Goal: Task Accomplishment & Management: Manage account settings

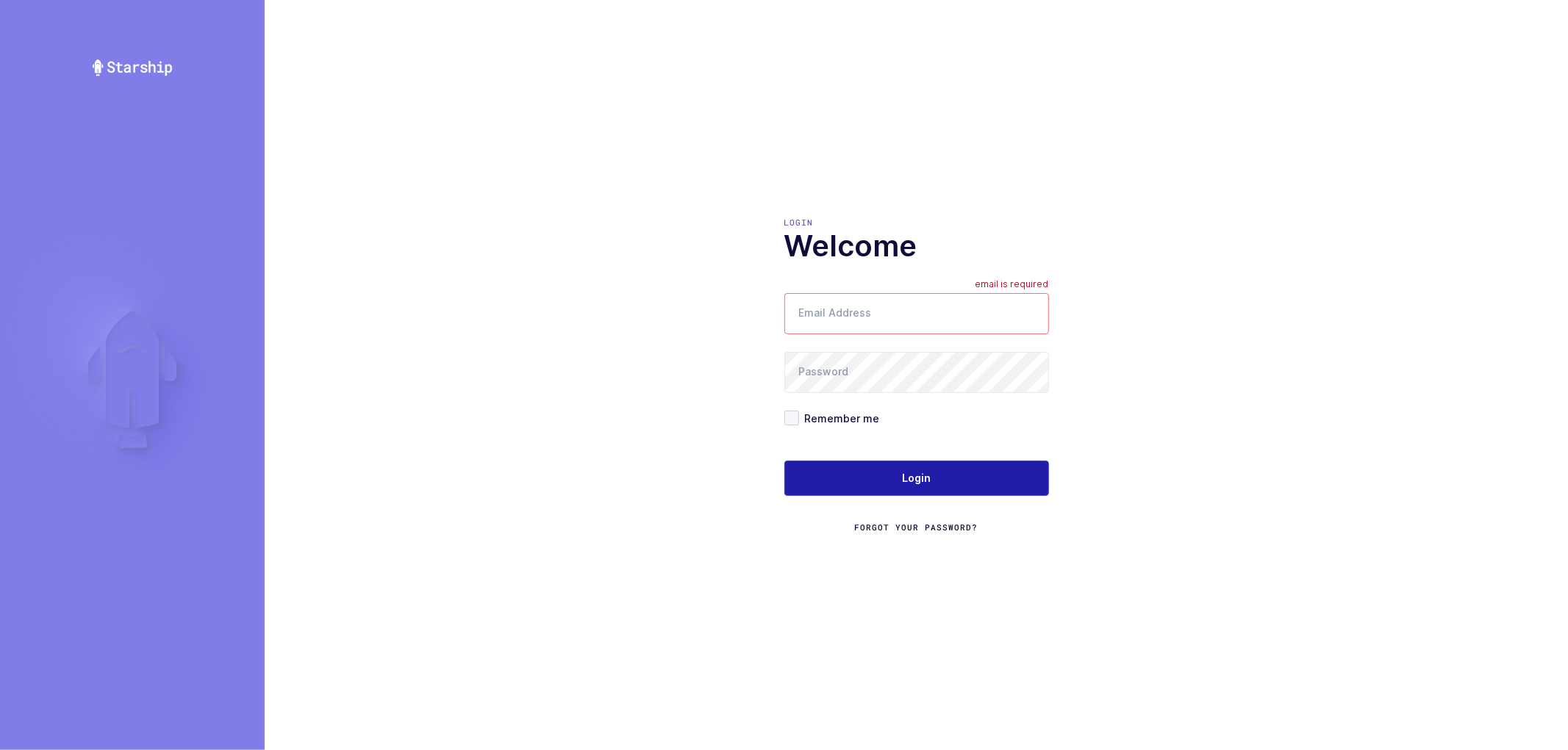
type input "nathan@janustrade.com"
click at [916, 476] on span "Login" at bounding box center [916, 478] width 28 height 15
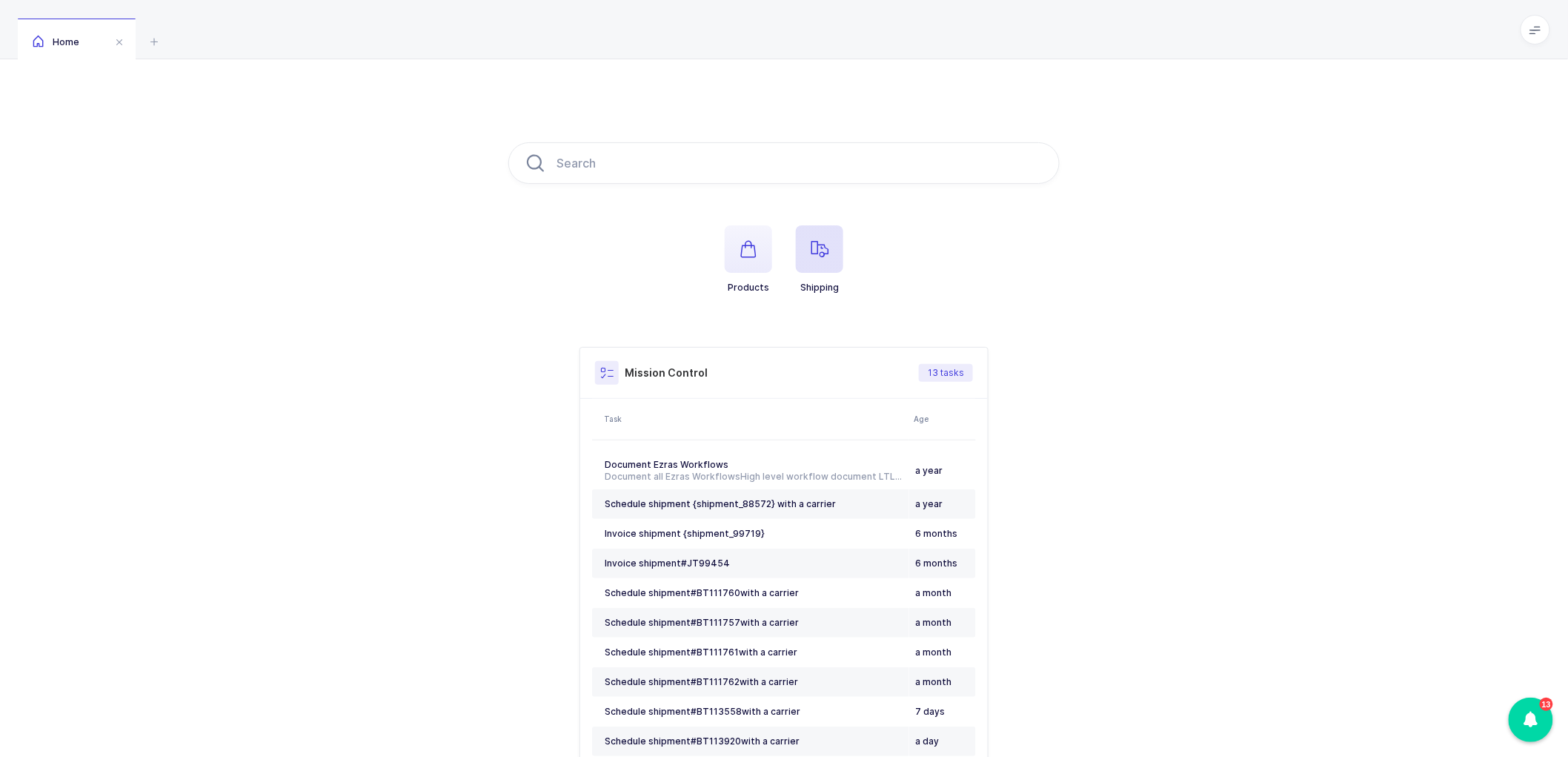
click at [821, 249] on icon "button" at bounding box center [819, 248] width 18 height 18
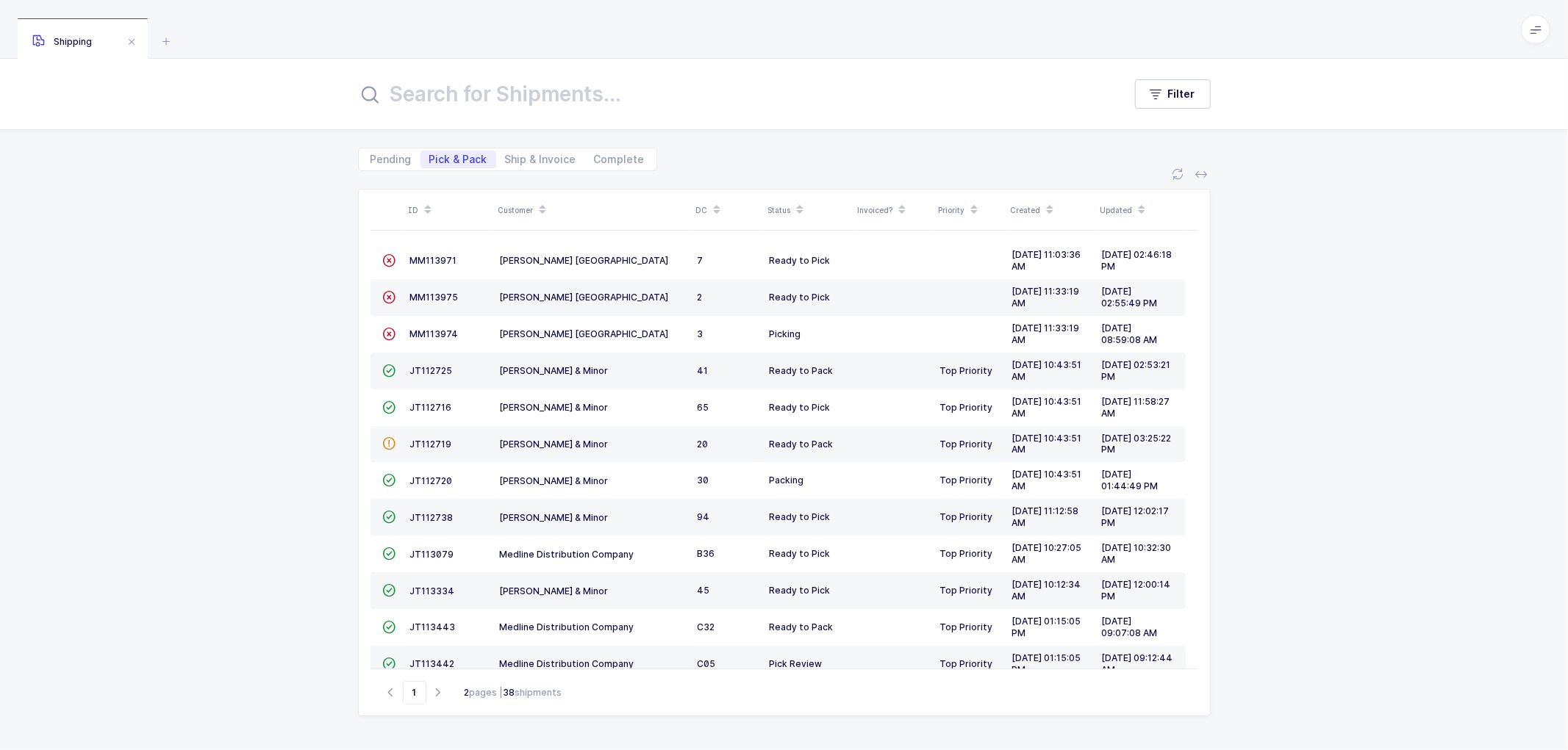
click at [539, 203] on icon at bounding box center [542, 205] width 8 height 8
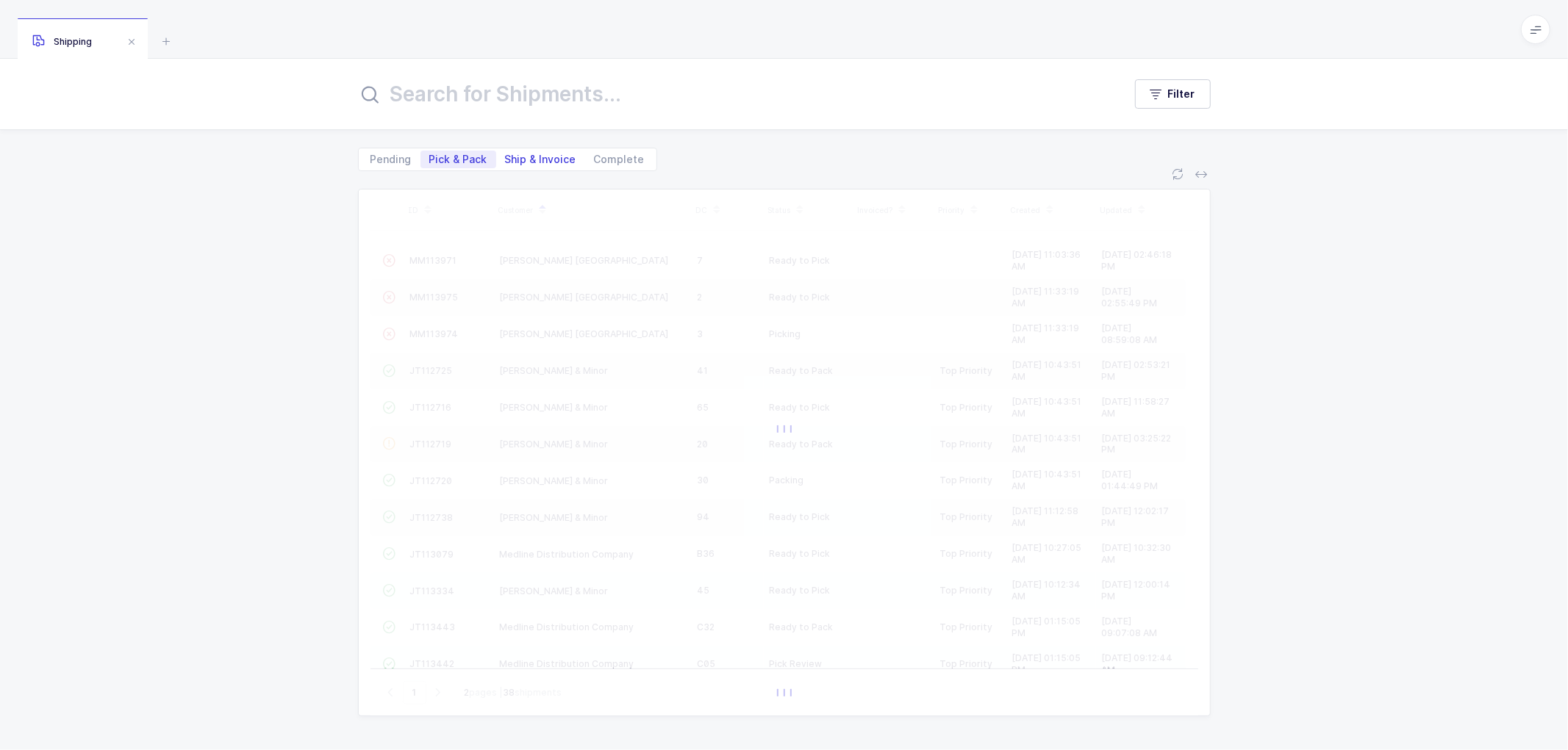
click at [535, 155] on span "Ship & Invoice" at bounding box center [540, 159] width 71 height 10
click at [506, 155] on input "Ship & Invoice" at bounding box center [501, 155] width 9 height 9
radio input "true"
radio input "false"
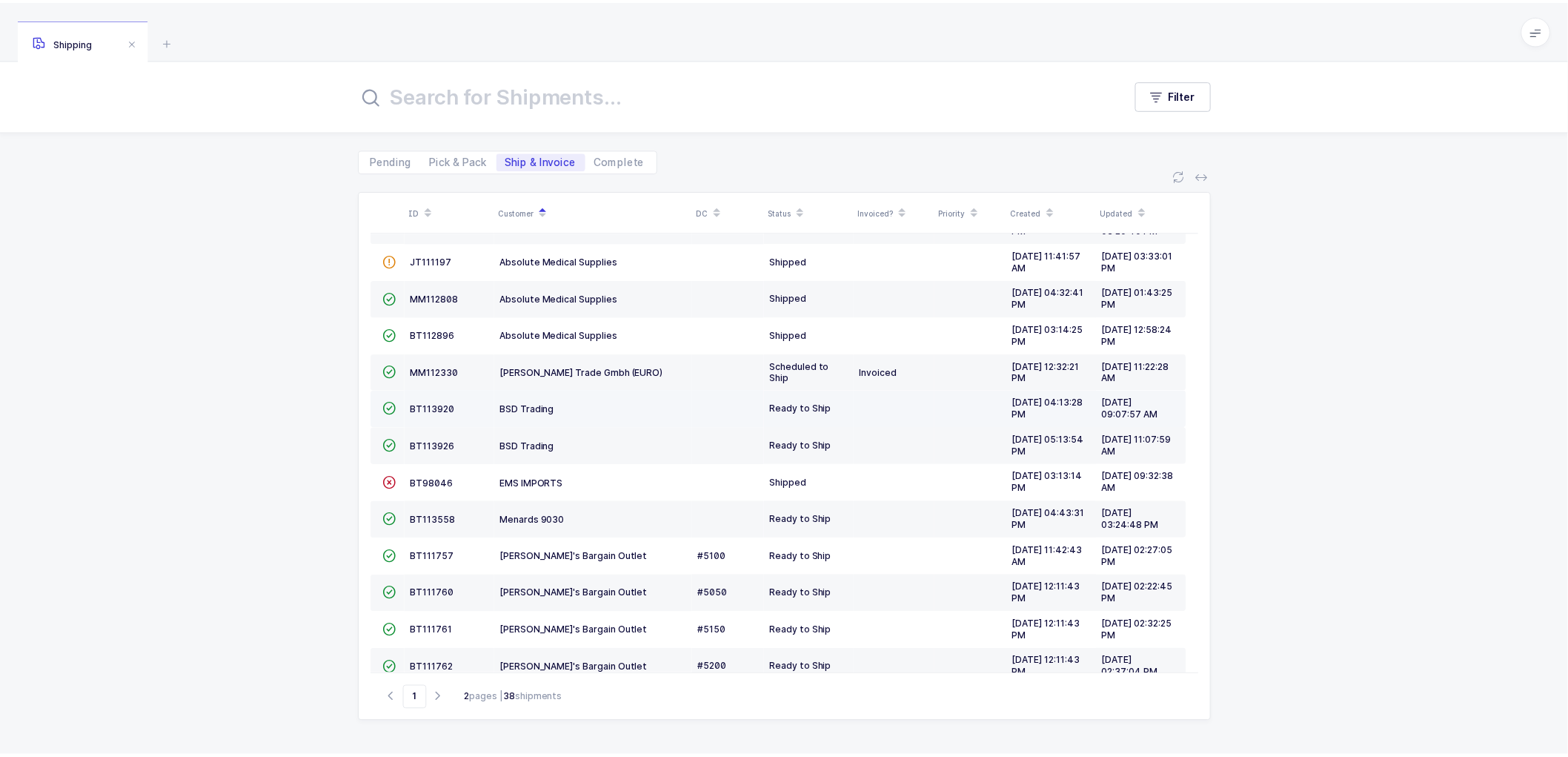
scroll to position [176, 0]
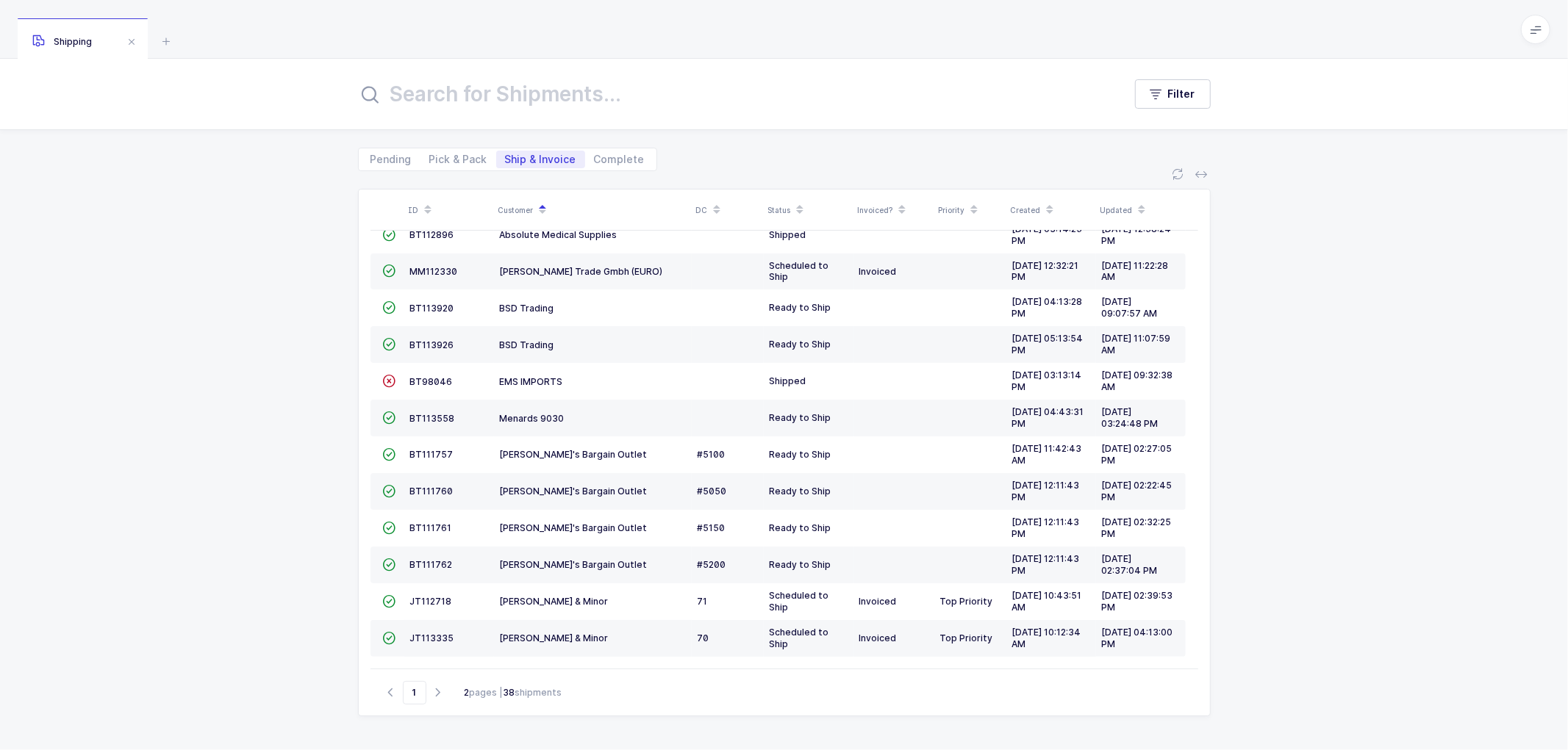
click at [1319, 446] on div "ID Customer DC Status Invoiced? Priority Created Updated  BT104009 Absolute Me…" at bounding box center [784, 460] width 1568 height 579
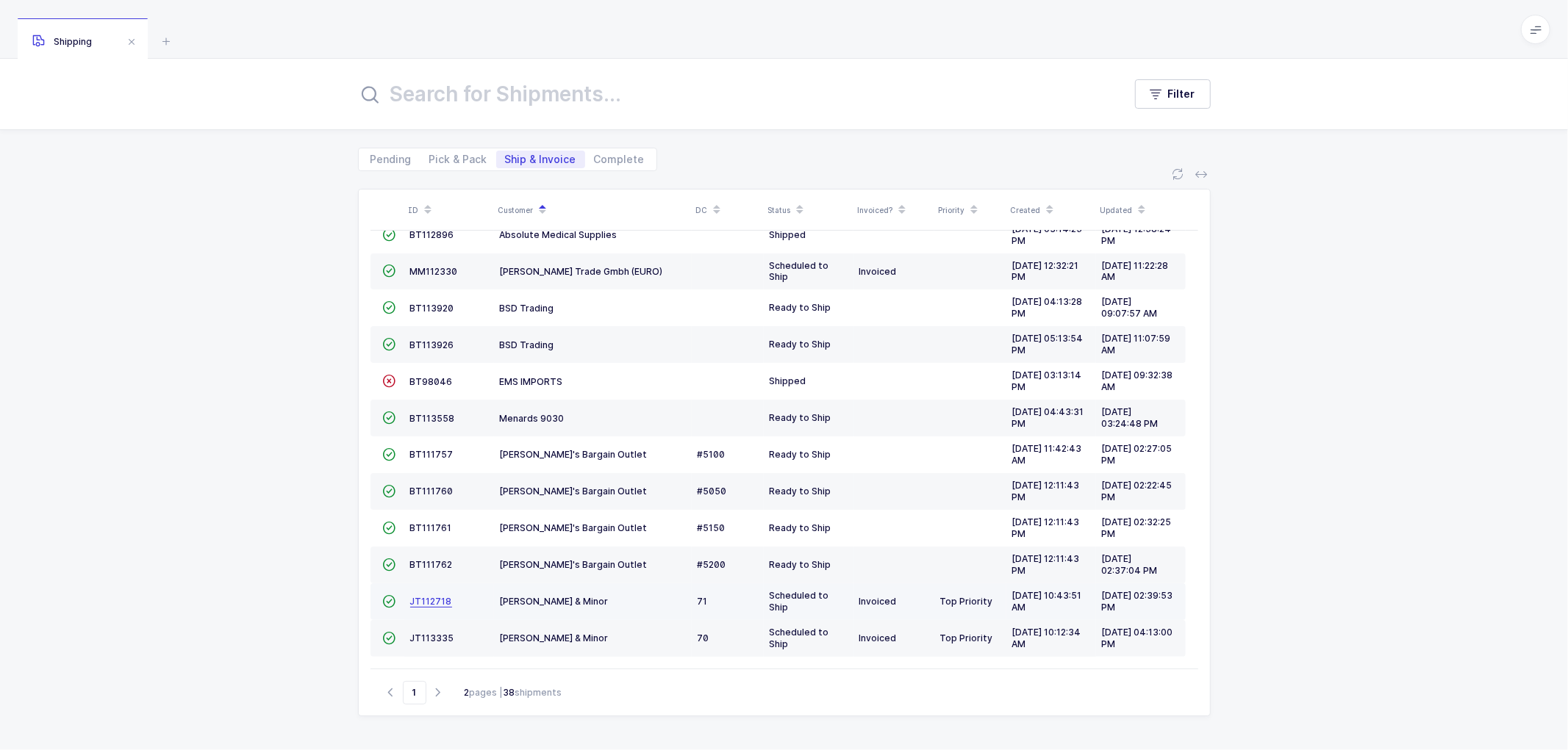
click at [428, 597] on span "JT112718" at bounding box center [431, 601] width 42 height 11
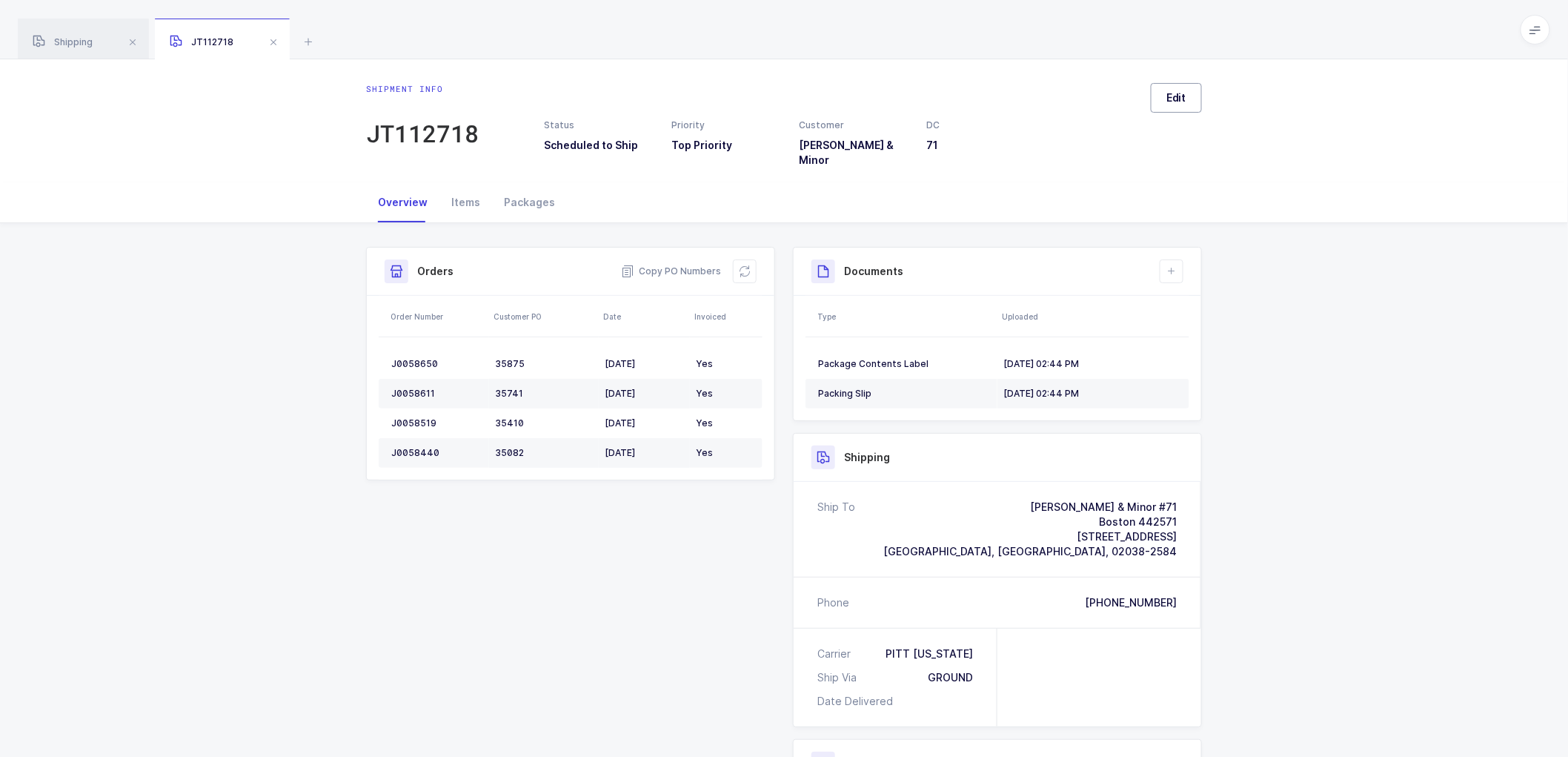
click at [1185, 94] on span "Edit" at bounding box center [1177, 97] width 20 height 15
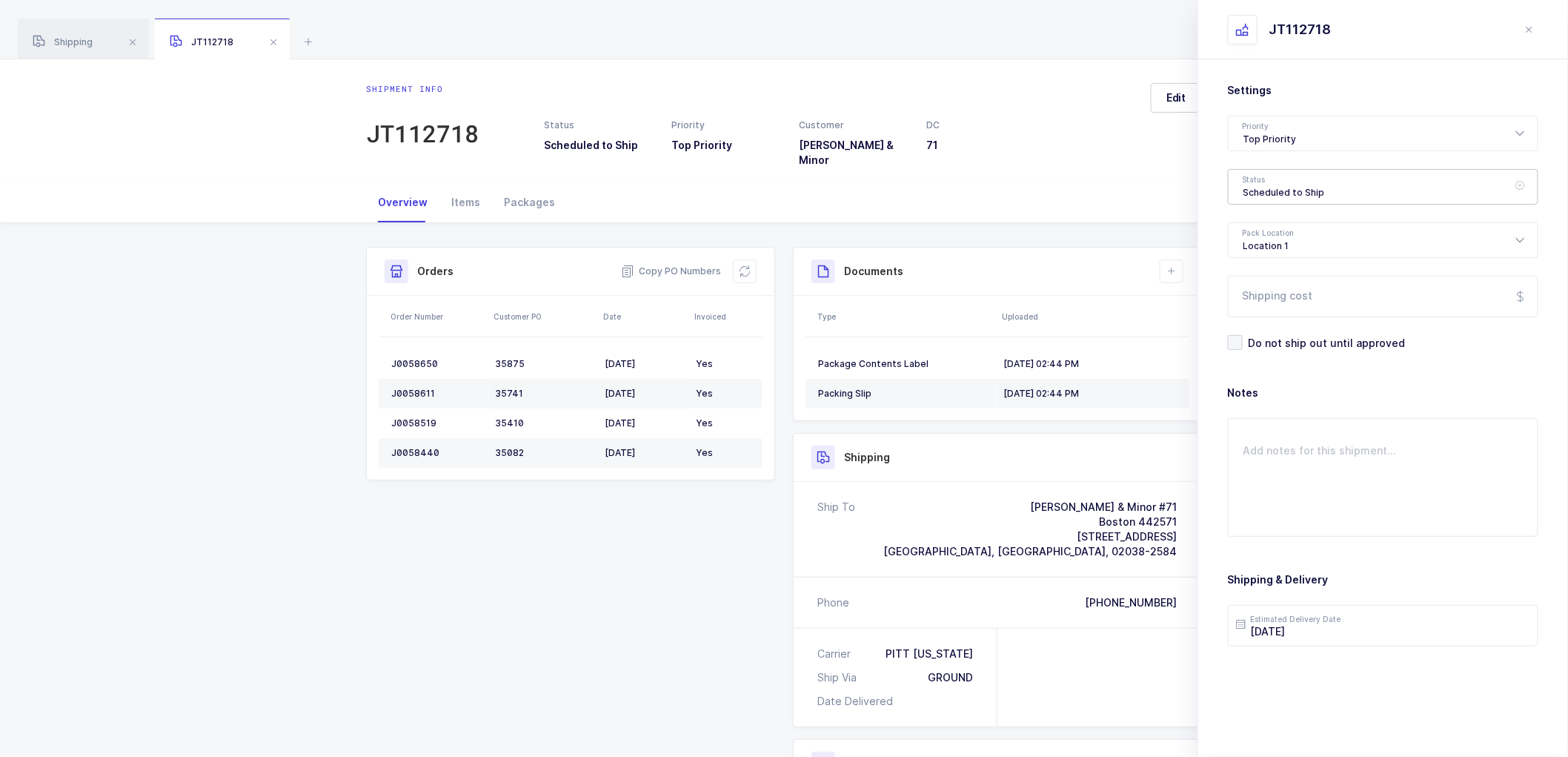
click at [1264, 181] on div "Scheduled to Ship" at bounding box center [1383, 187] width 311 height 35
click at [1263, 299] on span "Shipped" at bounding box center [1265, 301] width 42 height 12
type input "Shipped"
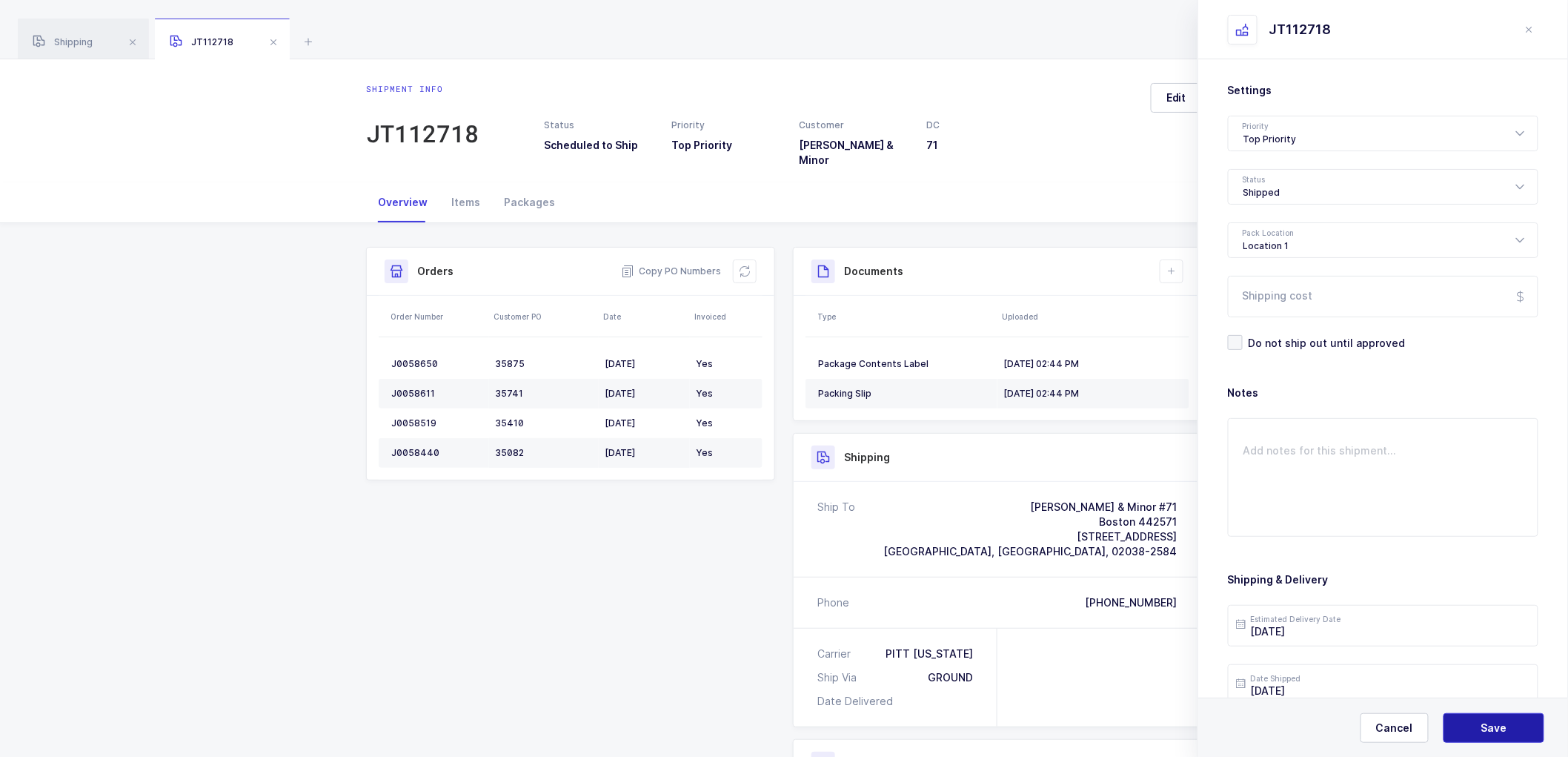
drag, startPoint x: 1477, startPoint y: 728, endPoint x: 1469, endPoint y: 715, distance: 15.3
click at [1477, 728] on button "Save" at bounding box center [1494, 728] width 101 height 29
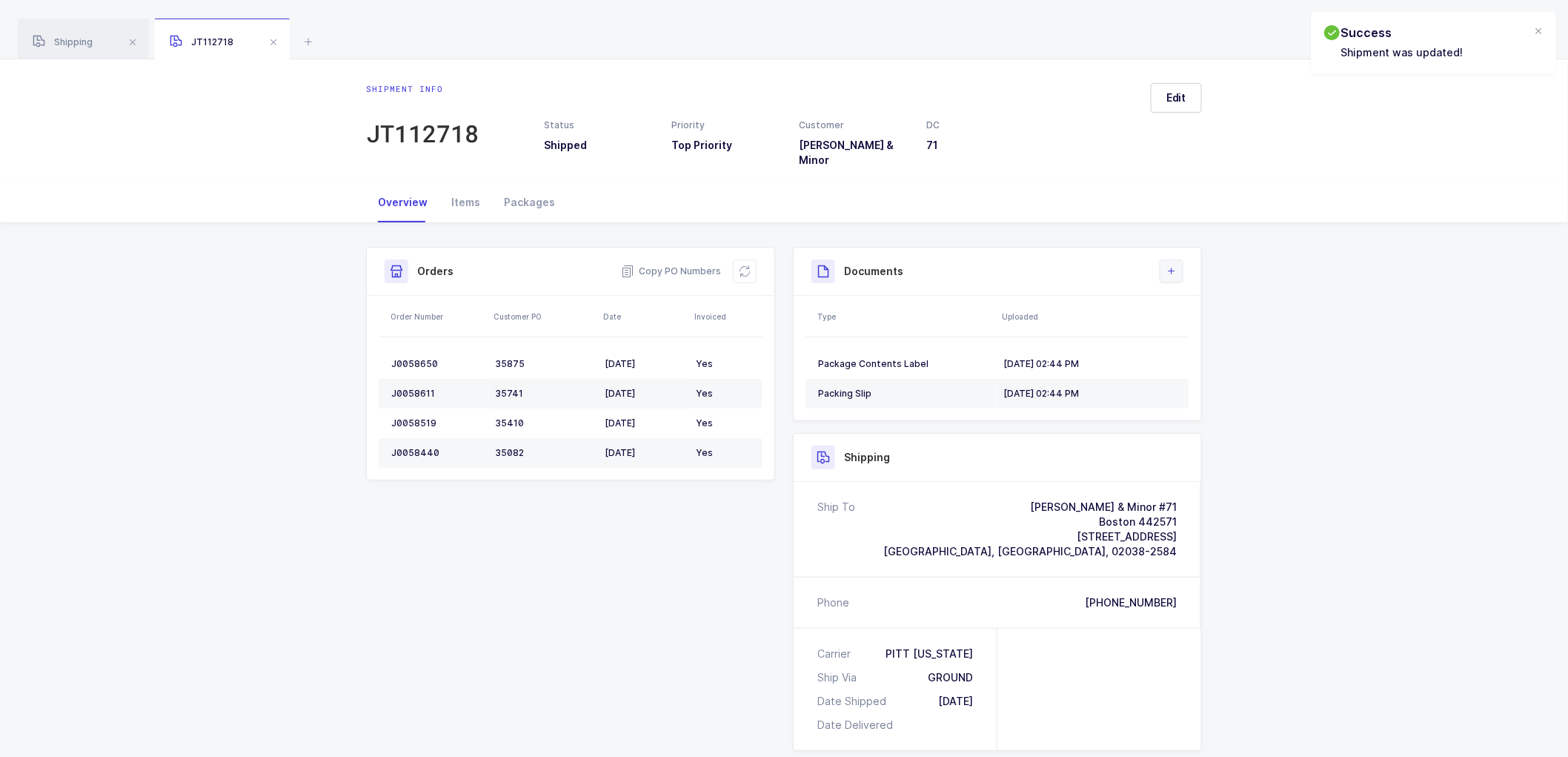
click at [1182, 259] on button at bounding box center [1172, 271] width 24 height 24
click at [1220, 324] on li "Upload Document" at bounding box center [1222, 326] width 110 height 24
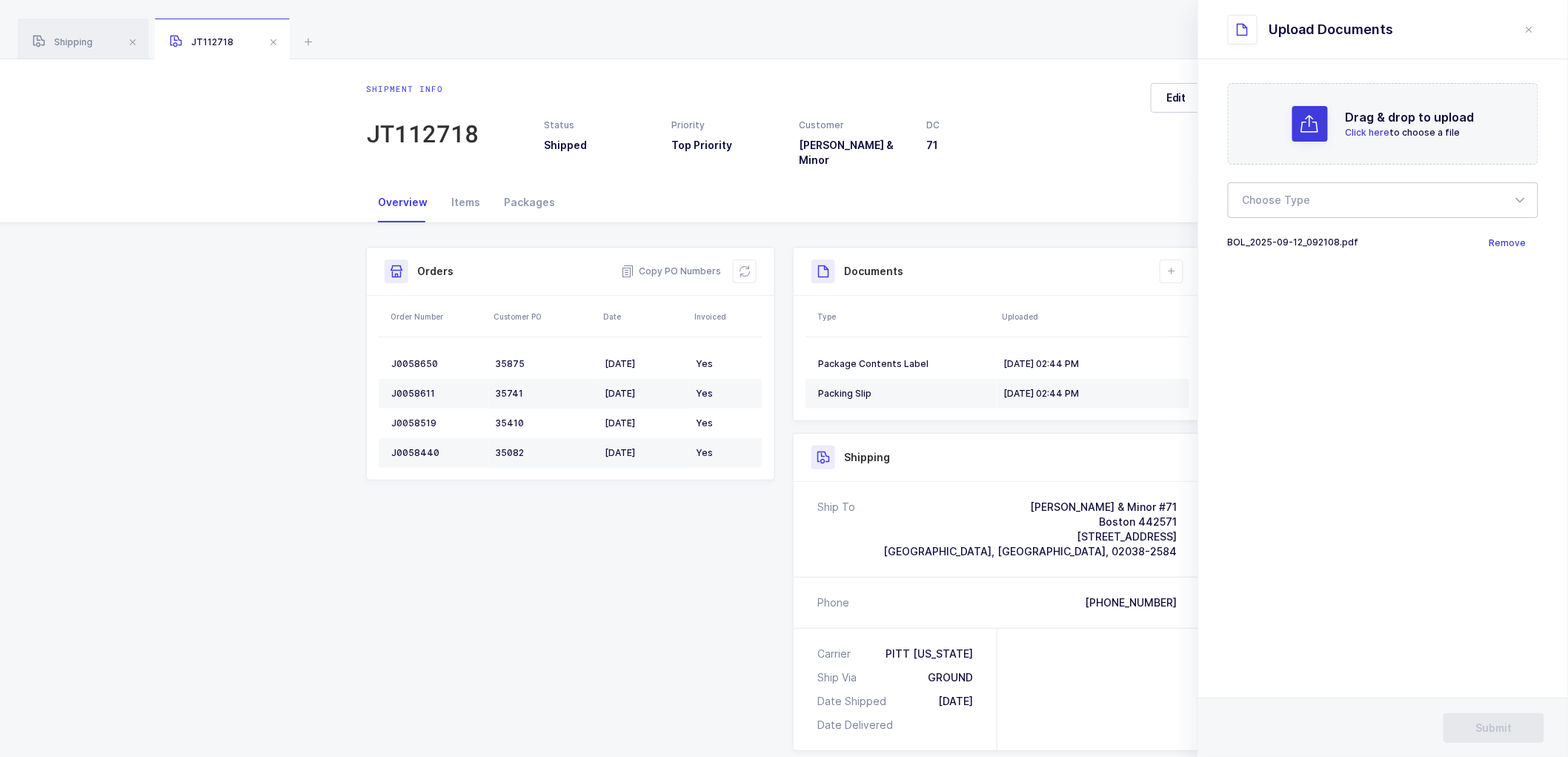
click at [1291, 211] on div at bounding box center [1383, 200] width 311 height 35
click at [1269, 248] on span "Bill of Lading" at bounding box center [1277, 246] width 66 height 12
type input "Bill of Lading"
click at [1472, 730] on button "Submit" at bounding box center [1494, 728] width 101 height 29
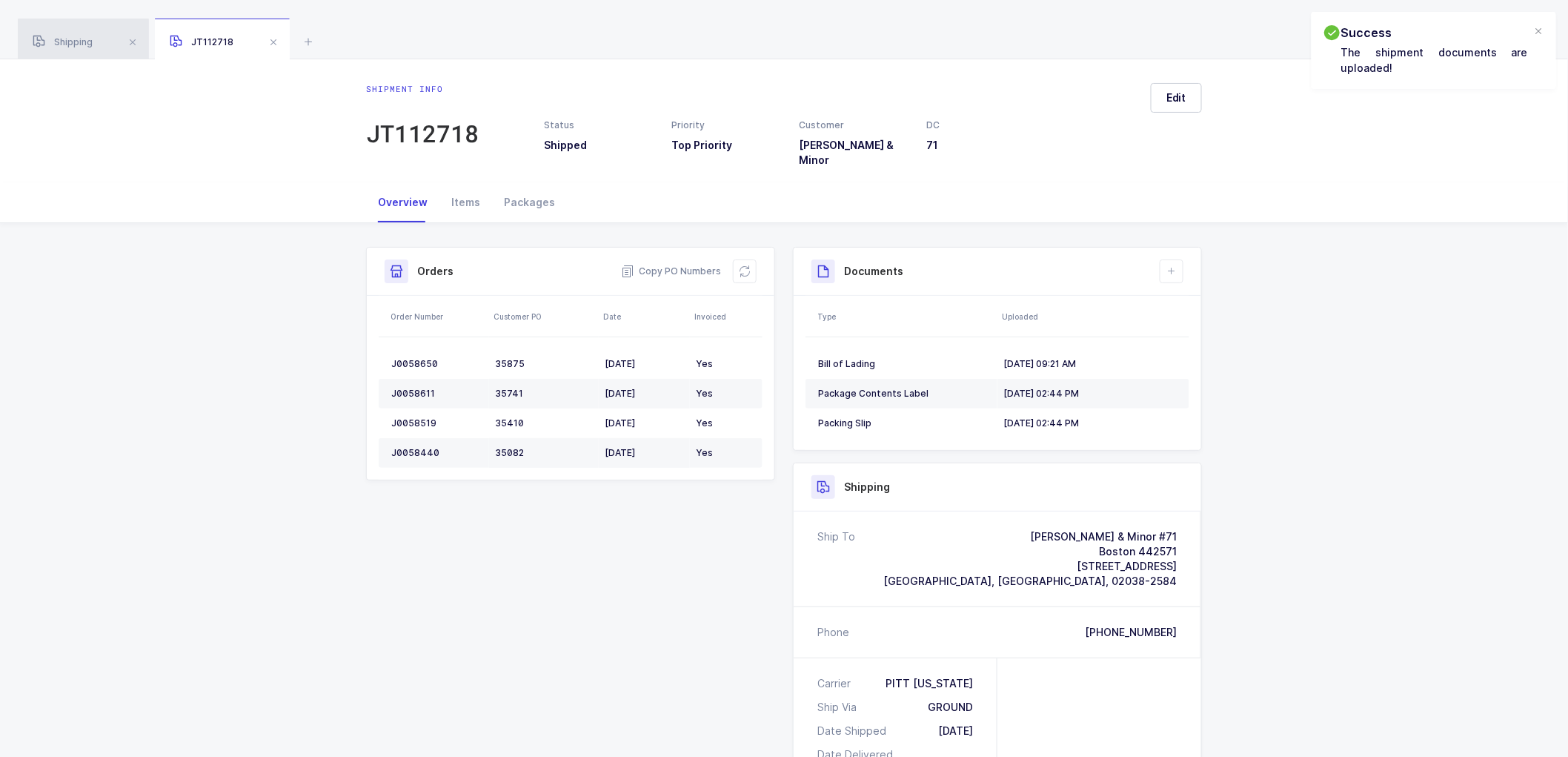
click at [67, 41] on span "Shipping" at bounding box center [62, 42] width 60 height 11
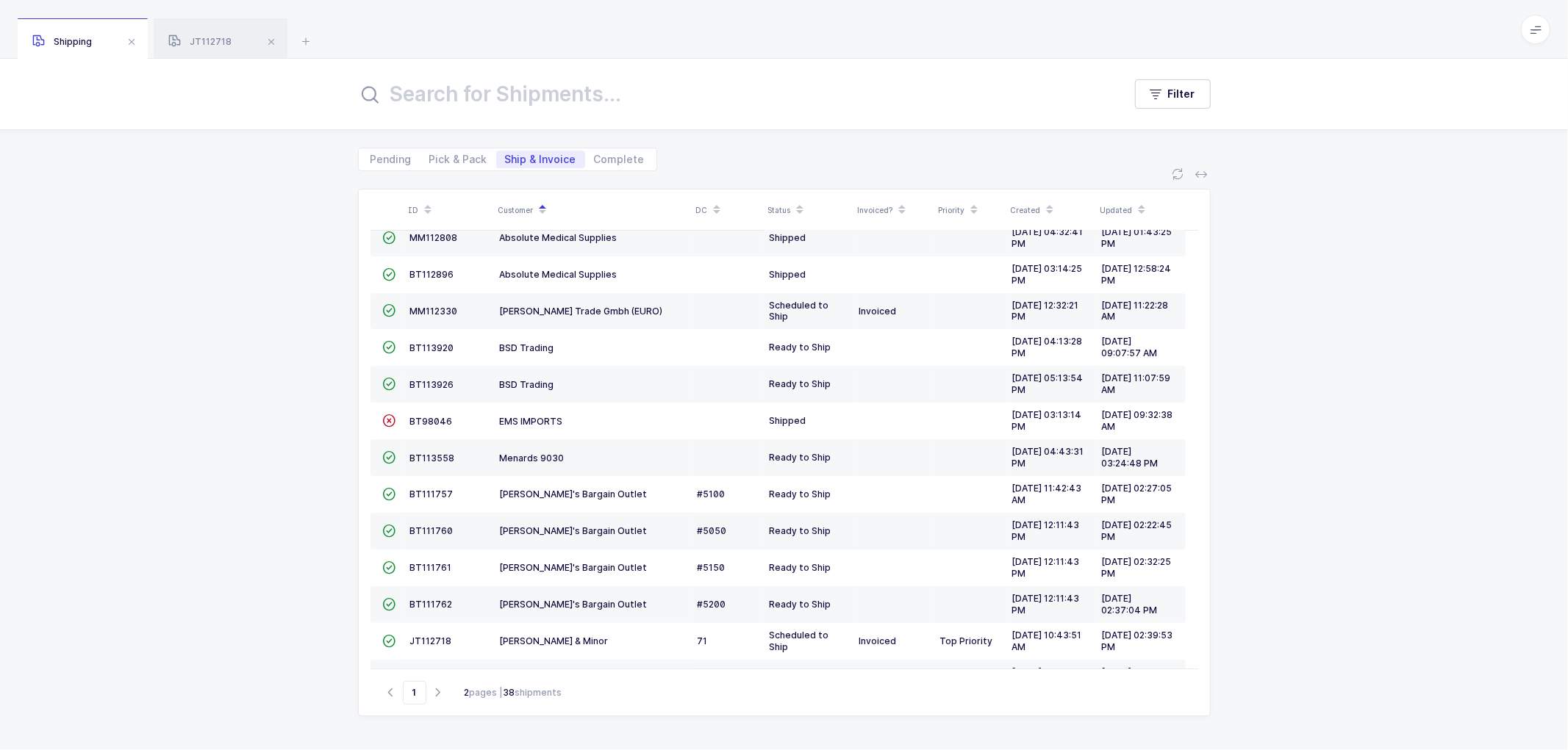
click at [1309, 380] on div "ID Customer DC Status Invoiced? Priority Created Updated  BT104009 Absolute Me…" at bounding box center [784, 460] width 1568 height 579
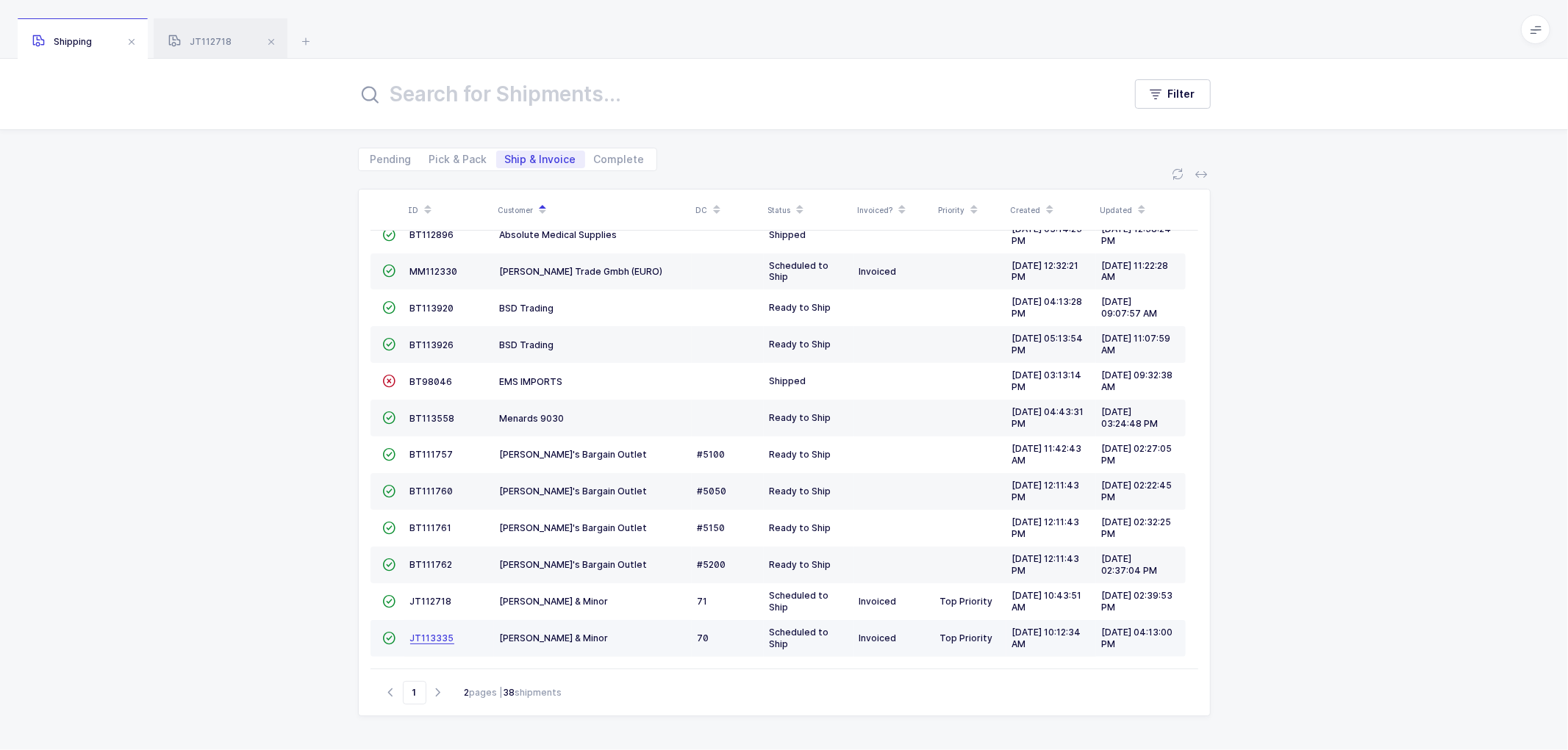
click at [424, 633] on span "JT113335" at bounding box center [432, 638] width 44 height 11
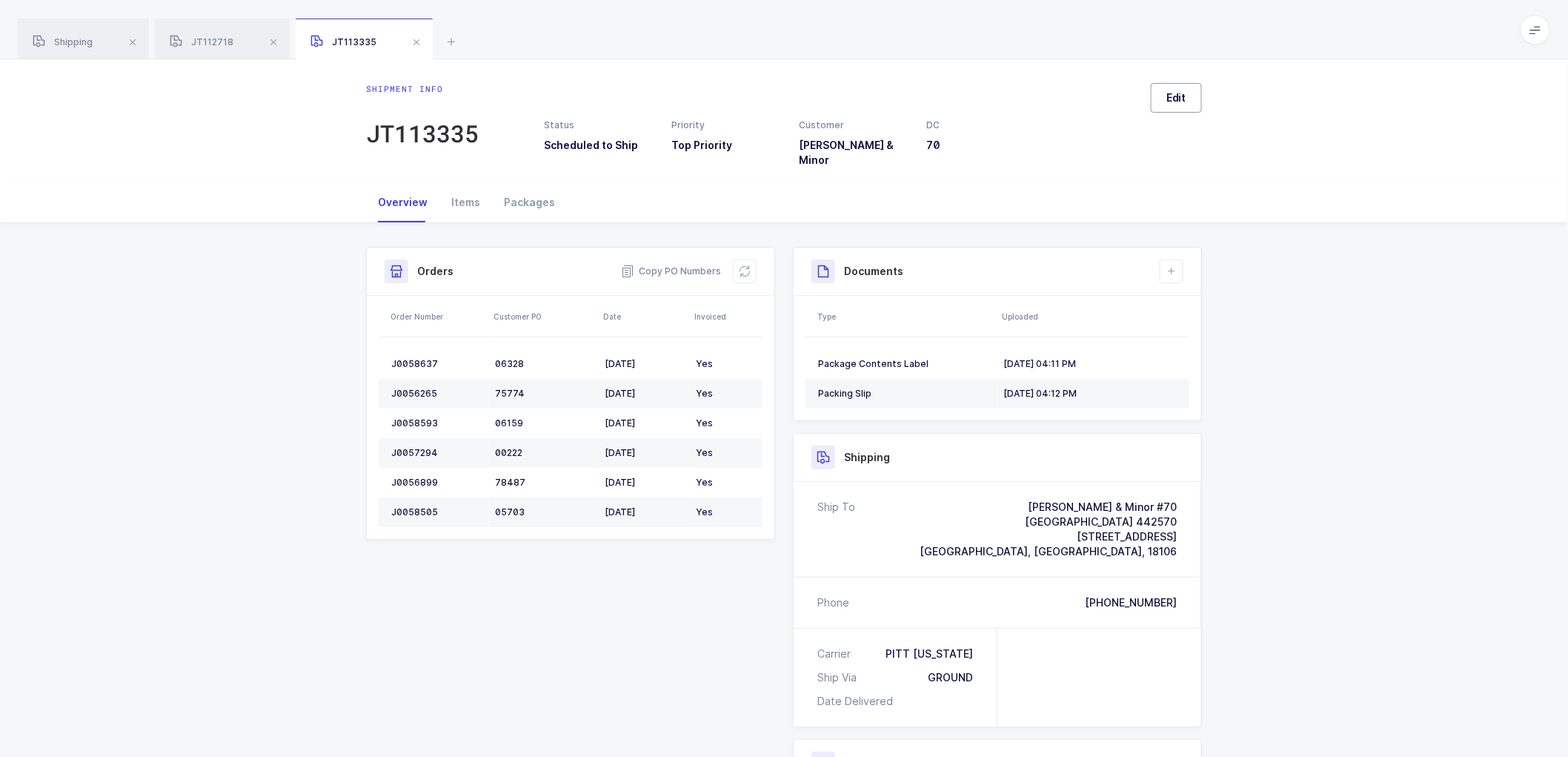
click at [1175, 100] on span "Edit" at bounding box center [1177, 97] width 20 height 15
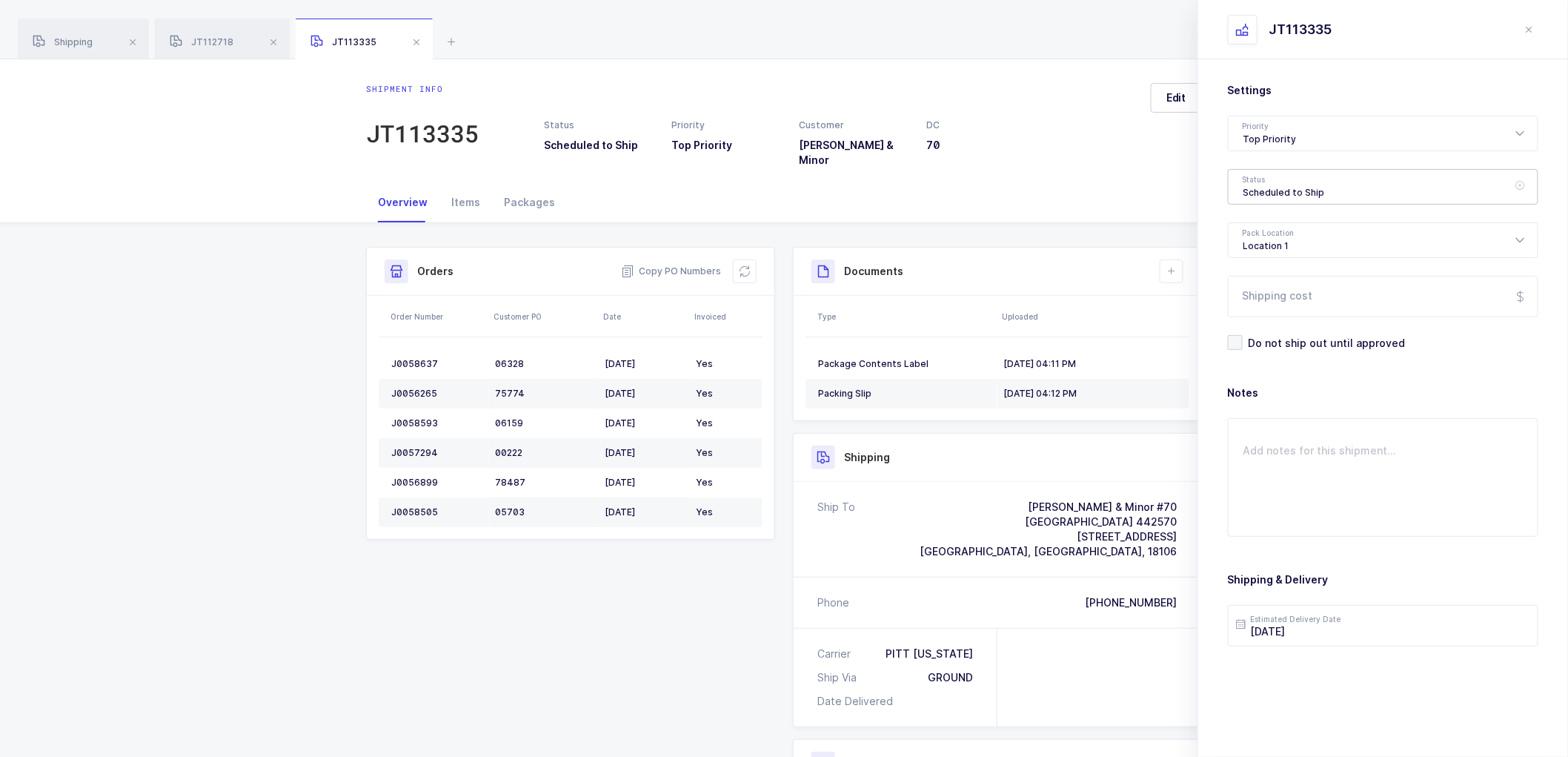
click at [1263, 186] on div "Scheduled to Ship" at bounding box center [1383, 187] width 311 height 35
click at [1264, 299] on span "Shipped" at bounding box center [1265, 301] width 42 height 12
type input "Shipped"
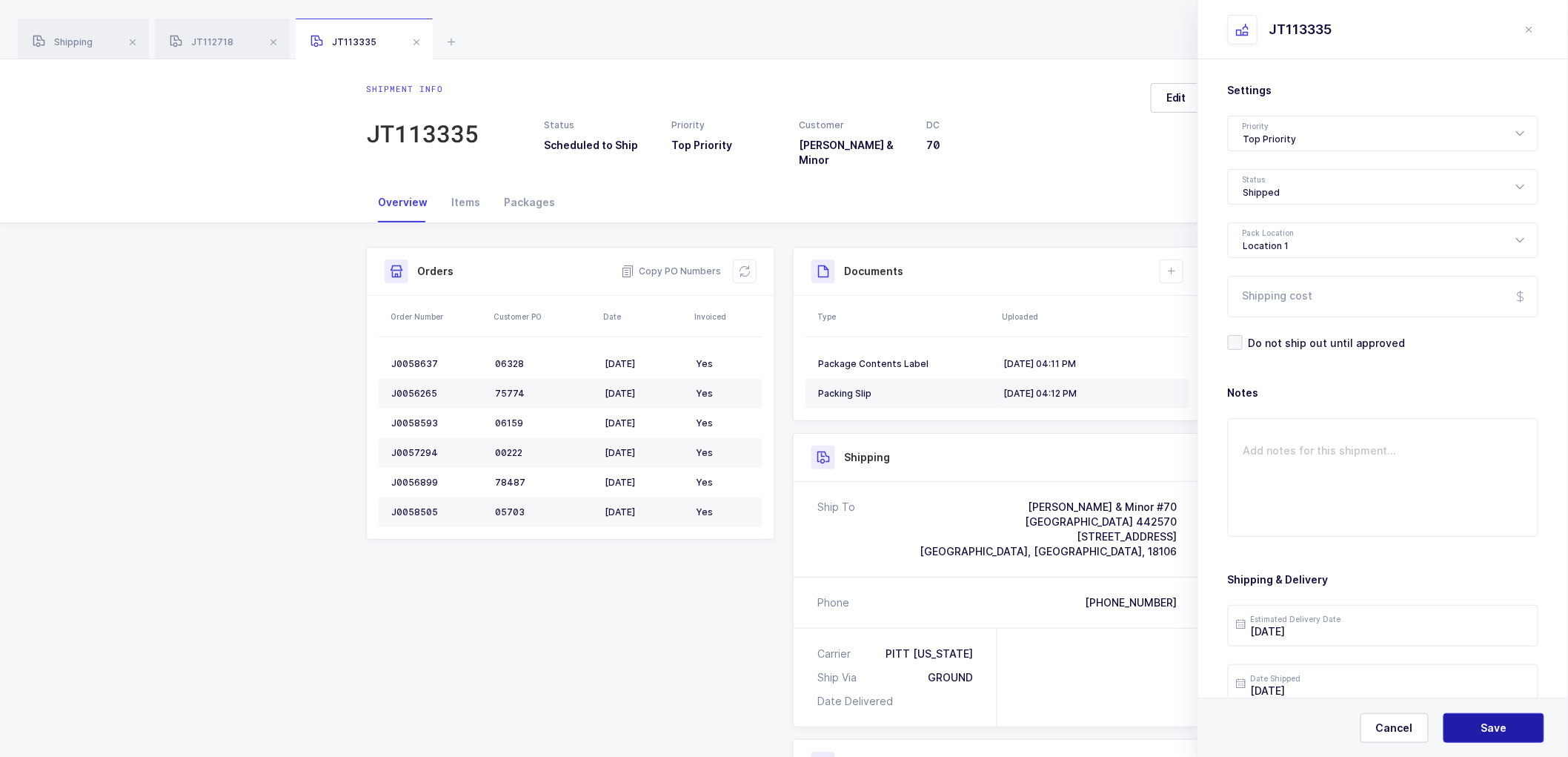
click at [1465, 722] on button "Save" at bounding box center [1494, 728] width 101 height 29
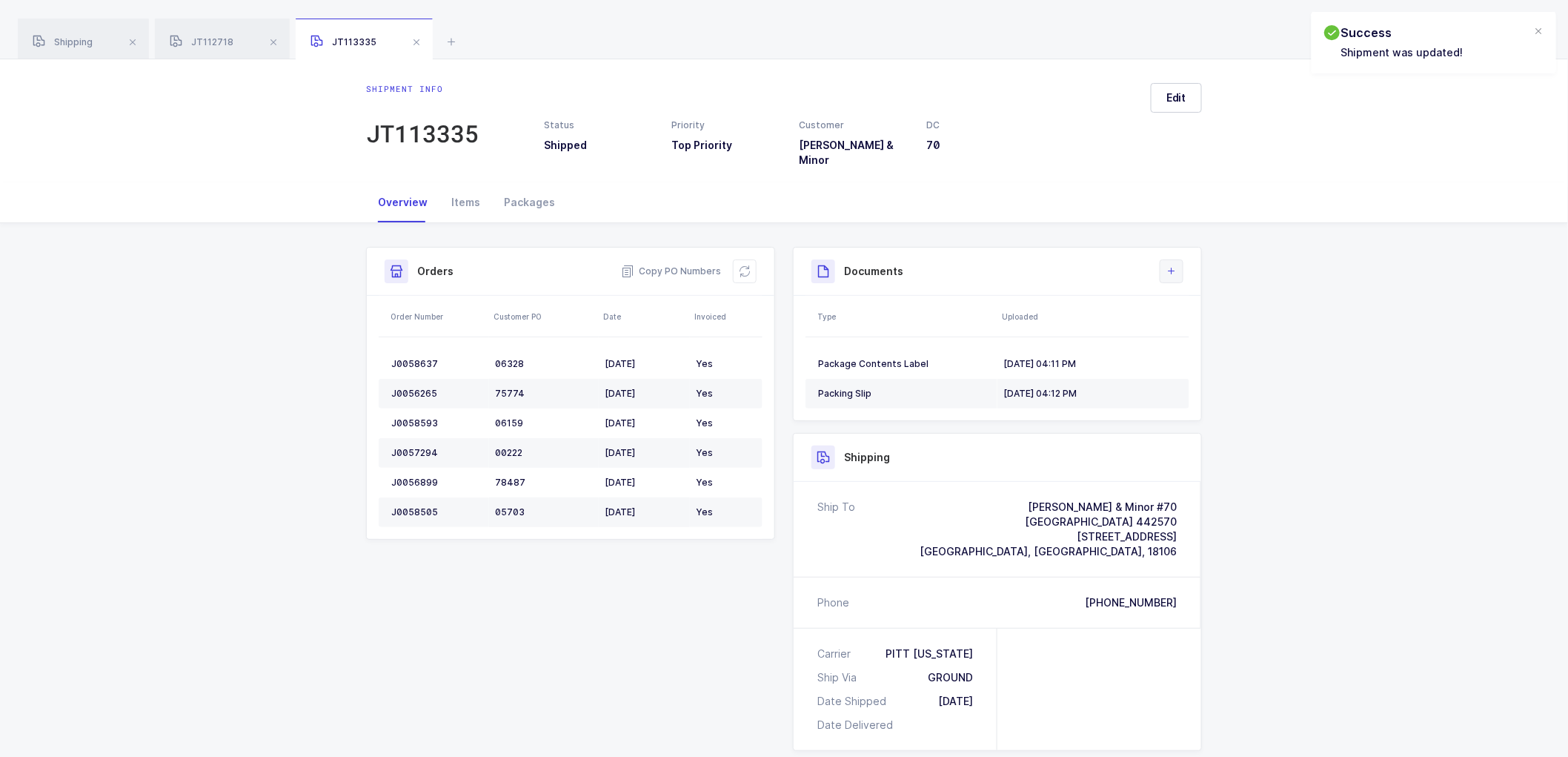
click at [1175, 265] on icon at bounding box center [1172, 271] width 12 height 12
click at [1207, 321] on li "Upload Document" at bounding box center [1222, 326] width 110 height 24
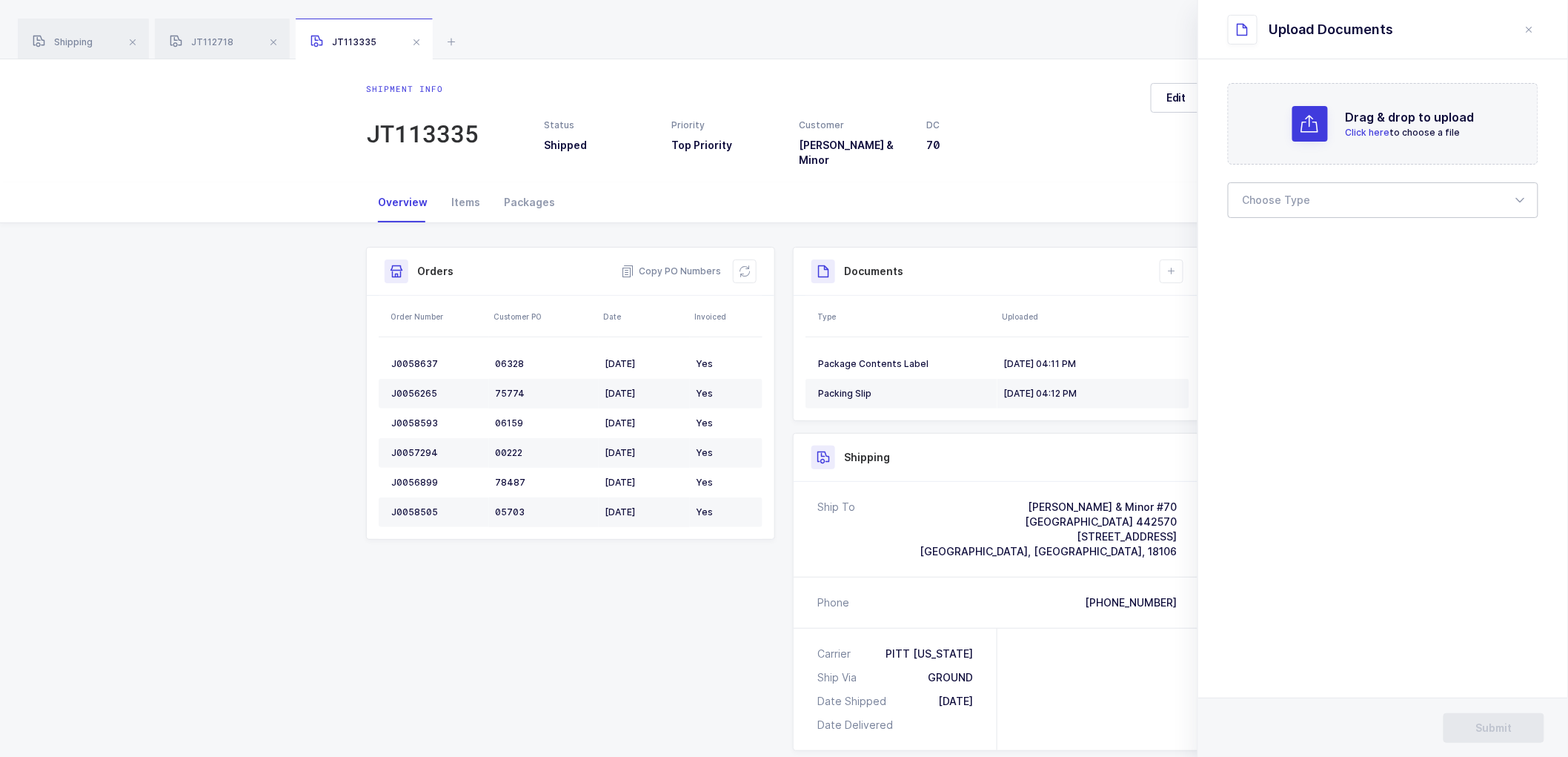
click at [1277, 195] on div at bounding box center [1383, 200] width 311 height 35
click at [1291, 242] on span "Bill of Lading" at bounding box center [1277, 246] width 66 height 12
type input "Bill of Lading"
click at [1490, 732] on span "Submit" at bounding box center [1494, 728] width 36 height 15
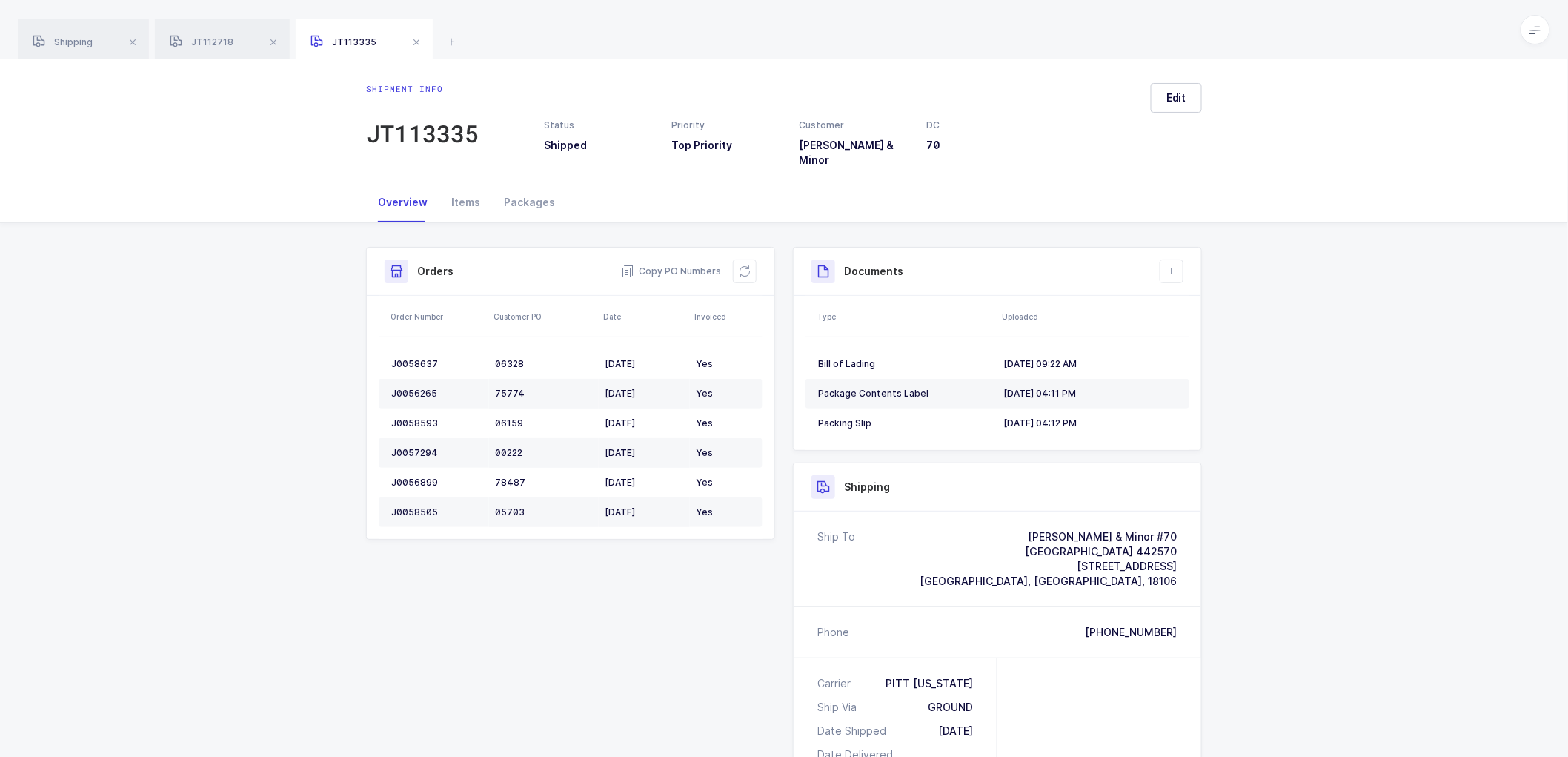
click at [68, 46] on span "Shipping" at bounding box center [62, 42] width 60 height 11
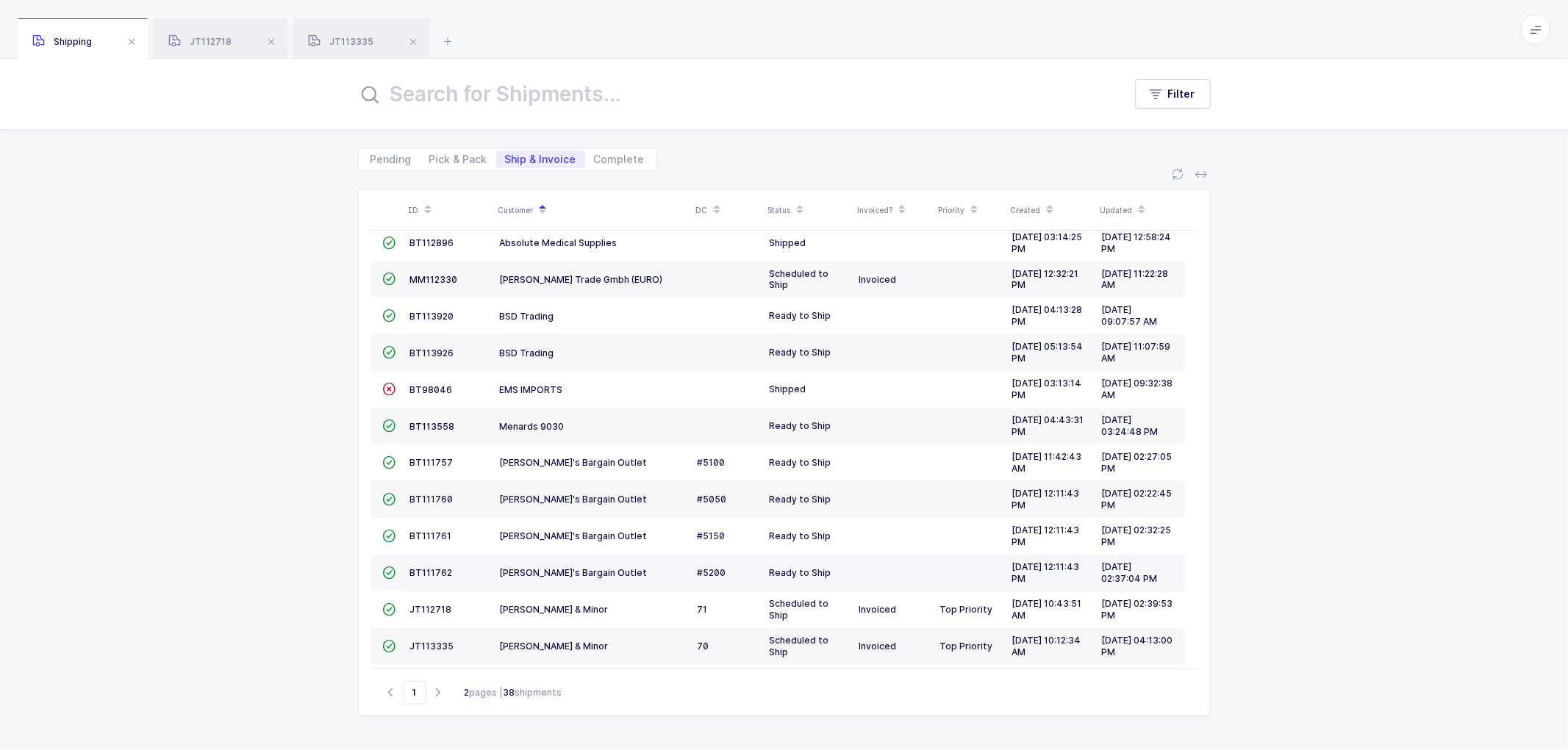
scroll to position [174, 0]
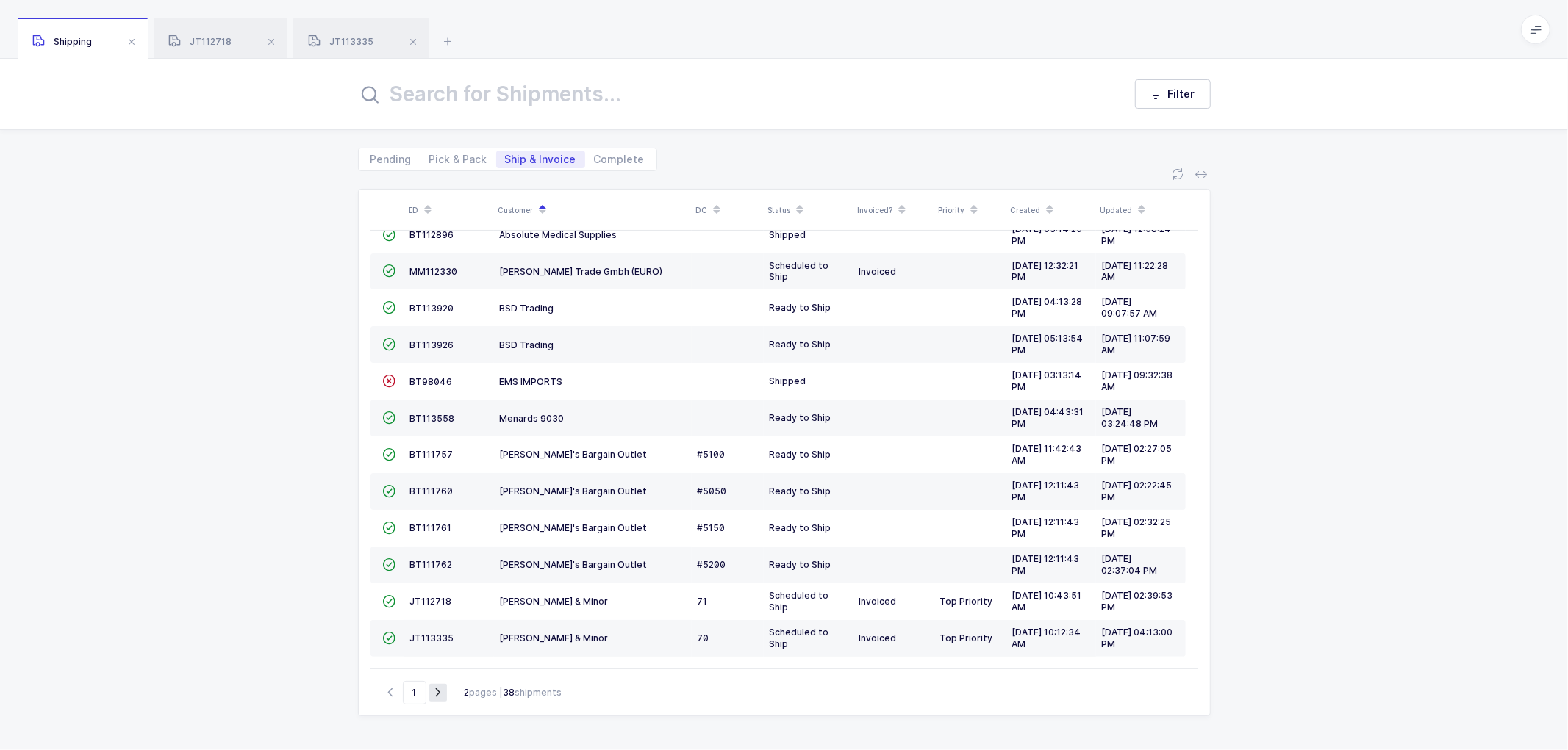
click at [431, 691] on icon "button" at bounding box center [438, 693] width 18 height 11
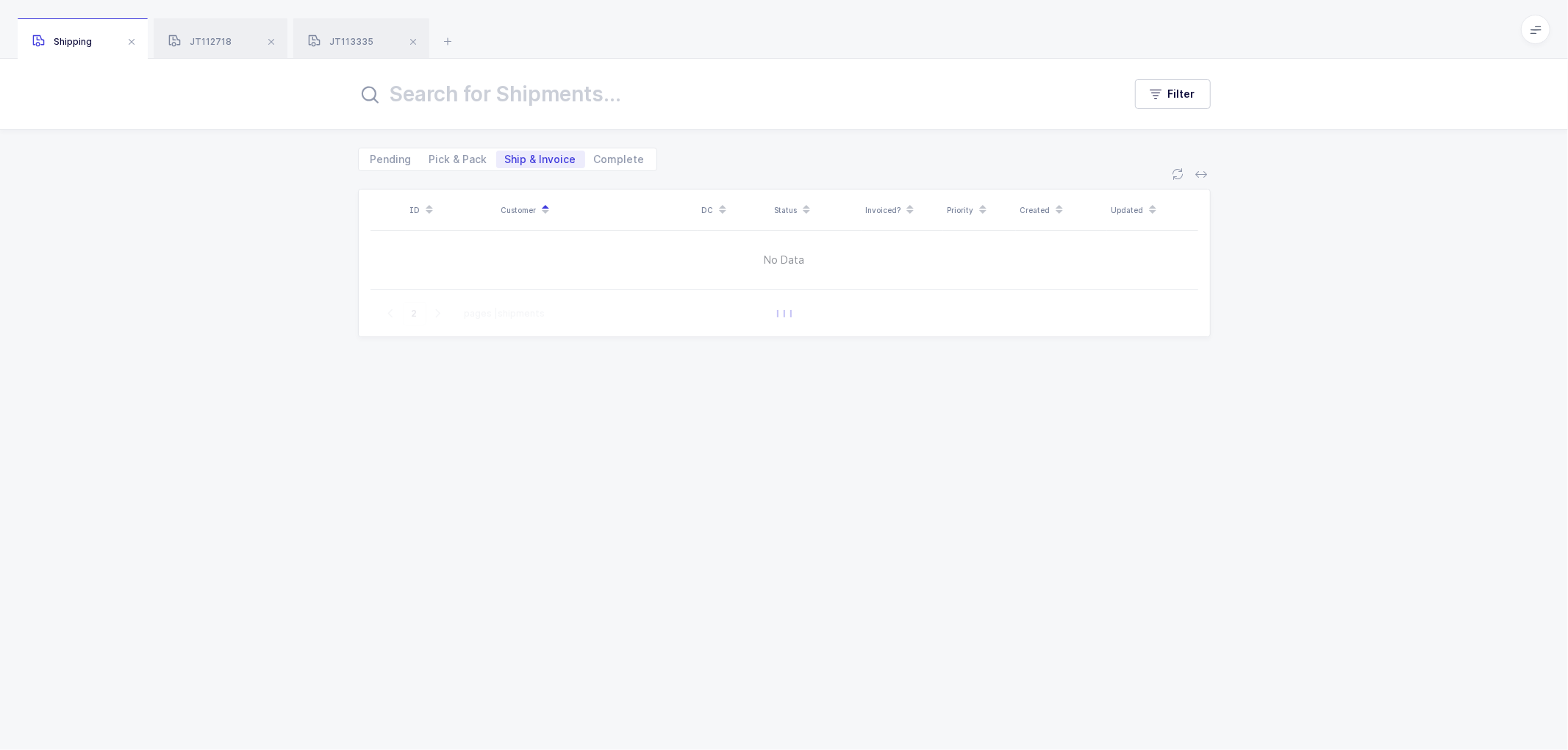
scroll to position [0, 0]
click at [389, 313] on icon "button" at bounding box center [391, 313] width 18 height 11
type input "1"
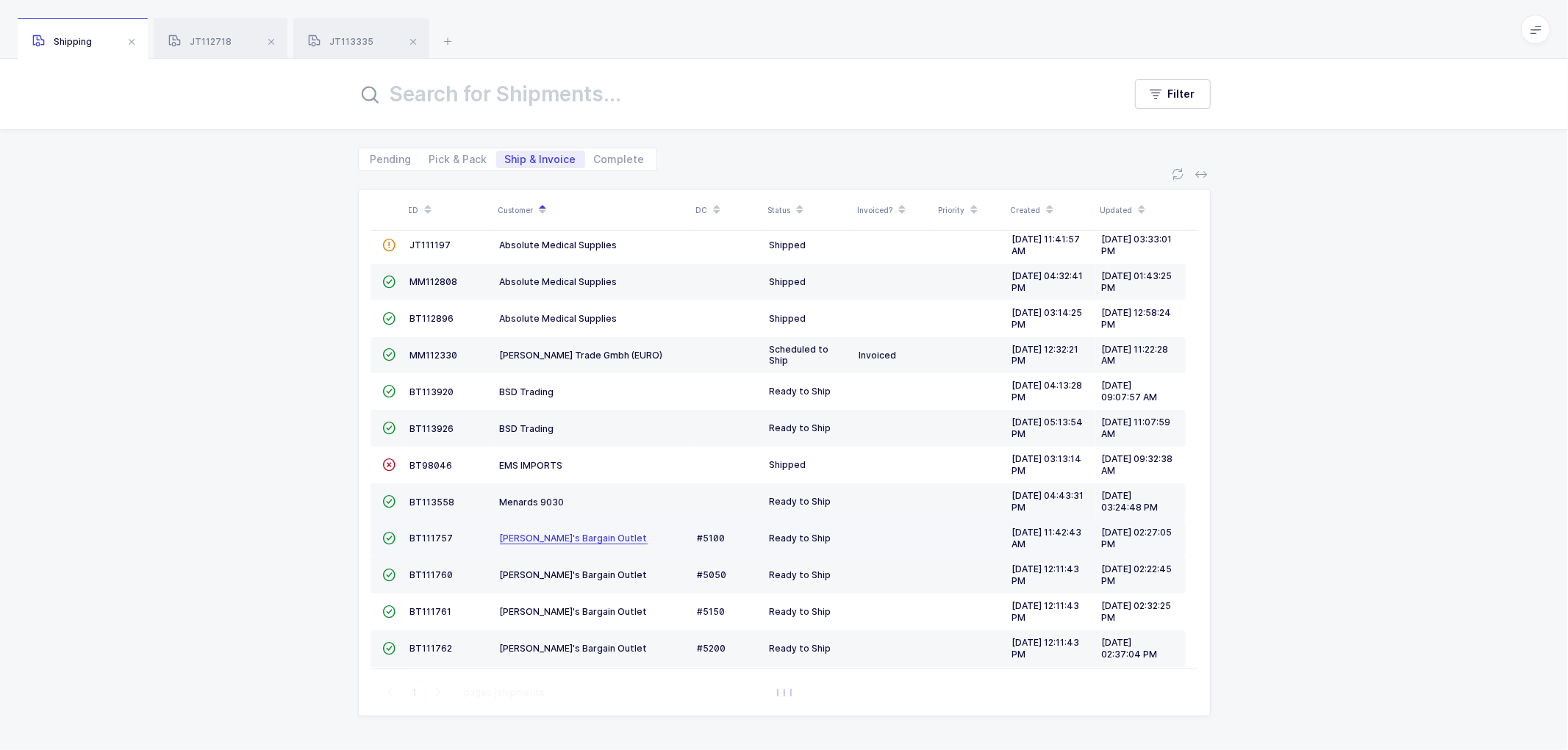
scroll to position [138, 0]
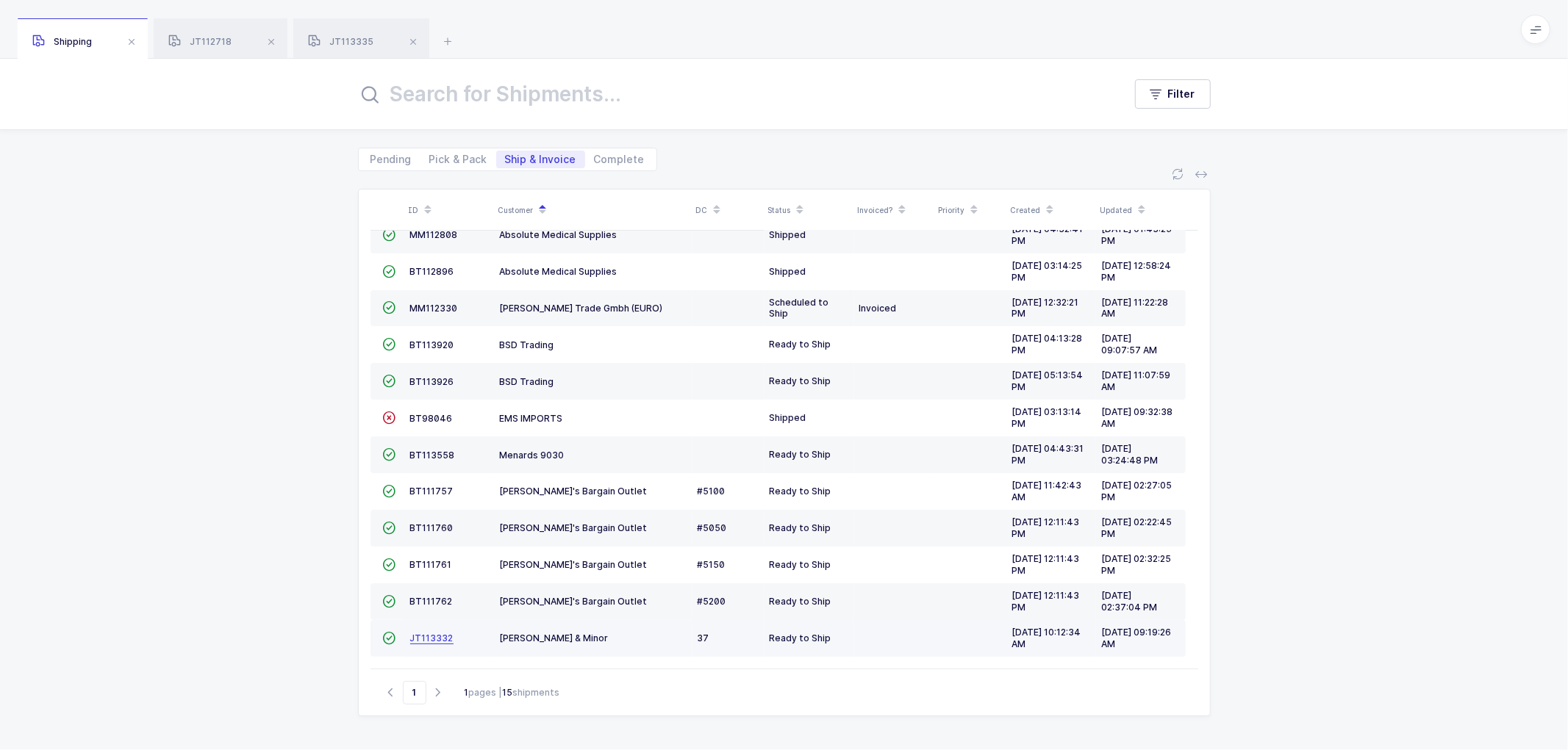
click at [432, 634] on span "JT113332" at bounding box center [431, 638] width 44 height 11
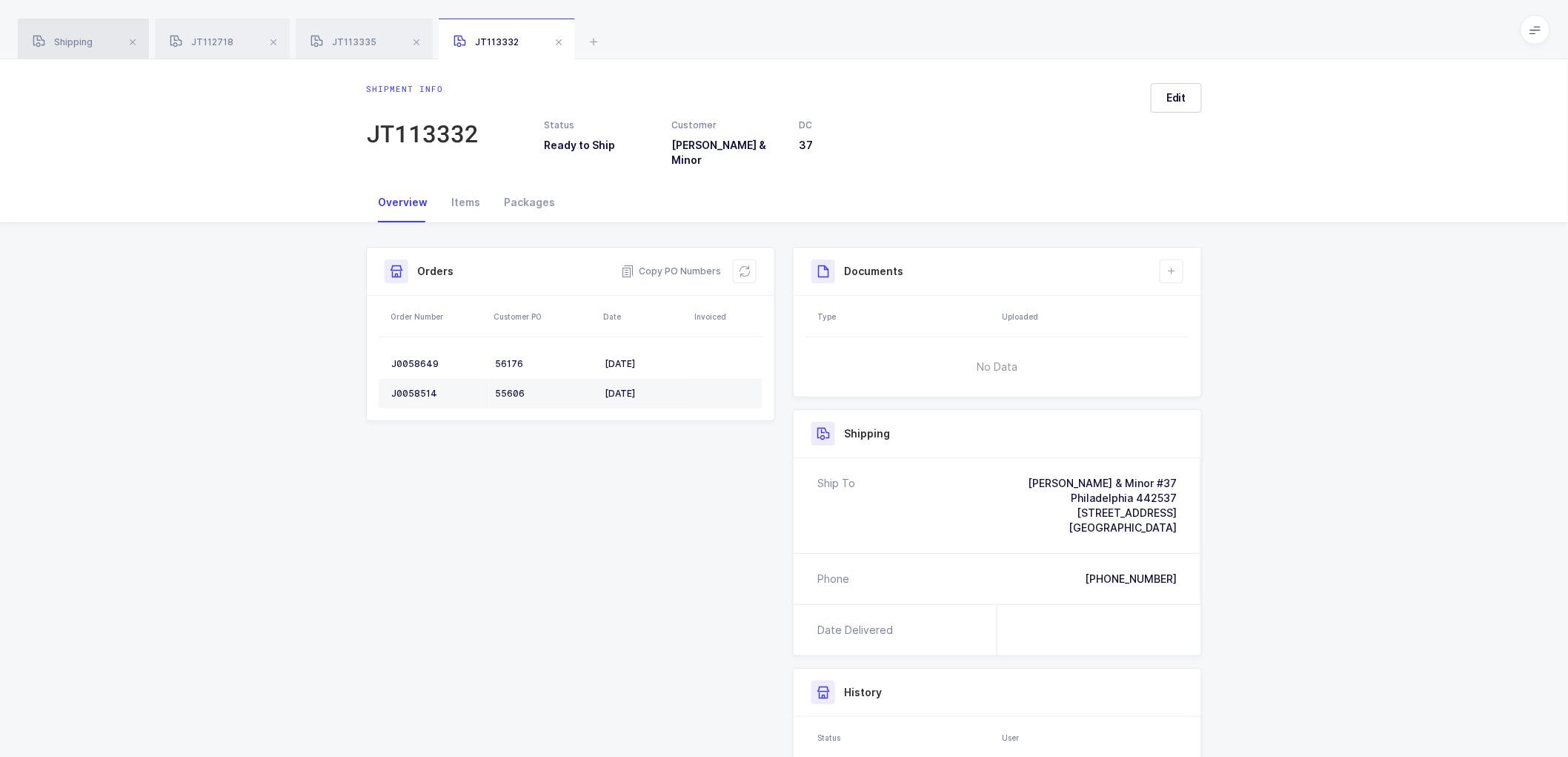
drag, startPoint x: 77, startPoint y: 42, endPoint x: 112, endPoint y: 46, distance: 35.2
click at [78, 41] on span "Shipping" at bounding box center [62, 42] width 60 height 11
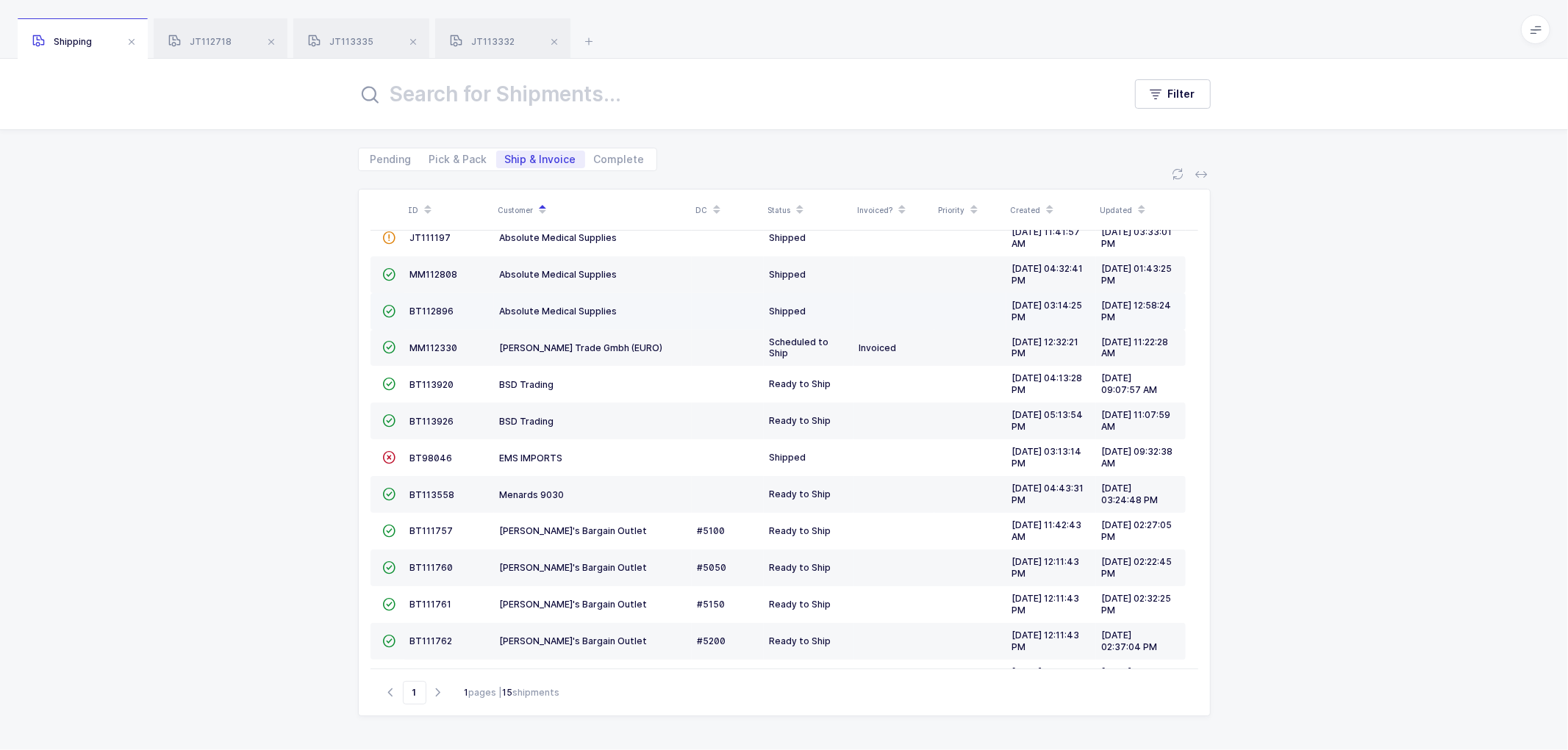
scroll to position [138, 0]
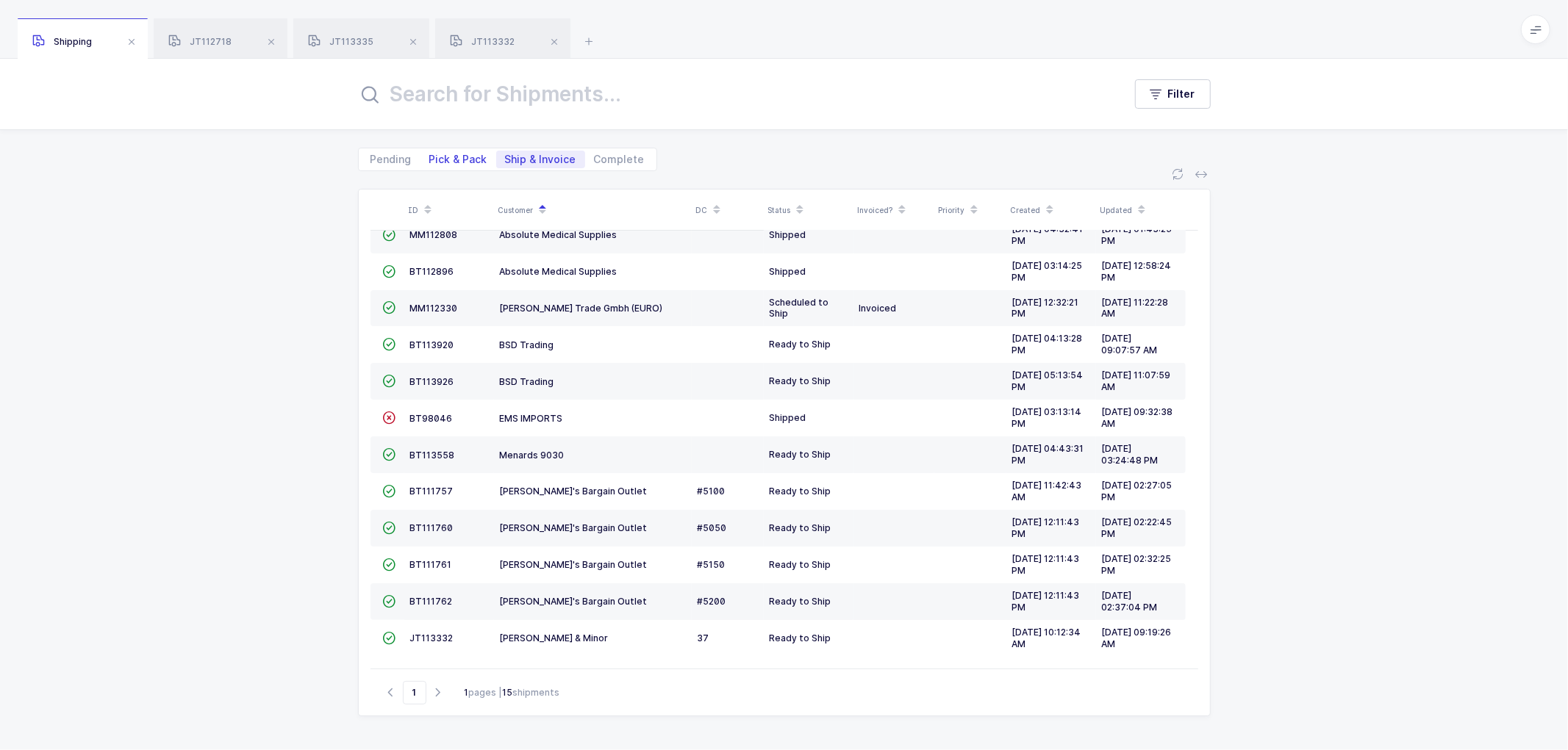
click at [447, 158] on span "Pick & Pack" at bounding box center [458, 159] width 58 height 10
click at [430, 158] on input "Pick & Pack" at bounding box center [425, 155] width 9 height 9
radio input "true"
radio input "false"
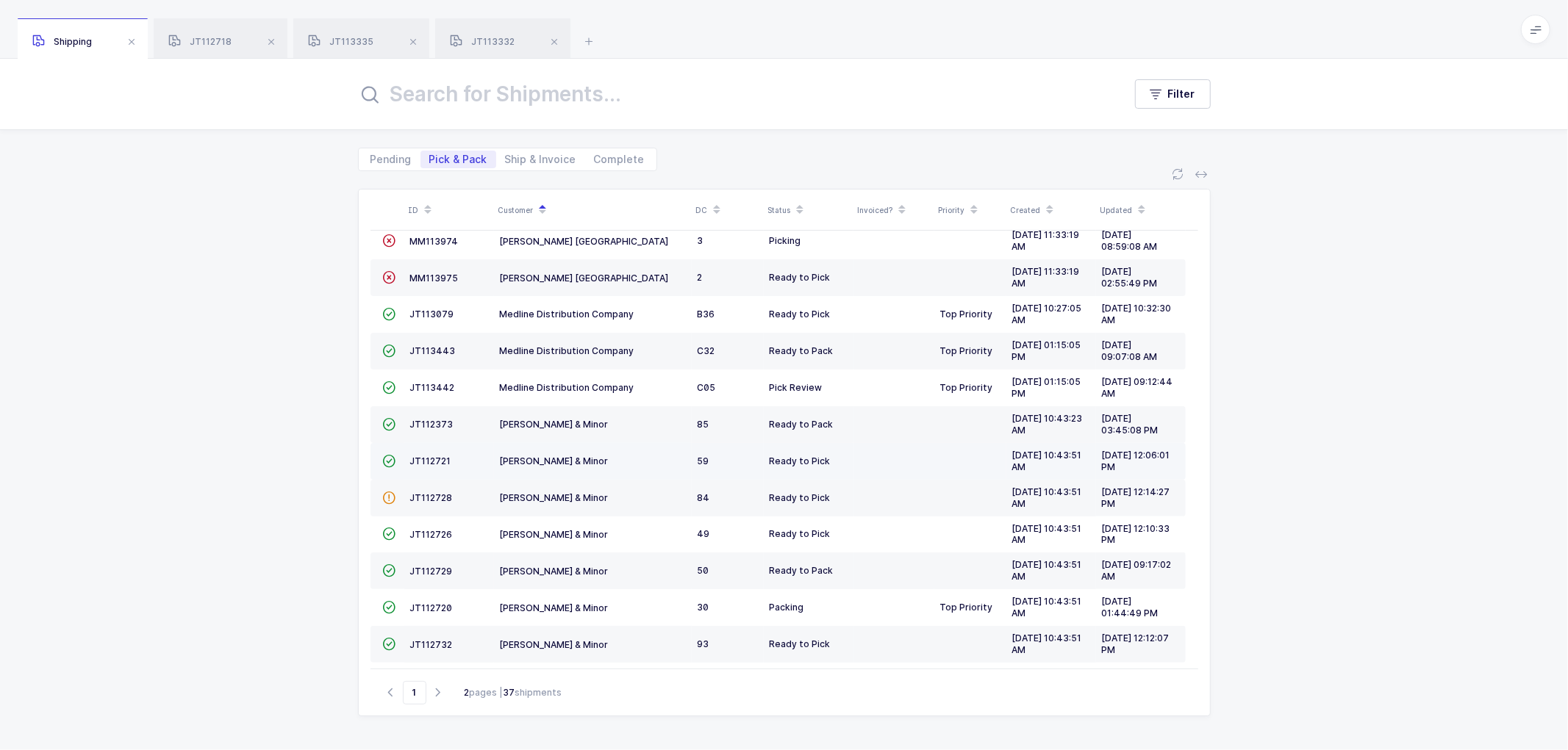
scroll to position [322, 0]
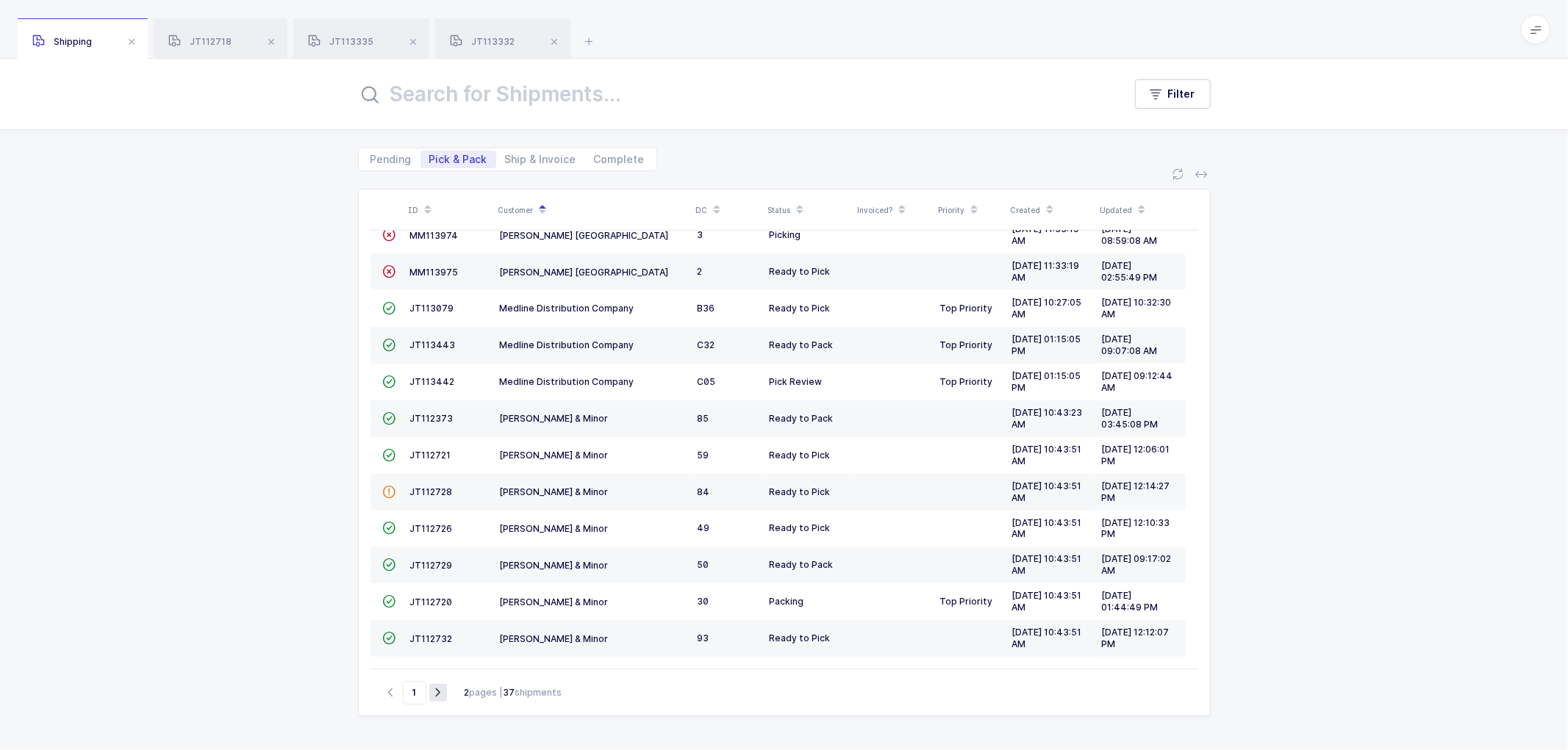
click at [436, 692] on icon "button" at bounding box center [438, 693] width 18 height 11
type input "2"
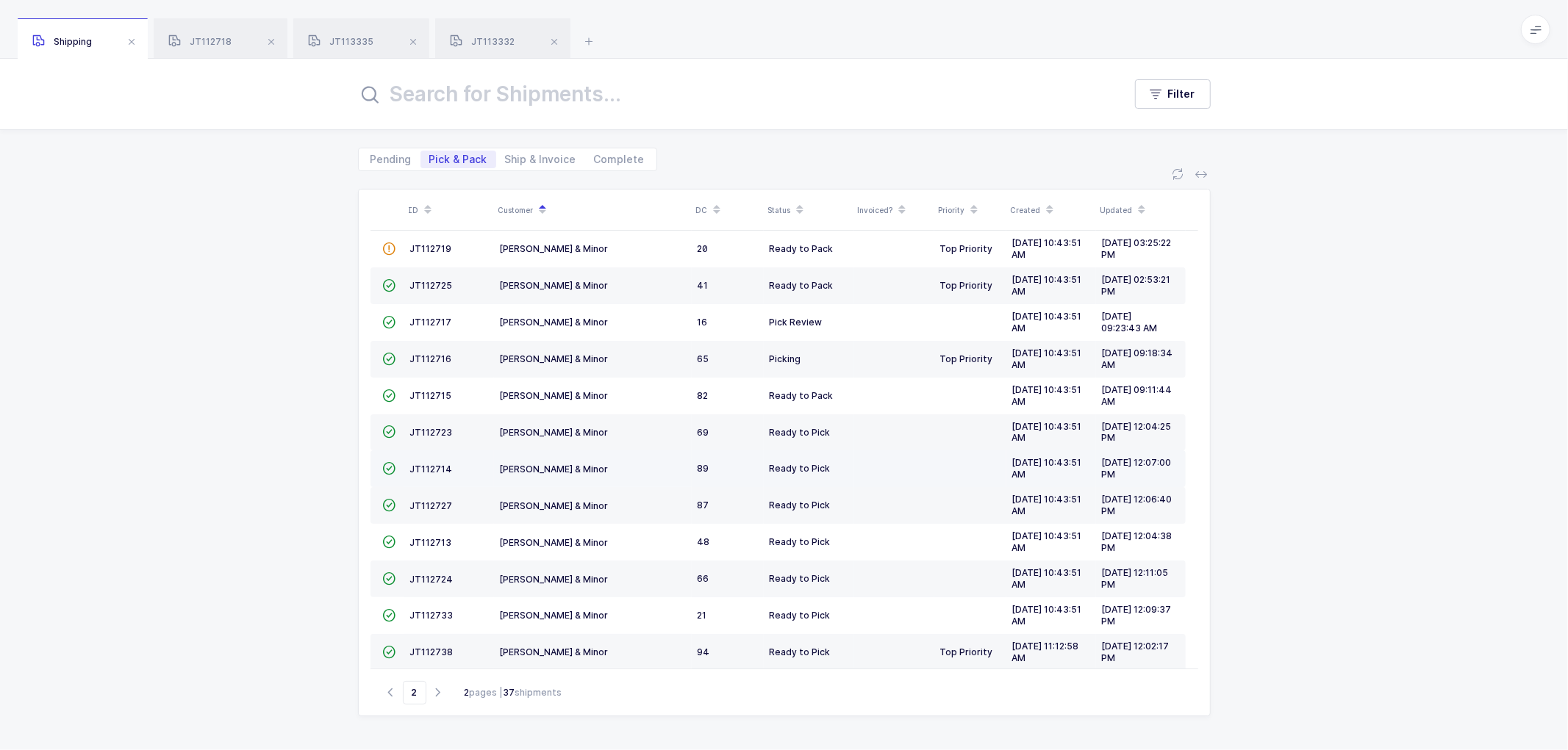
scroll to position [0, 0]
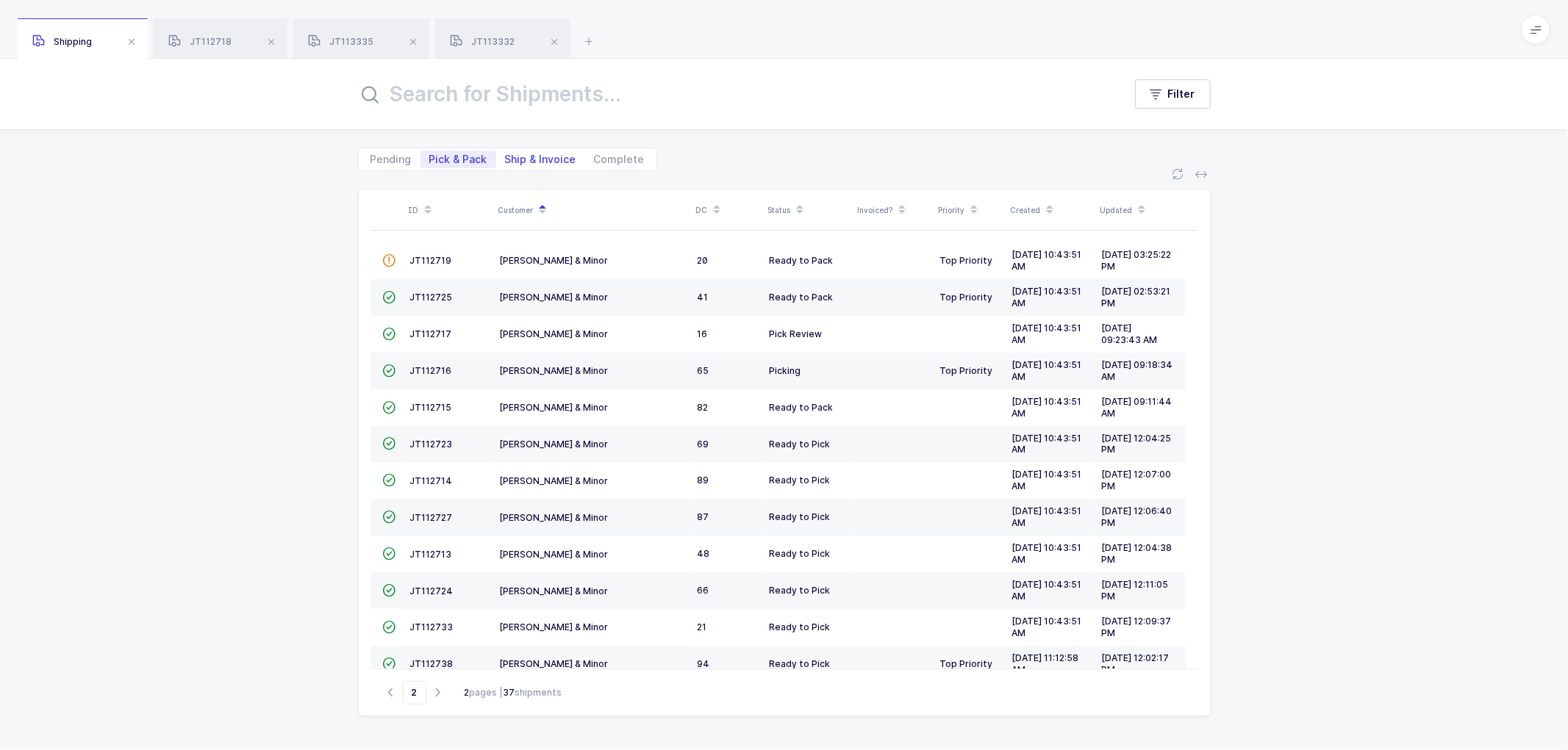
click at [525, 158] on span "Ship & Invoice" at bounding box center [540, 159] width 71 height 10
click at [506, 158] on input "Ship & Invoice" at bounding box center [501, 155] width 9 height 9
radio input "true"
radio input "false"
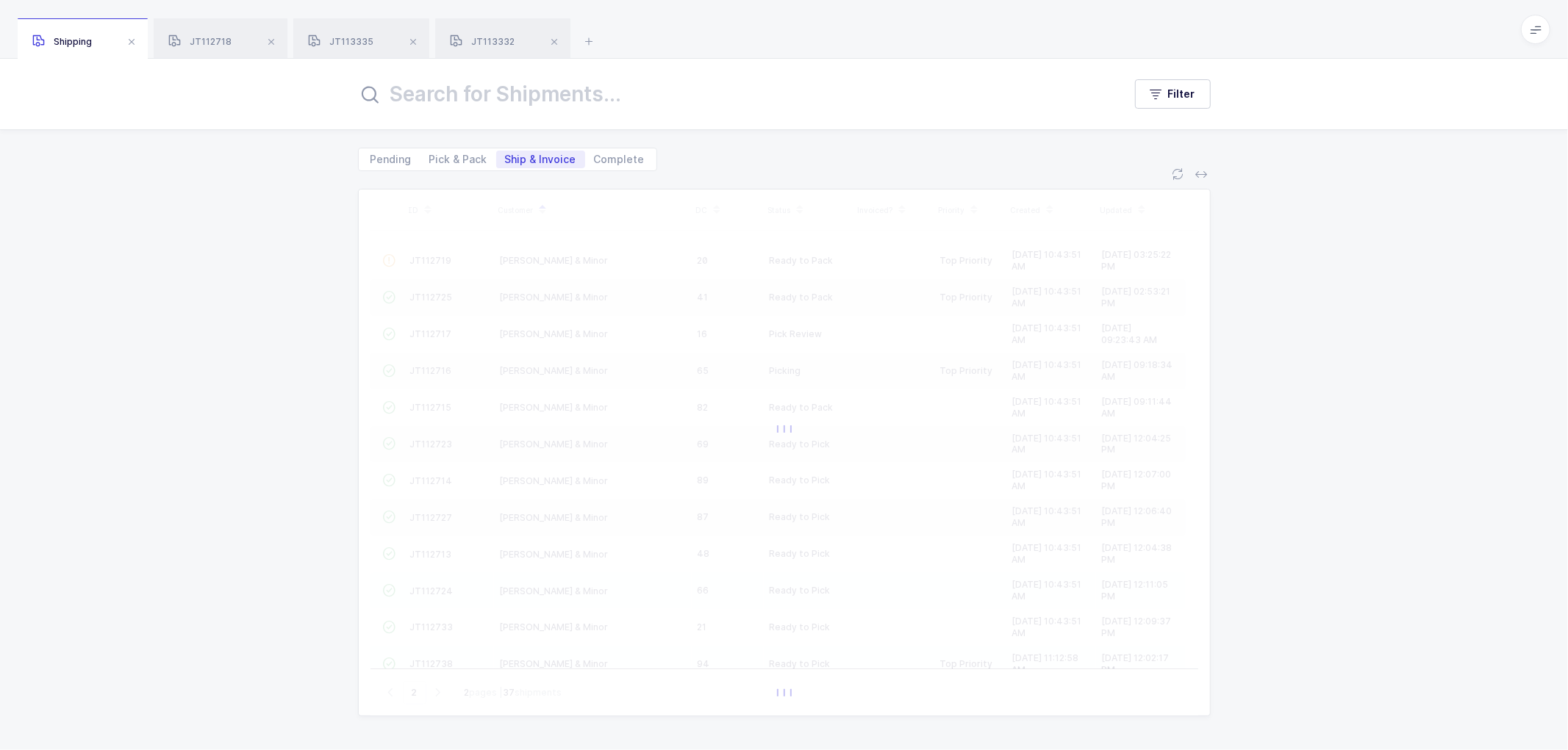
type input "1"
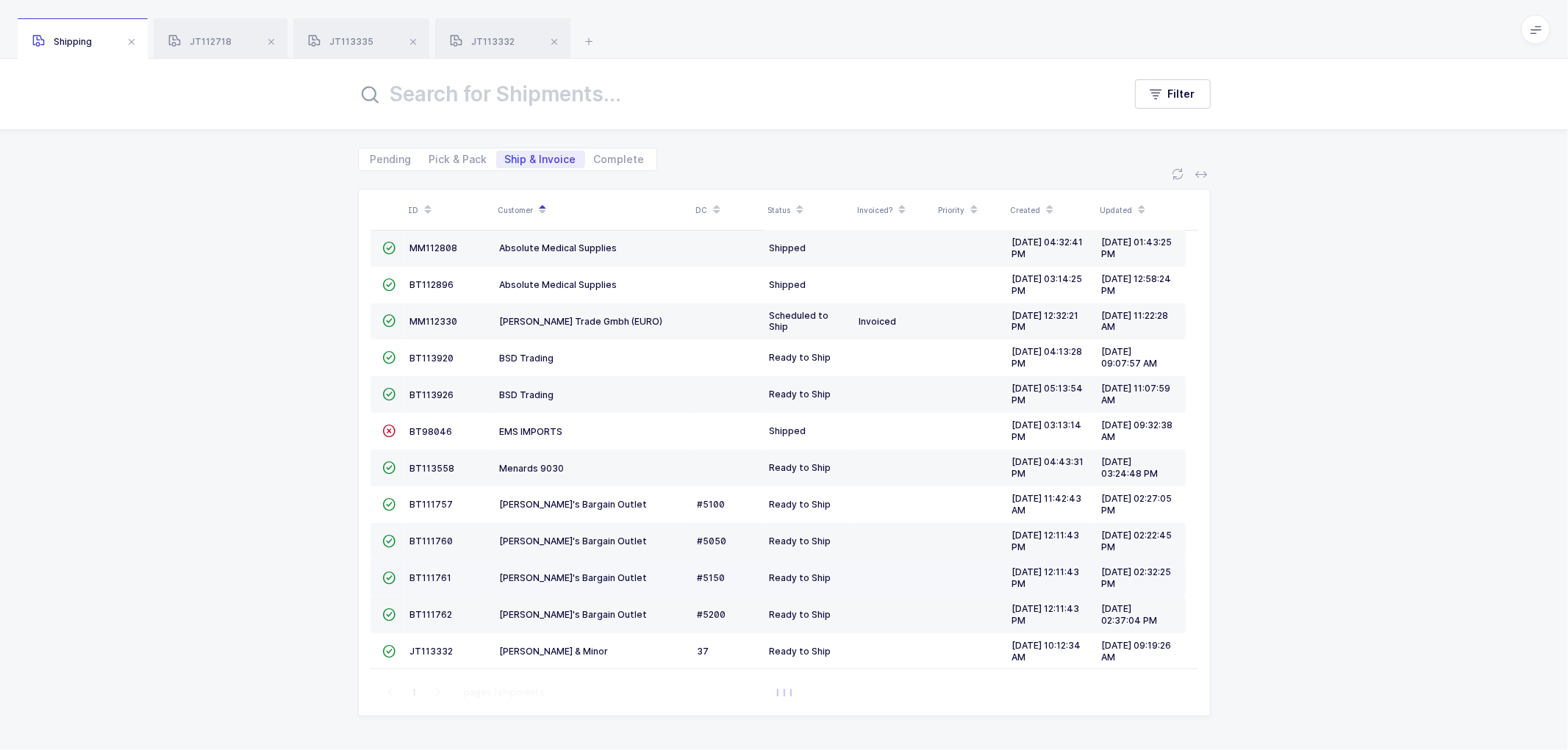
scroll to position [138, 0]
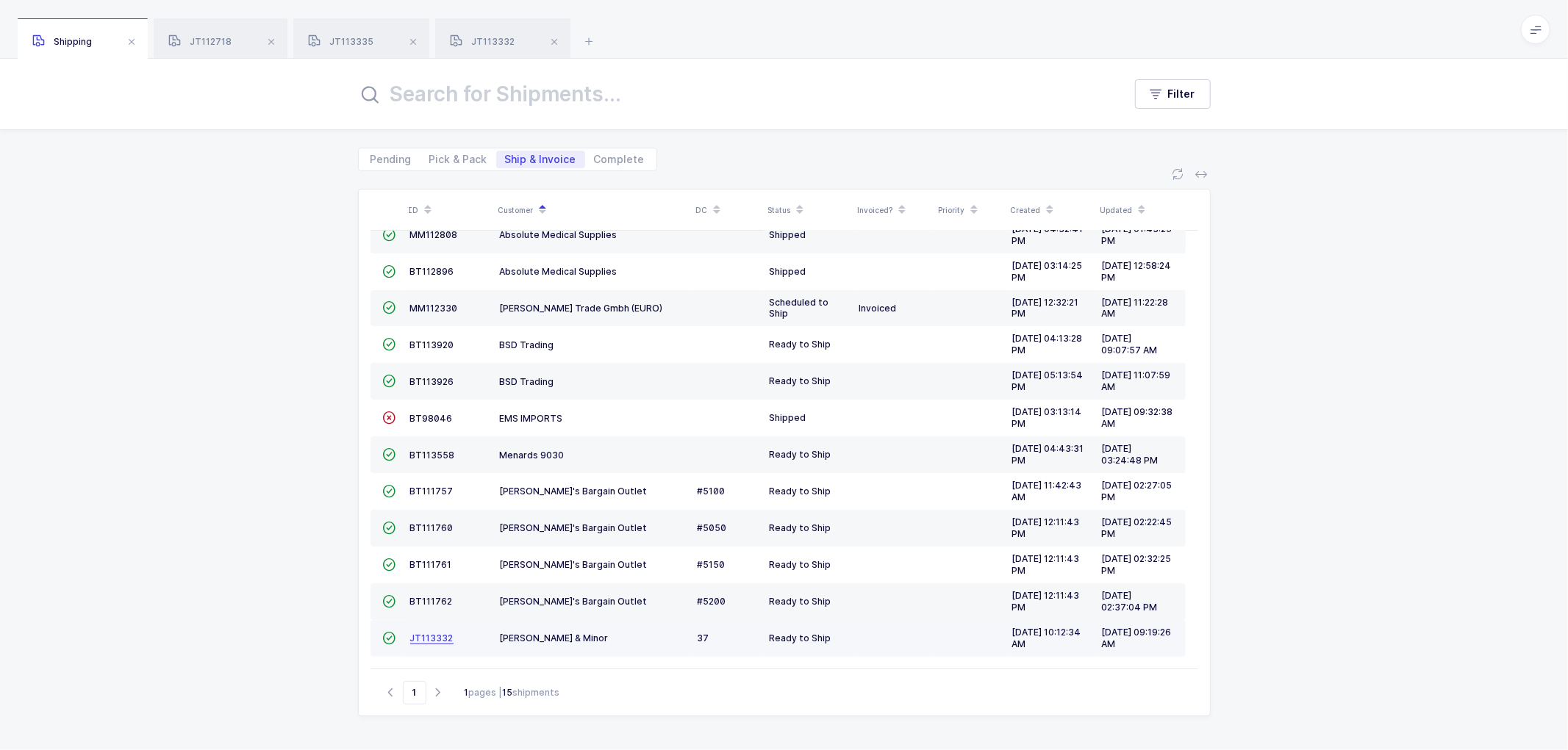
click at [424, 632] on span "JT113332" at bounding box center [431, 638] width 44 height 11
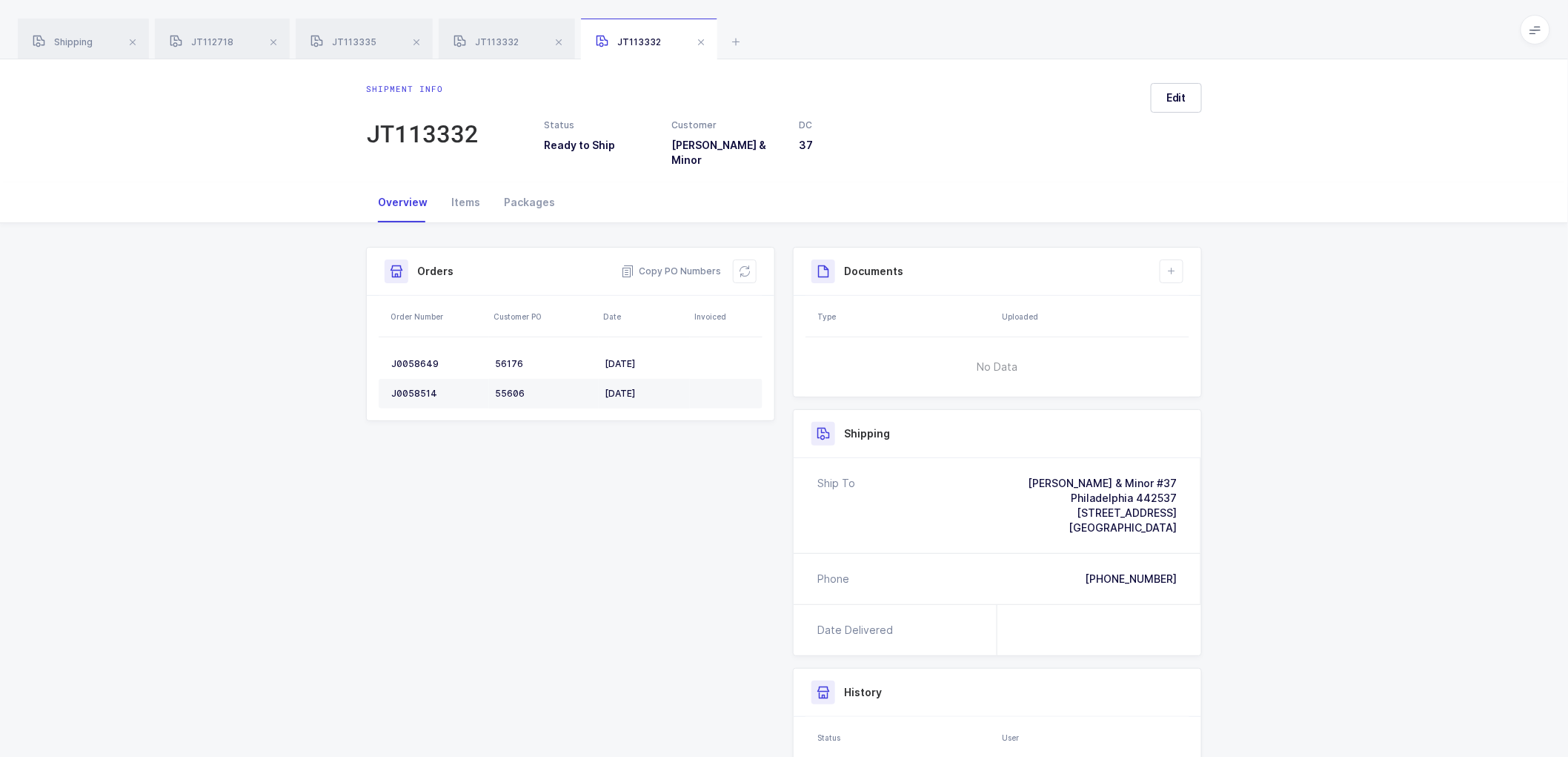
click at [1374, 515] on div "Shipment Info Shipment Number JT113332 Status Ready to Ship Customer [PERSON_NA…" at bounding box center [784, 571] width 1568 height 696
click at [273, 40] on span at bounding box center [273, 42] width 18 height 18
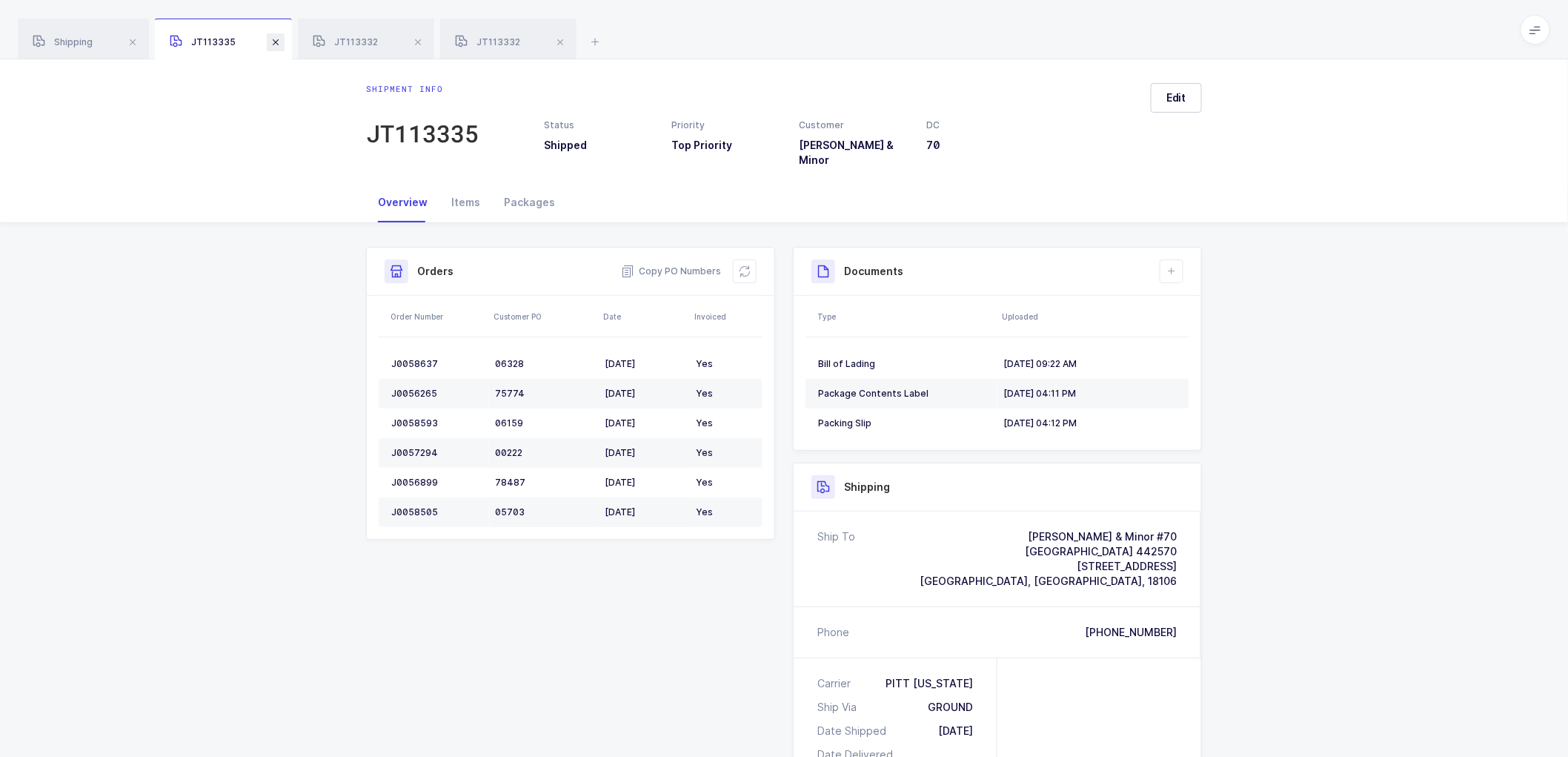
click at [278, 42] on span at bounding box center [275, 42] width 18 height 18
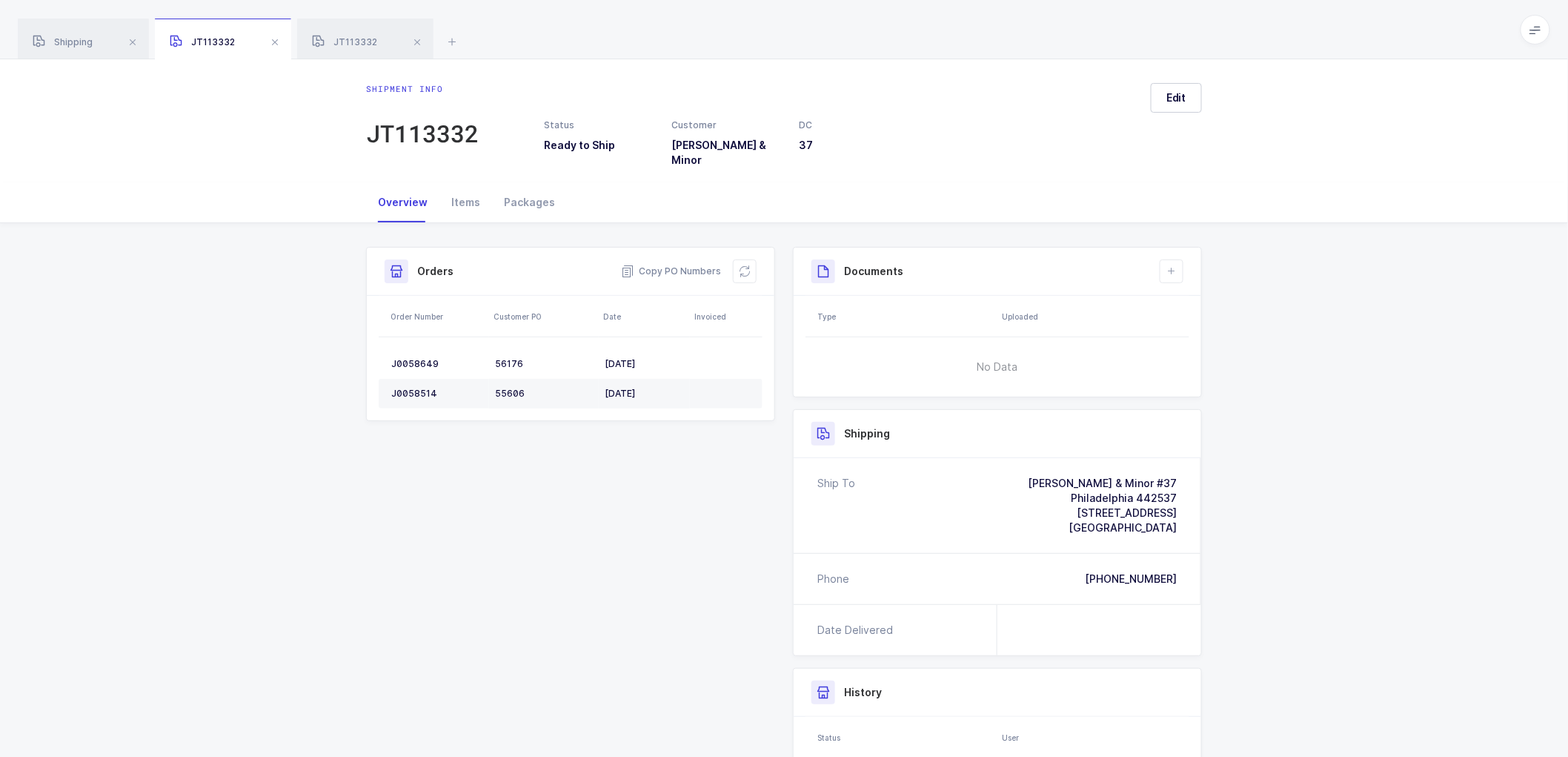
click at [278, 42] on span at bounding box center [275, 42] width 18 height 18
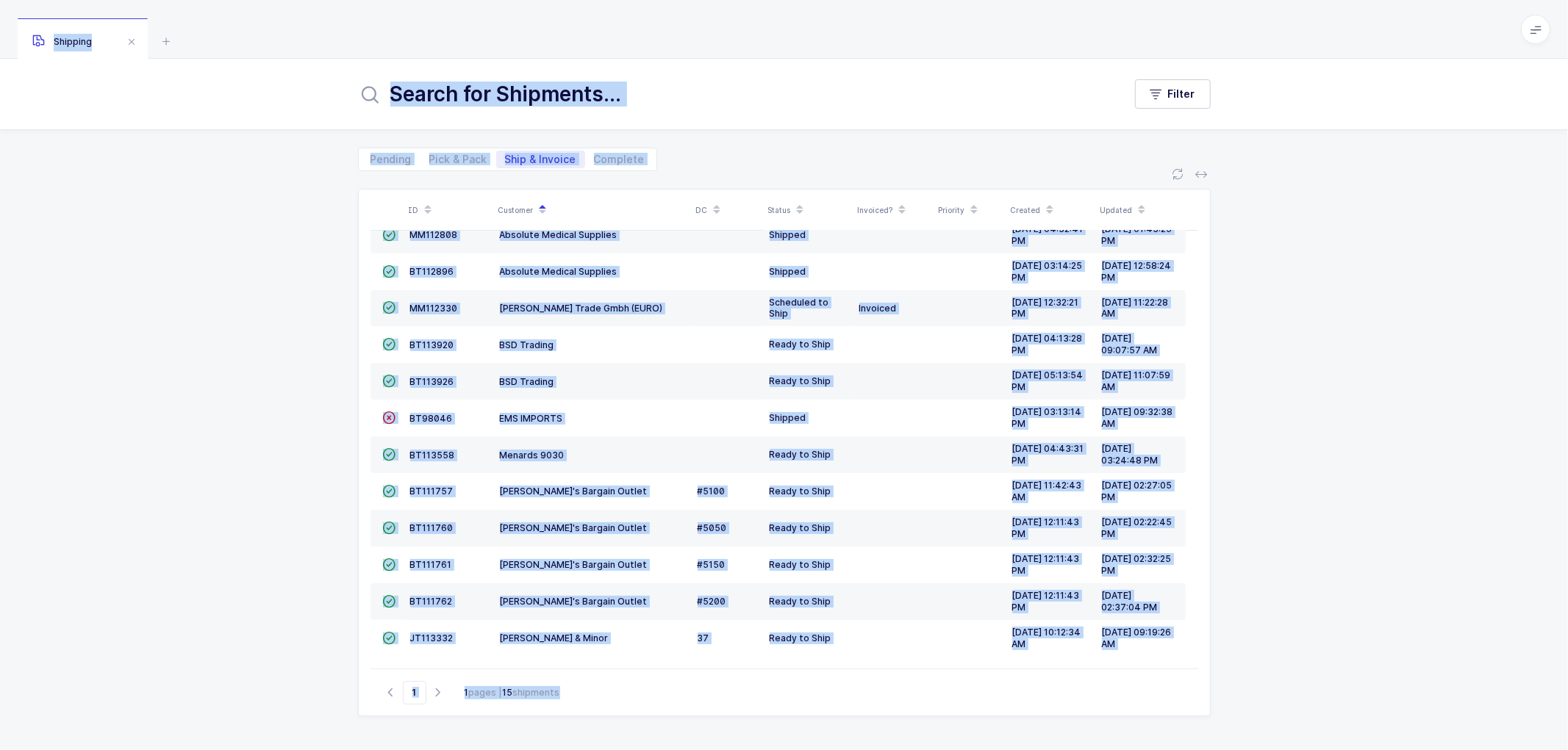
scroll to position [96, 0]
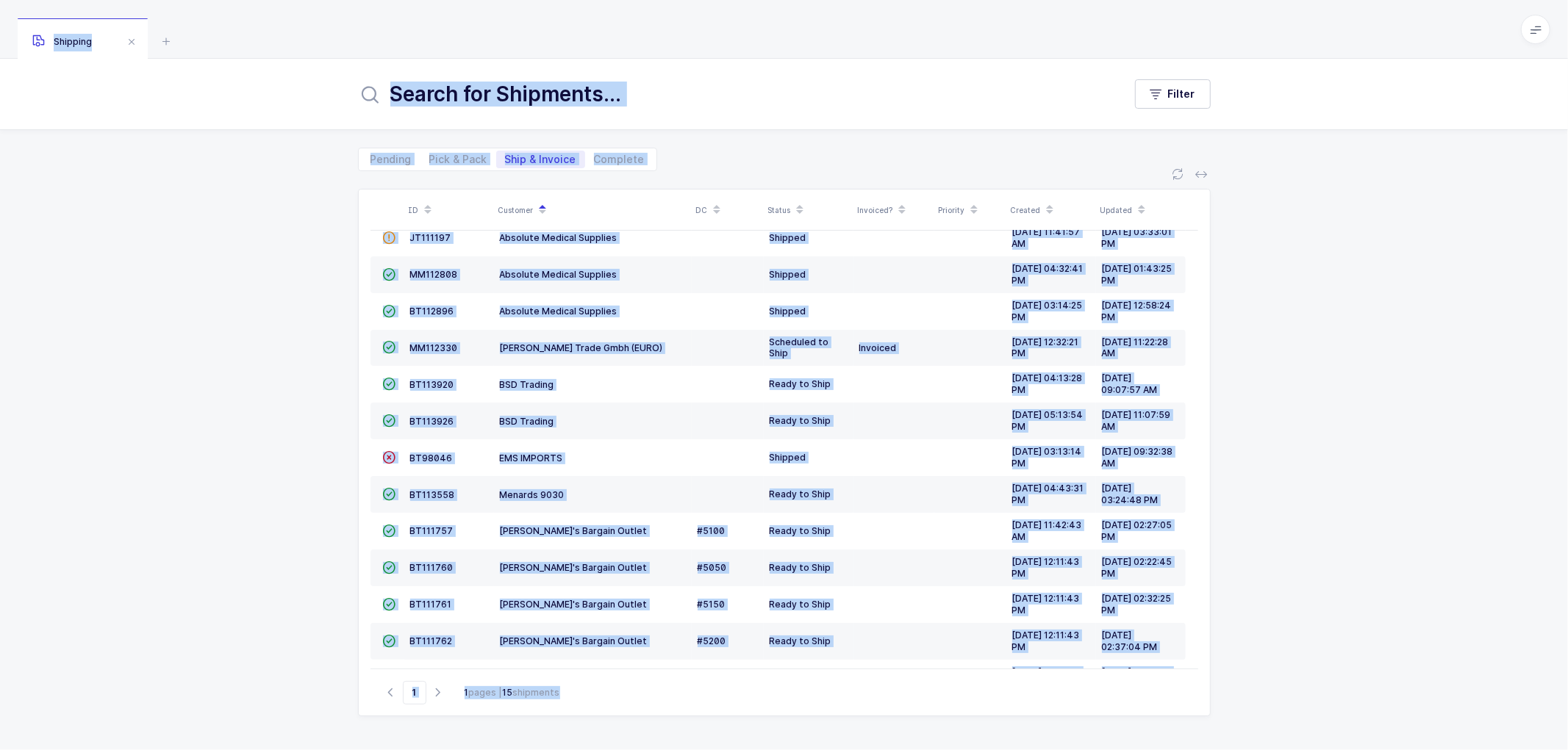
click at [243, 303] on div "ID Customer DC Status Invoiced? Priority Created Updated  BT104009 Absolute Me…" at bounding box center [784, 460] width 1568 height 579
click at [768, 151] on div "Pending Pick & Pack Ship & Invoice Complete" at bounding box center [784, 151] width 853 height 41
click at [447, 154] on span "Pick & Pack" at bounding box center [458, 159] width 58 height 10
click at [430, 153] on input "Pick & Pack" at bounding box center [425, 155] width 9 height 9
radio input "true"
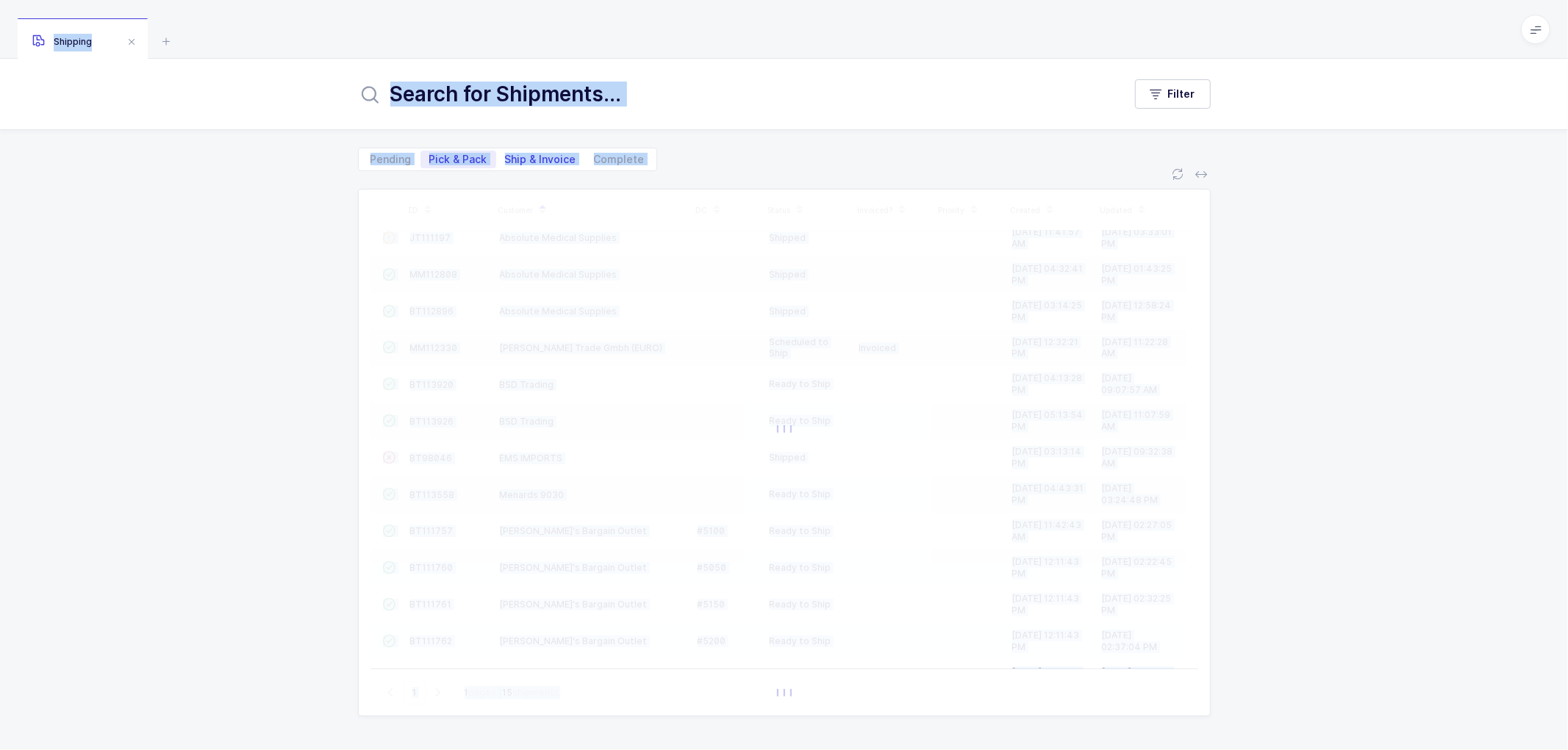
click at [524, 156] on span "Ship & Invoice" at bounding box center [540, 159] width 71 height 10
click at [506, 156] on input "Ship & Invoice" at bounding box center [501, 155] width 9 height 9
radio input "true"
radio input "false"
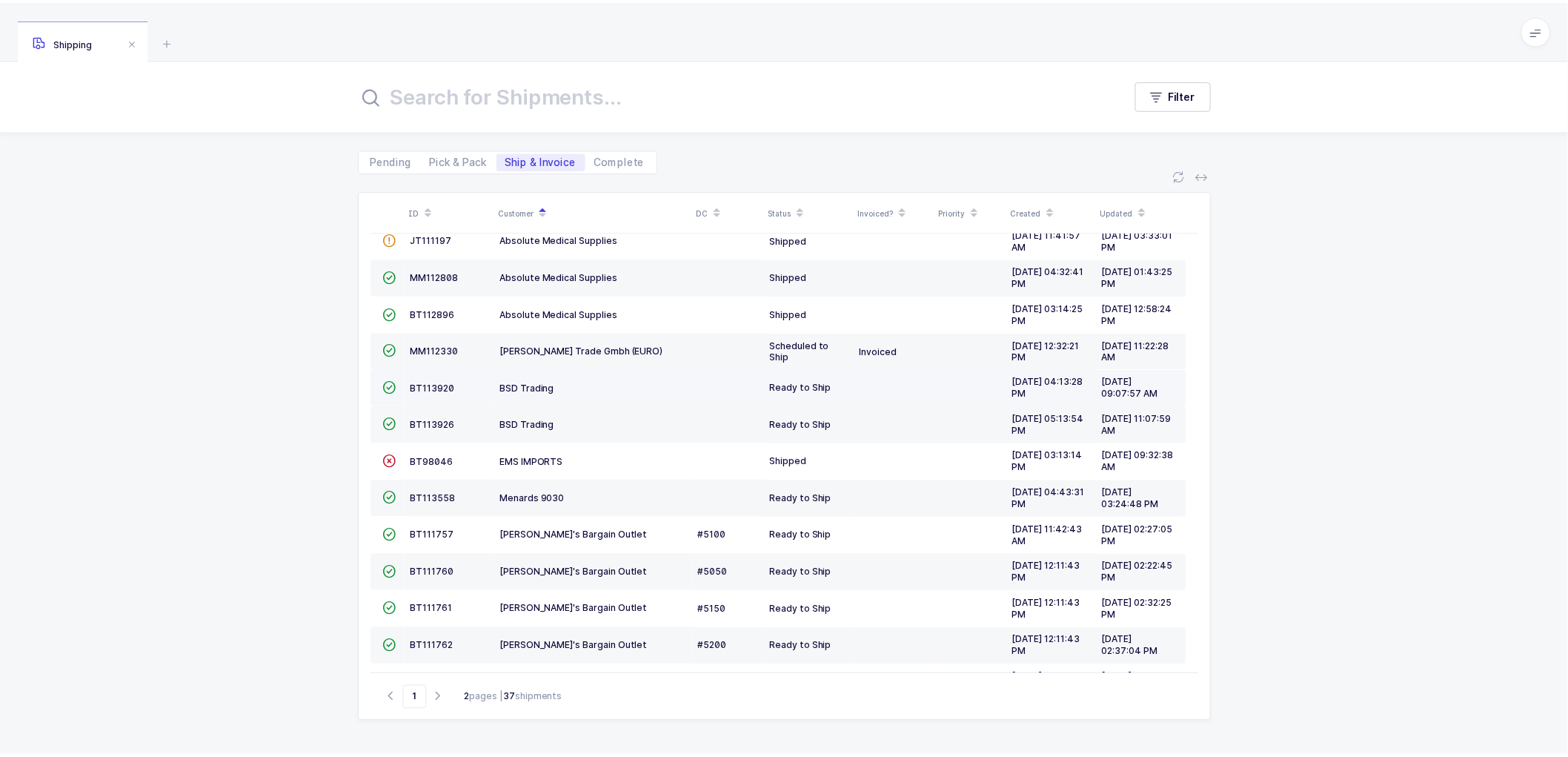
scroll to position [139, 0]
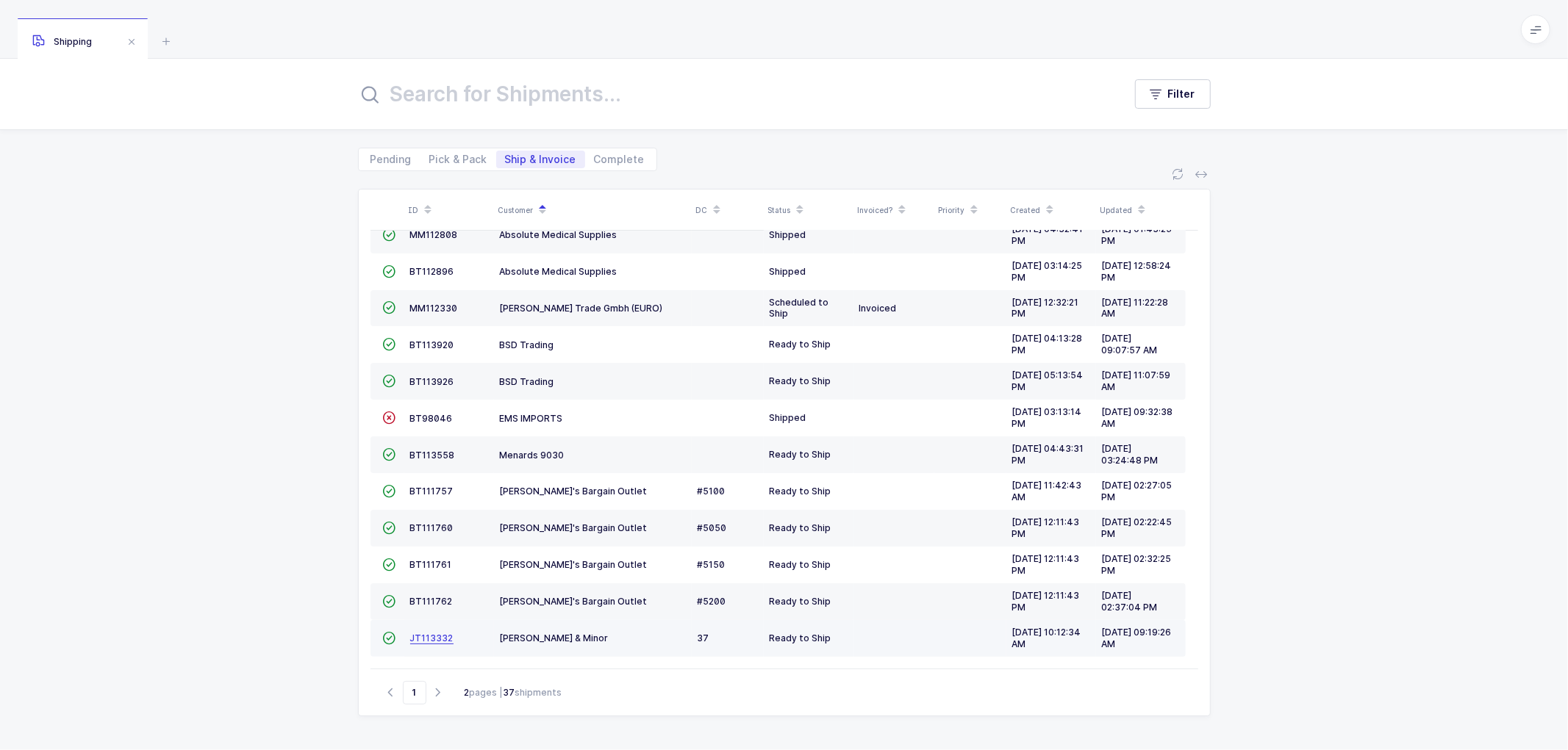
click at [431, 632] on span "JT113332" at bounding box center [431, 638] width 44 height 11
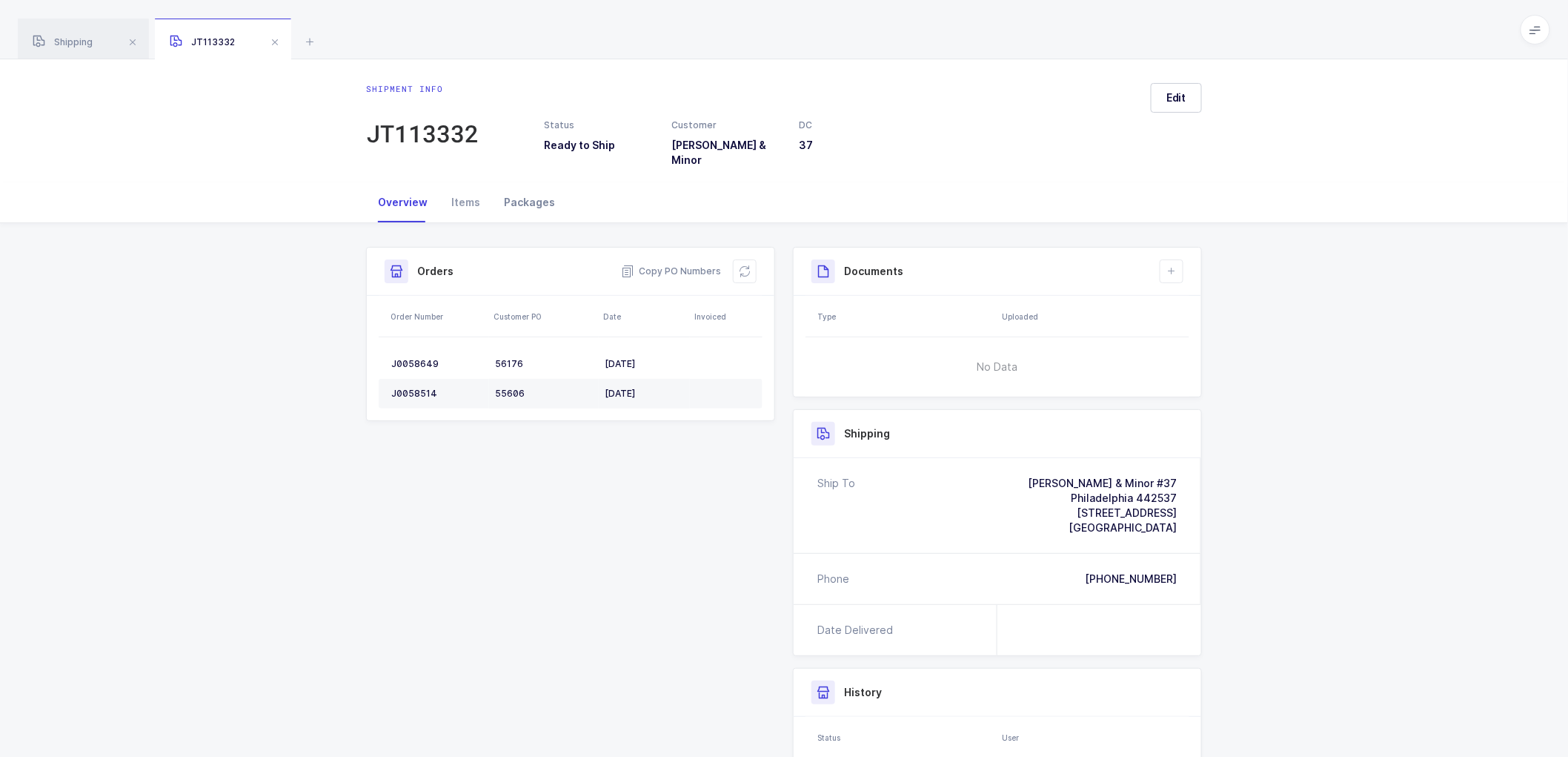
click at [510, 191] on div "Packages" at bounding box center [529, 202] width 75 height 40
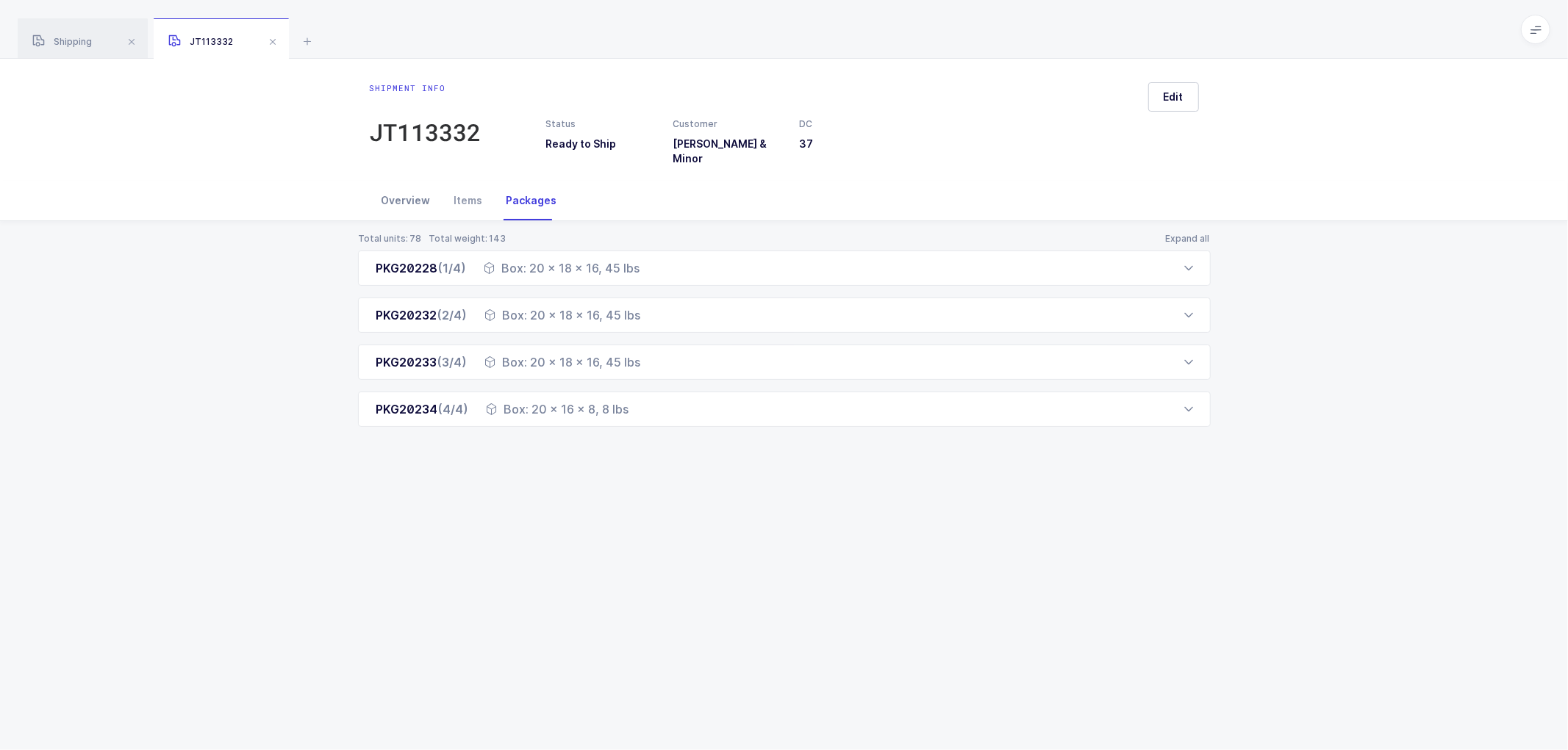
click at [398, 185] on div "Overview" at bounding box center [405, 200] width 73 height 40
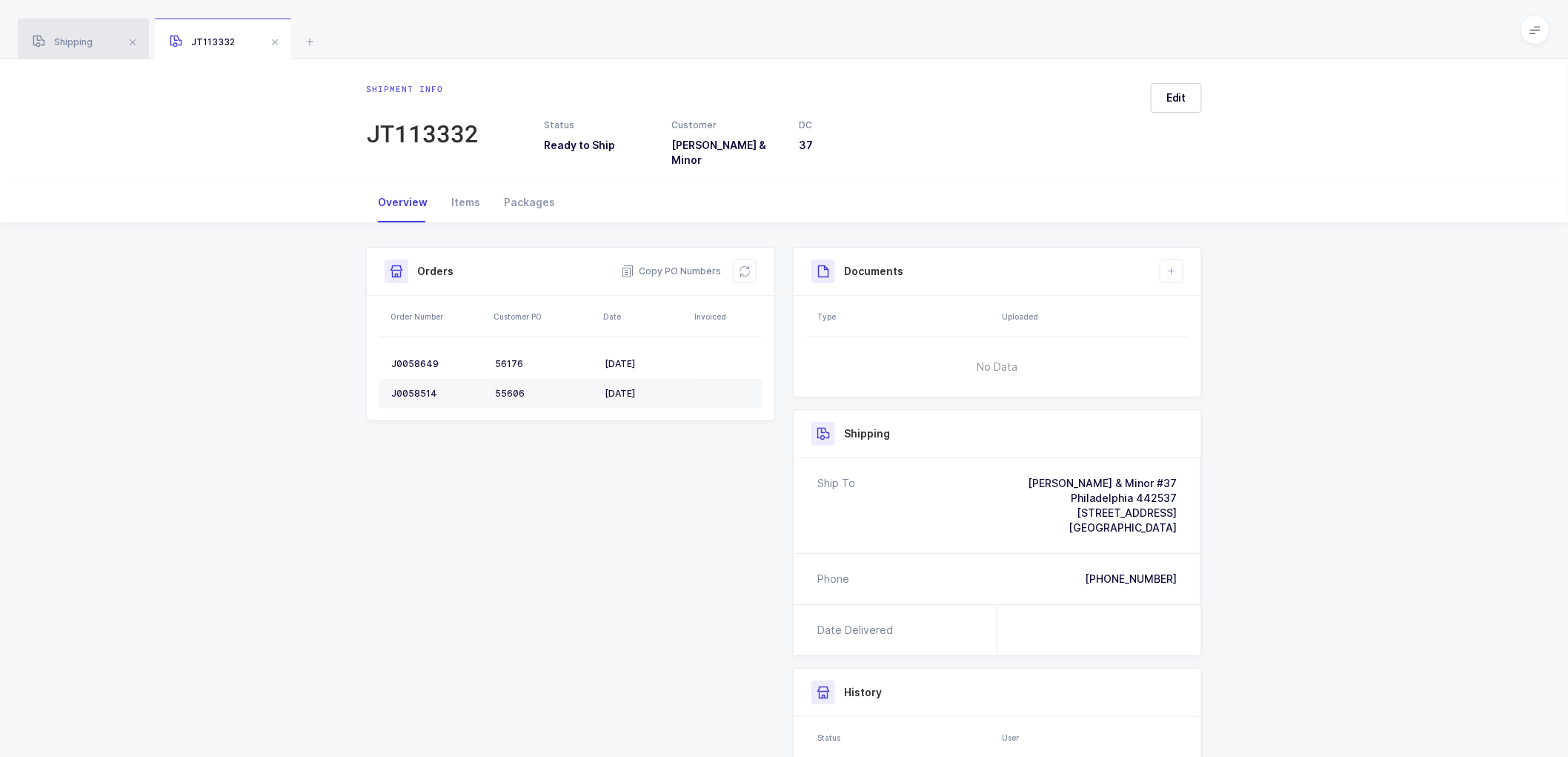
click at [71, 40] on span "Shipping" at bounding box center [62, 42] width 60 height 11
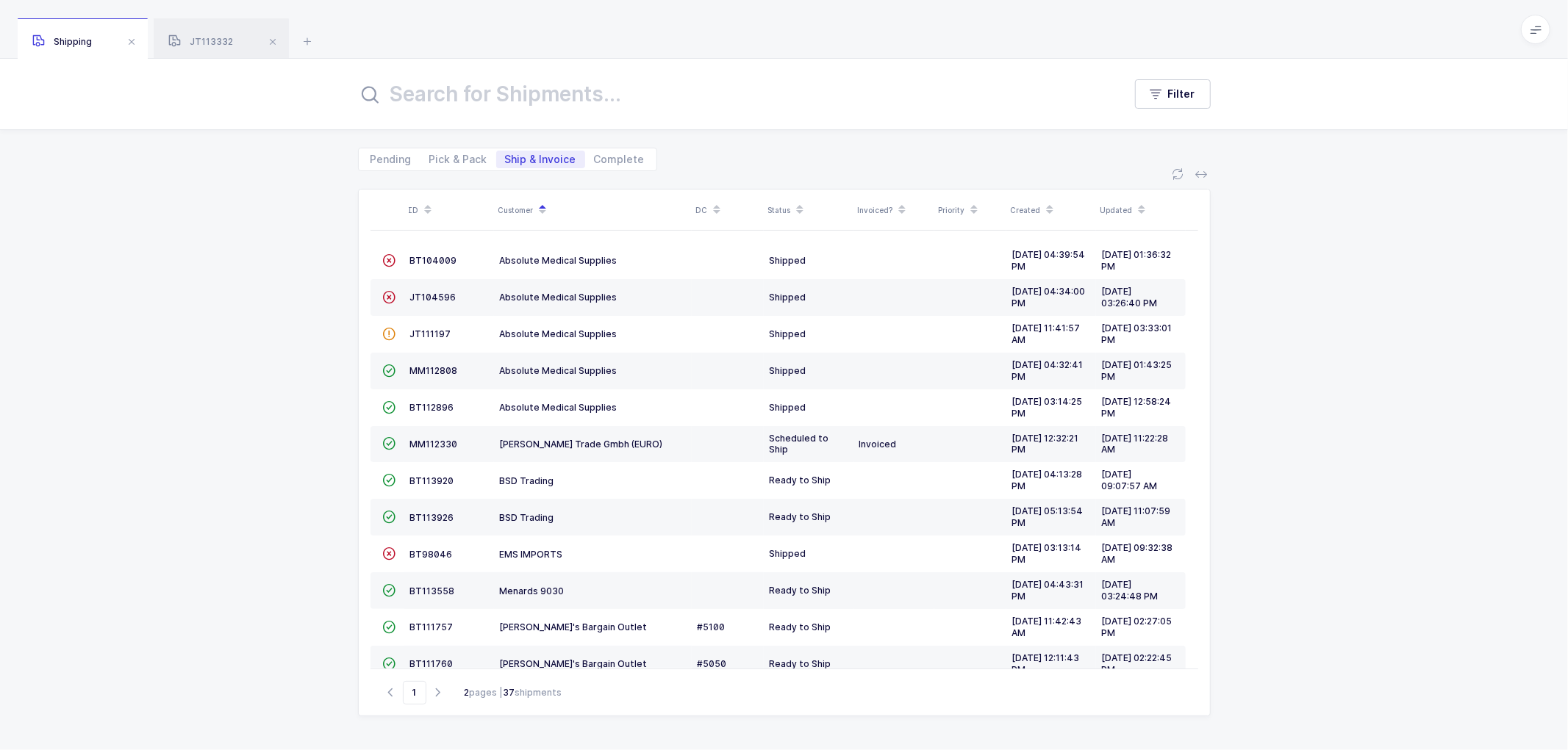
click at [443, 97] on input "text" at bounding box center [731, 94] width 747 height 35
click at [454, 99] on input "text" at bounding box center [731, 94] width 747 height 35
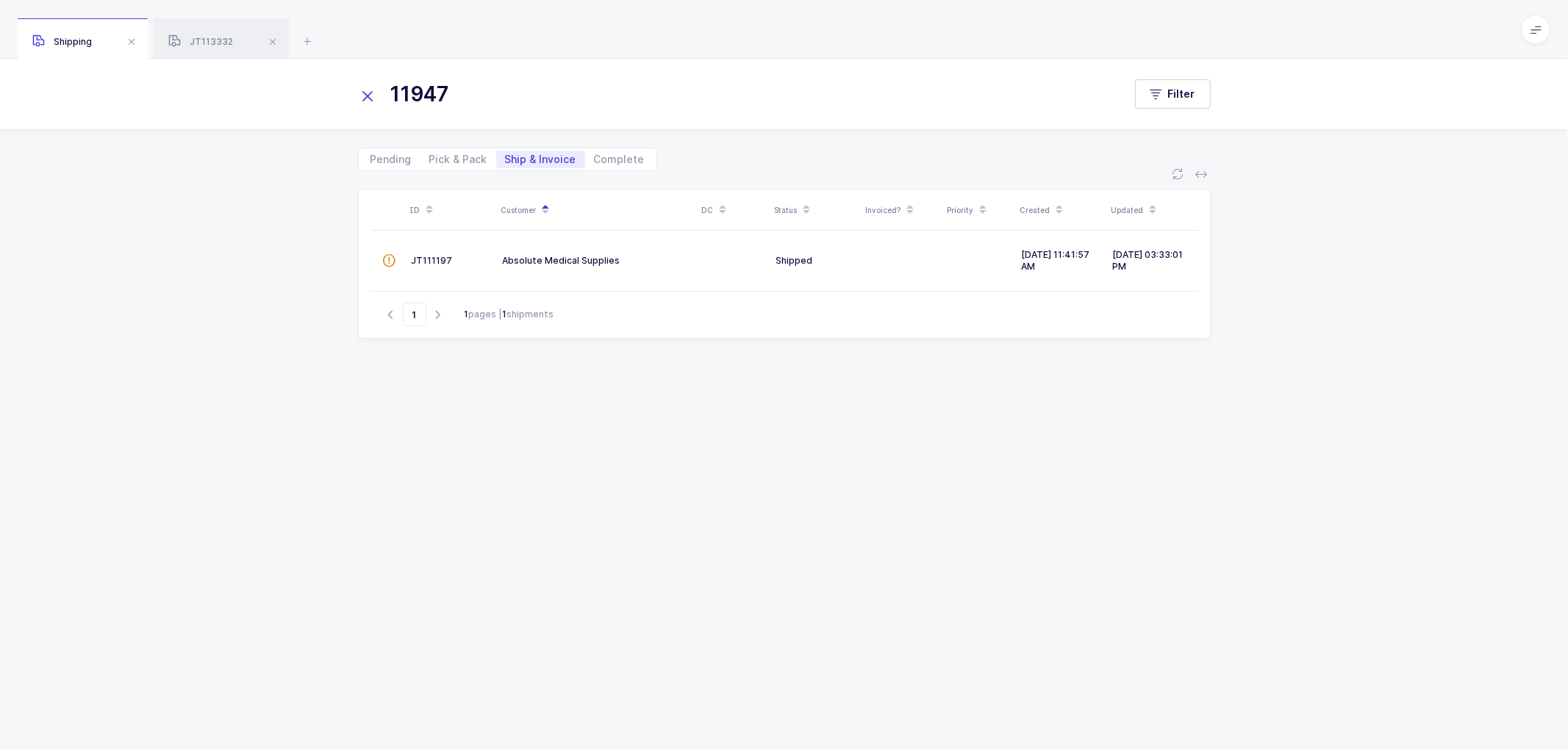
type input "11947"
drag, startPoint x: 210, startPoint y: 37, endPoint x: 236, endPoint y: 35, distance: 26.1
click at [210, 35] on div "JT113332" at bounding box center [221, 39] width 135 height 41
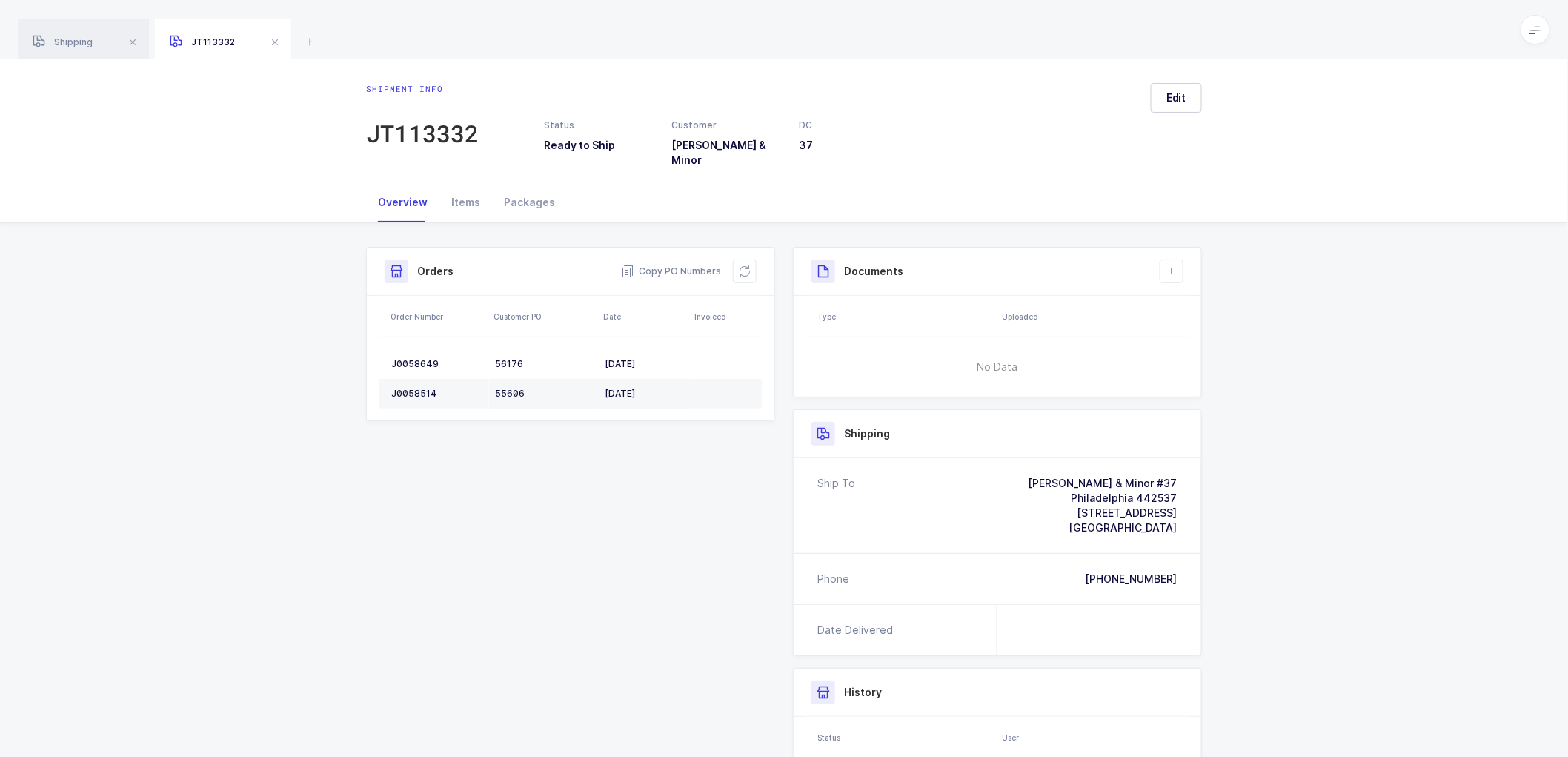
click at [527, 465] on div "Shipment Info Shipment Number JT113332 Status Ready to Ship Customer [PERSON_NA…" at bounding box center [784, 583] width 854 height 671
click at [66, 37] on span "Shipping" at bounding box center [62, 42] width 60 height 11
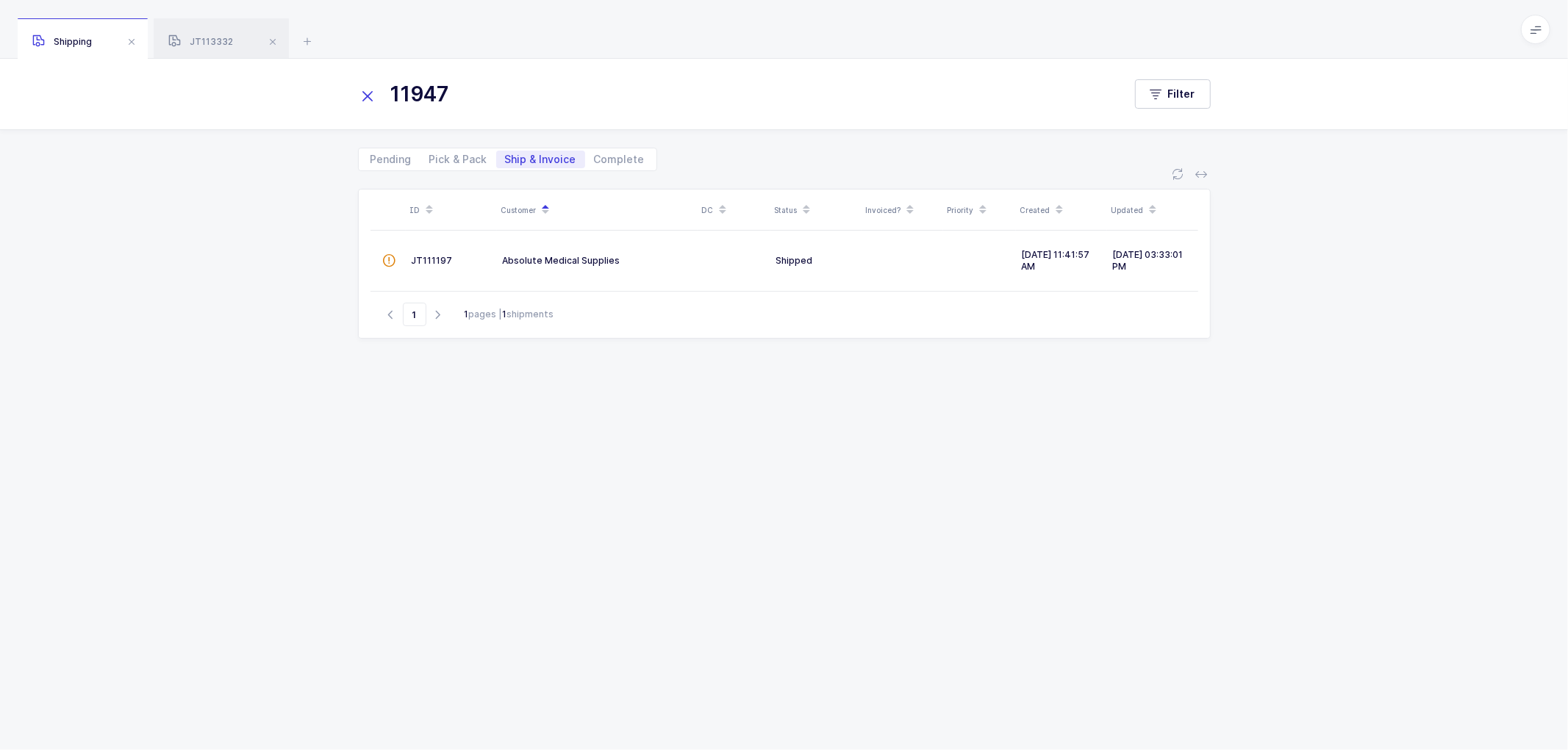
click at [368, 97] on icon at bounding box center [368, 96] width 21 height 21
click at [607, 157] on span "Complete" at bounding box center [619, 159] width 50 height 10
click at [479, 86] on input "text" at bounding box center [731, 94] width 747 height 35
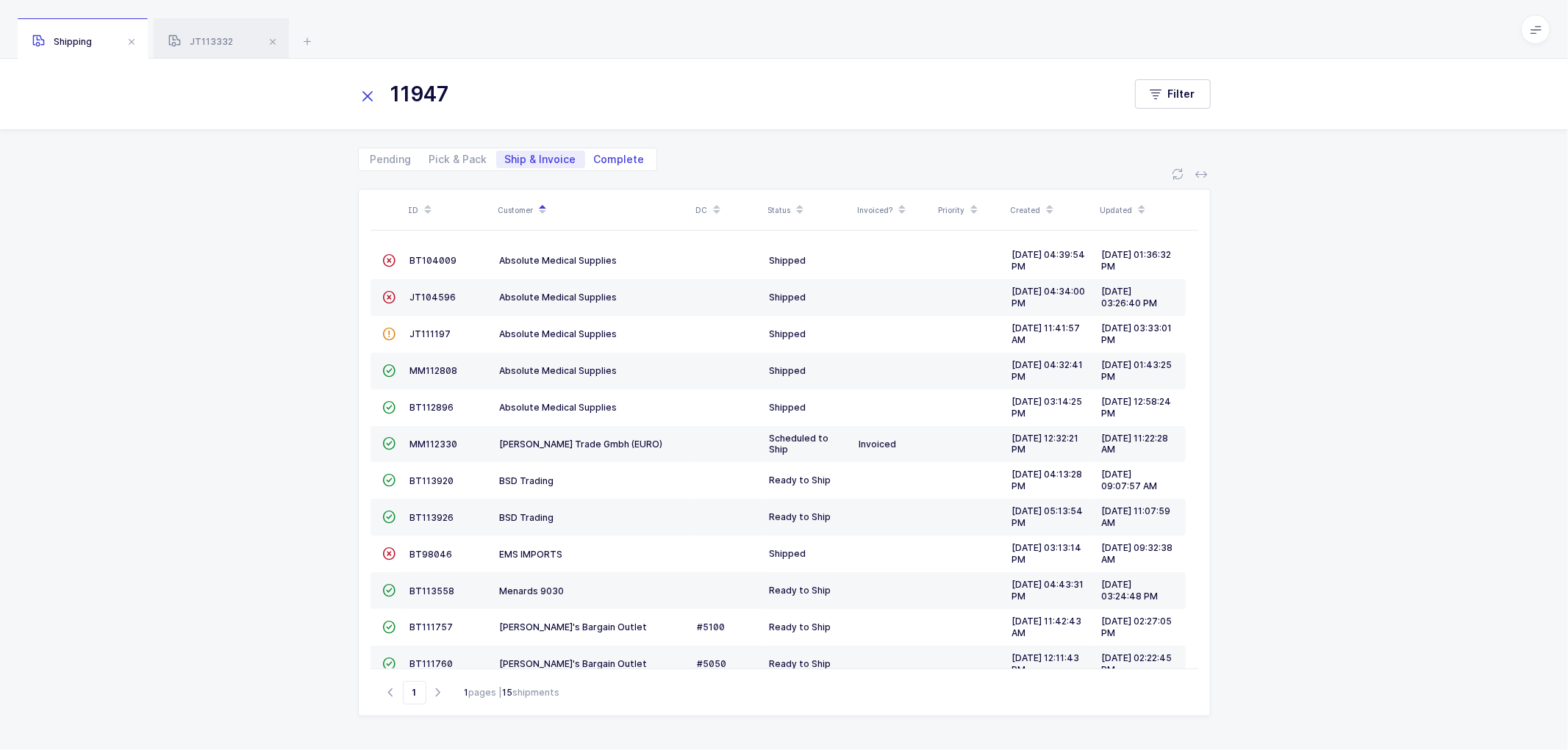
type input "11947"
click at [615, 157] on span "Complete" at bounding box center [619, 159] width 50 height 10
click at [594, 157] on input "Complete" at bounding box center [590, 155] width 9 height 9
radio input "true"
radio input "false"
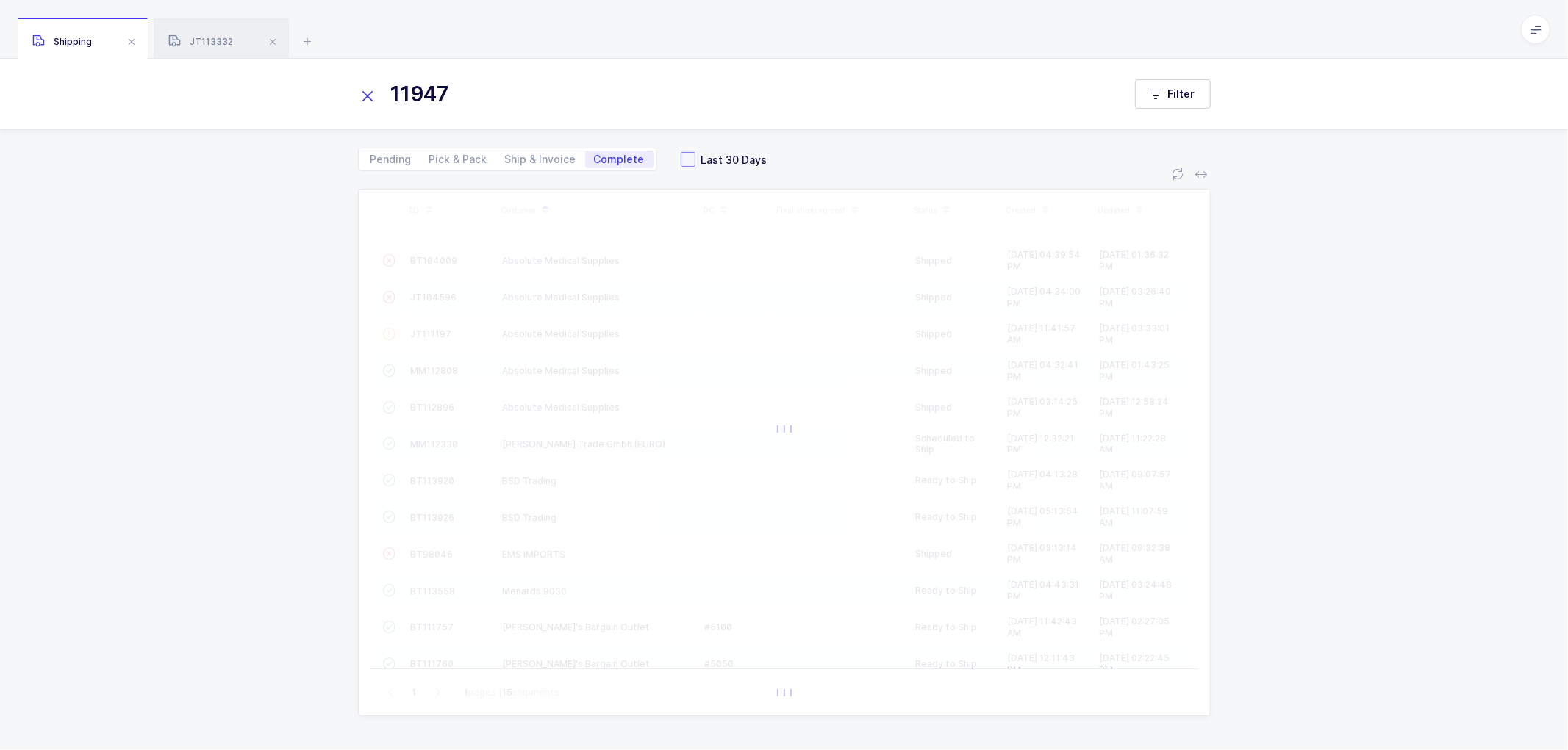
click at [682, 155] on span at bounding box center [688, 159] width 15 height 15
click at [695, 152] on input "Last 30 Days" at bounding box center [695, 152] width 0 height 0
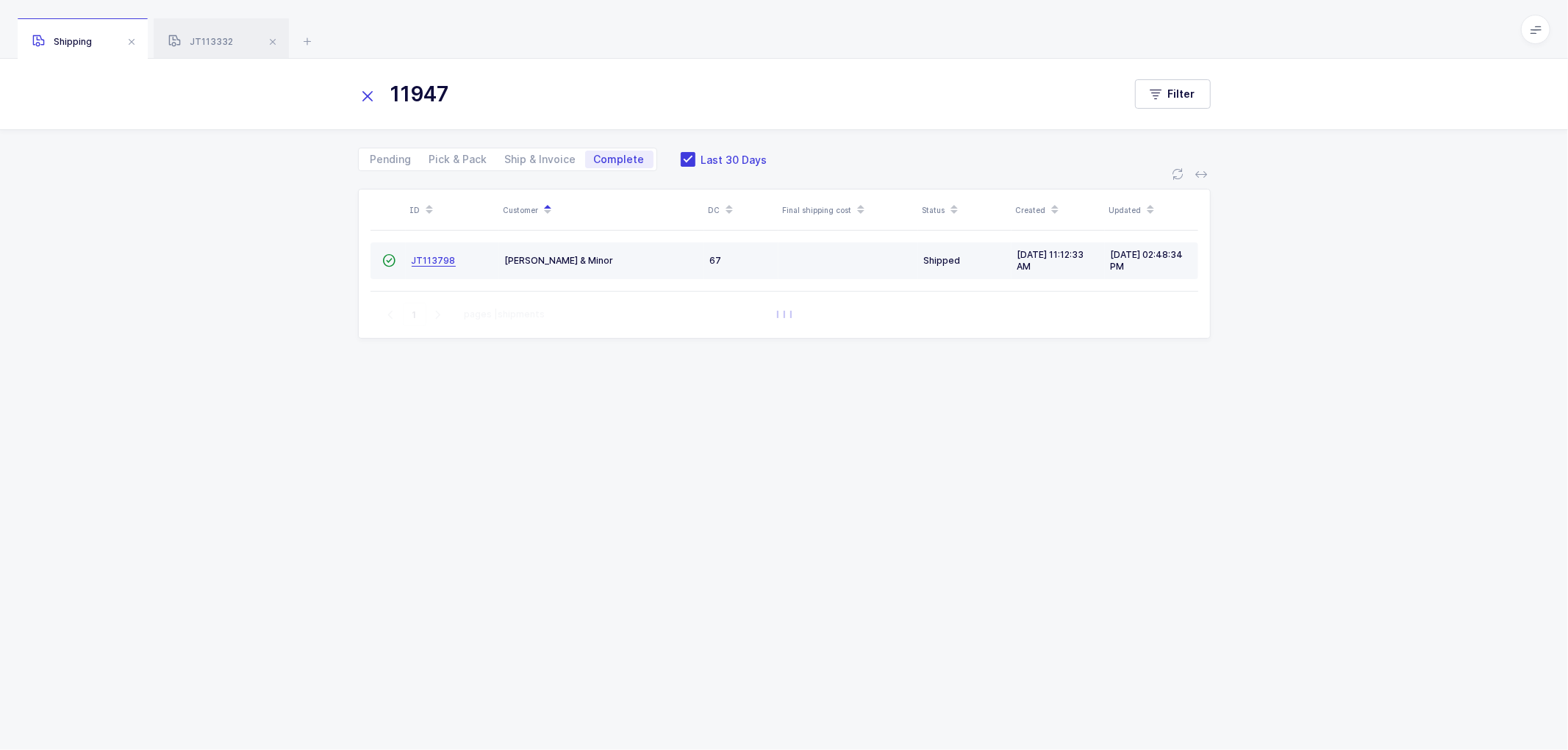
click at [426, 262] on span "JT113798" at bounding box center [434, 260] width 44 height 11
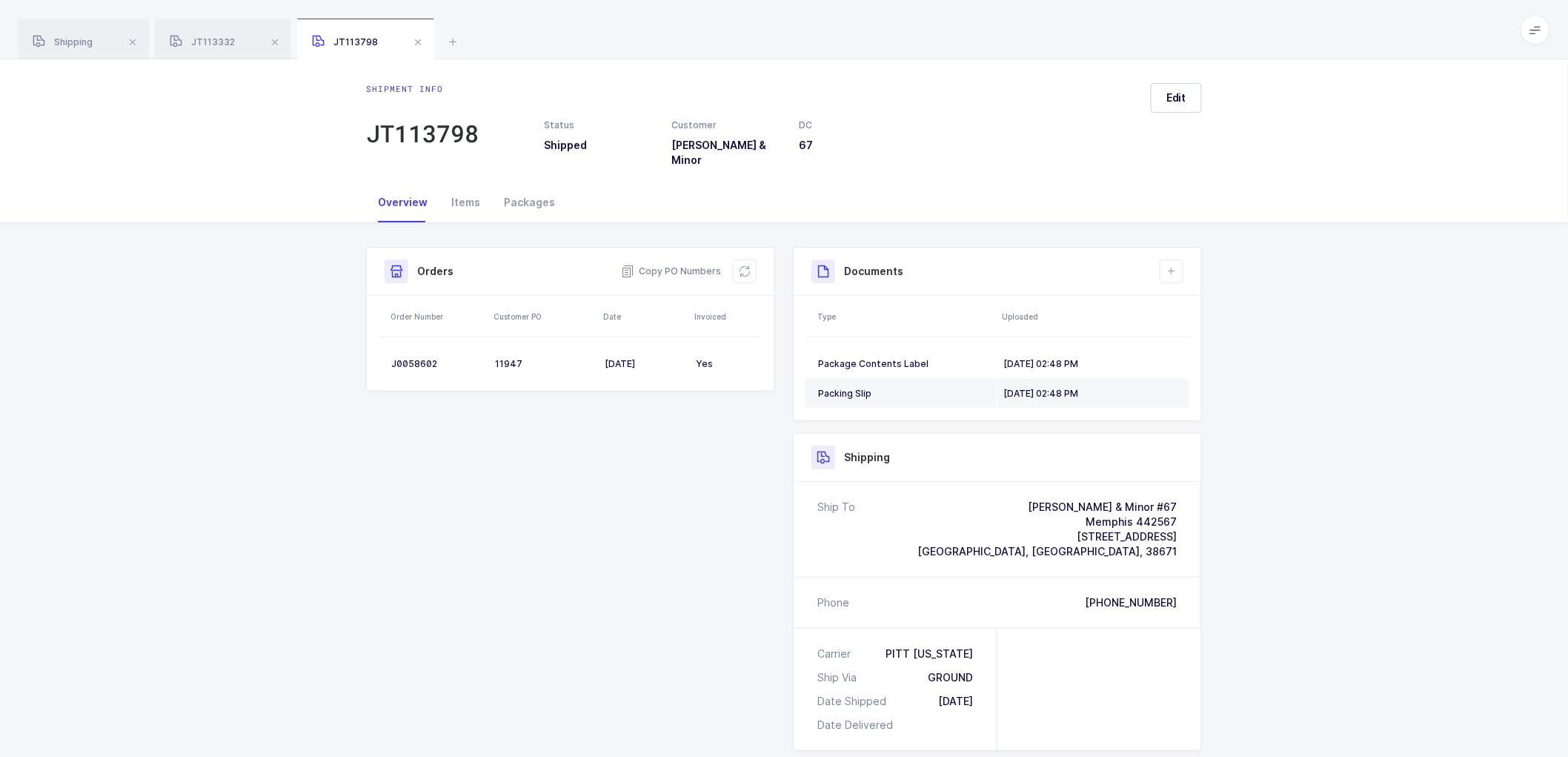
click at [1374, 441] on div "Shipment Info Shipment Number JT113798 Status Shipped Customer [PERSON_NAME] & …" at bounding box center [784, 618] width 1568 height 791
click at [1177, 98] on span "Edit" at bounding box center [1177, 97] width 20 height 15
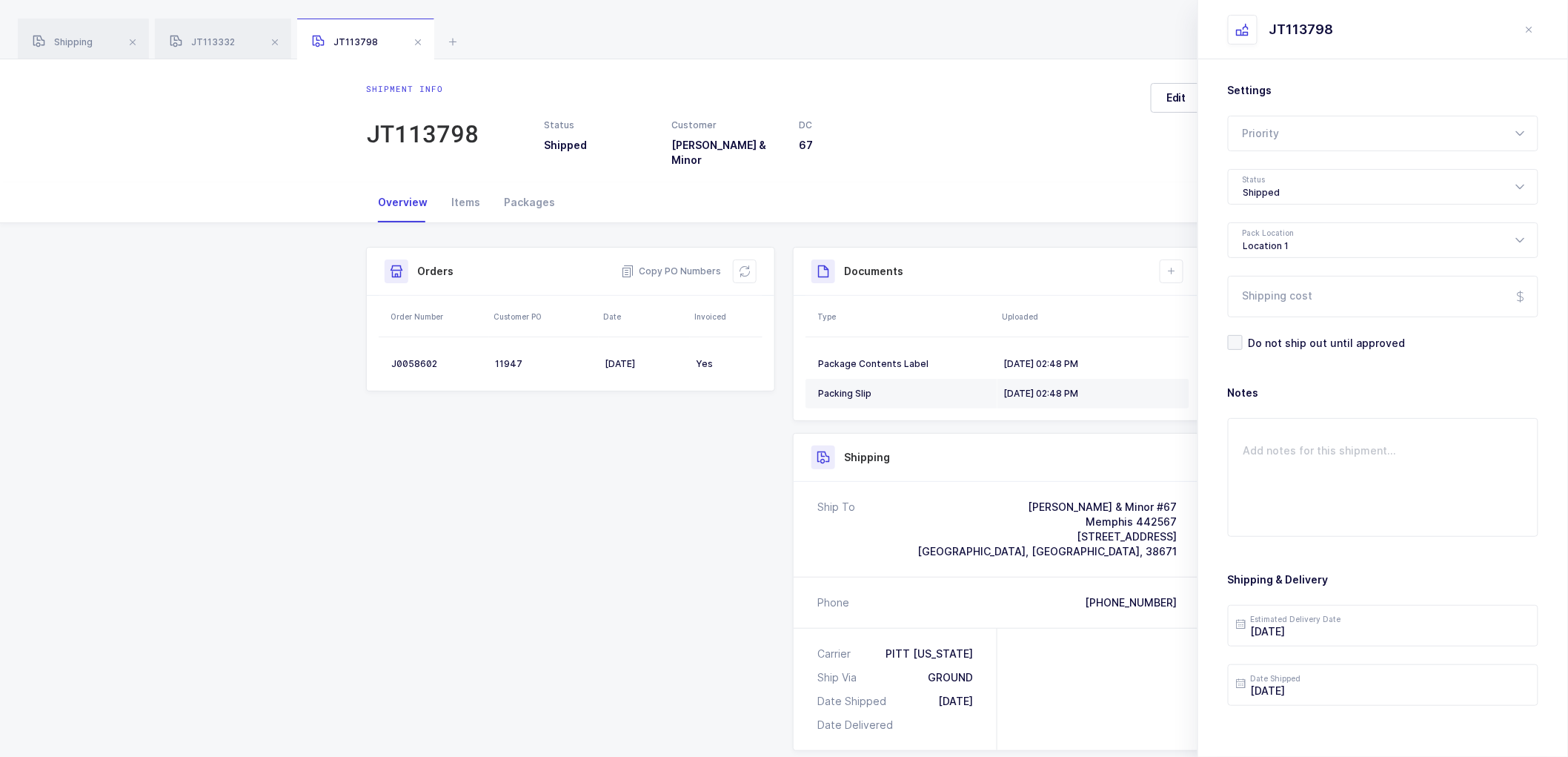
drag, startPoint x: 1534, startPoint y: 21, endPoint x: 1496, endPoint y: 48, distance: 46.6
click at [1534, 22] on button "close drawer" at bounding box center [1529, 29] width 18 height 18
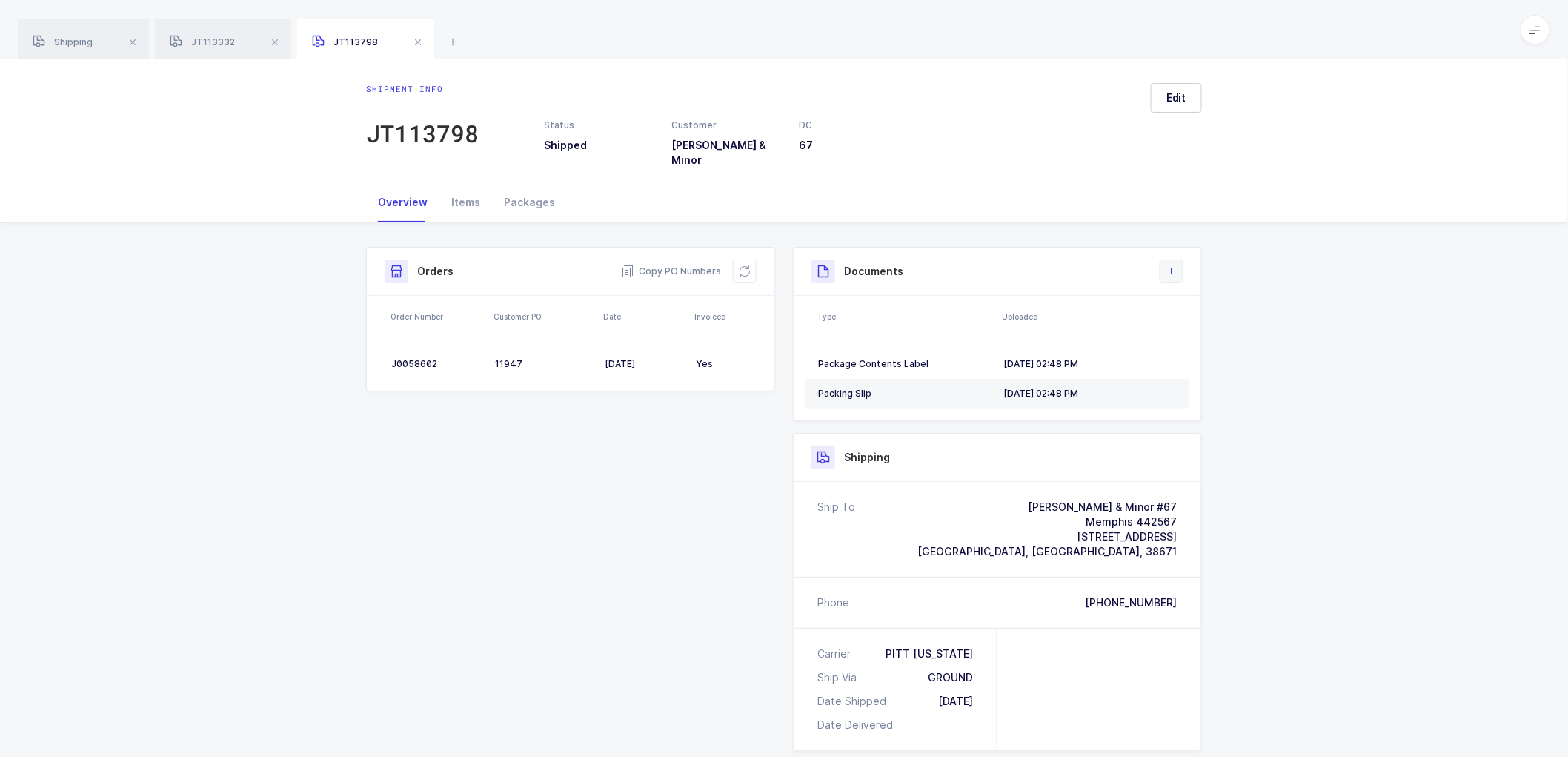
click at [1171, 265] on icon at bounding box center [1172, 271] width 12 height 12
click at [1189, 324] on li "Upload Document" at bounding box center [1222, 326] width 110 height 24
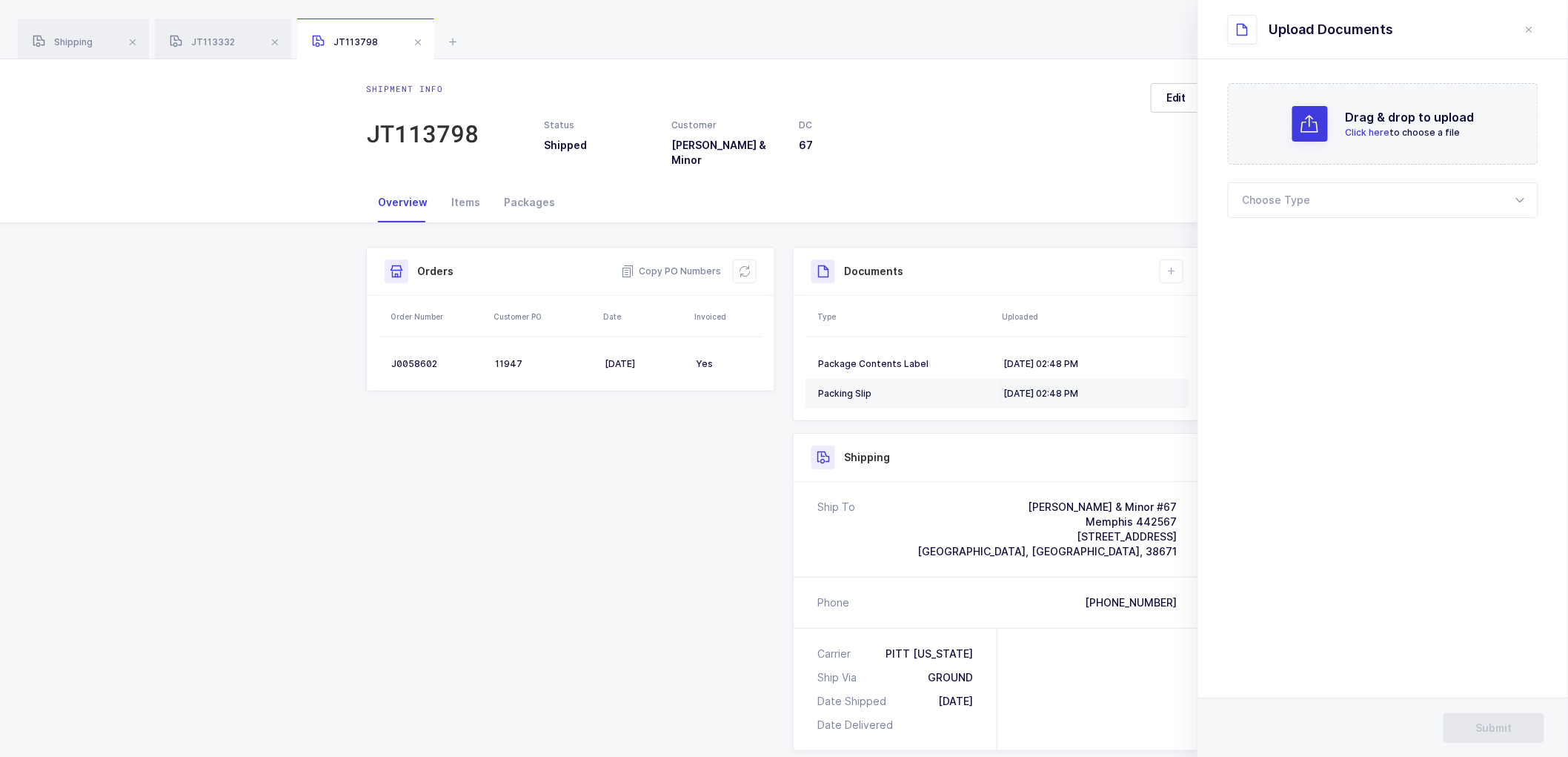
drag, startPoint x: 1264, startPoint y: 212, endPoint x: 1270, endPoint y: 224, distance: 13.4
click at [1264, 211] on div at bounding box center [1383, 200] width 311 height 35
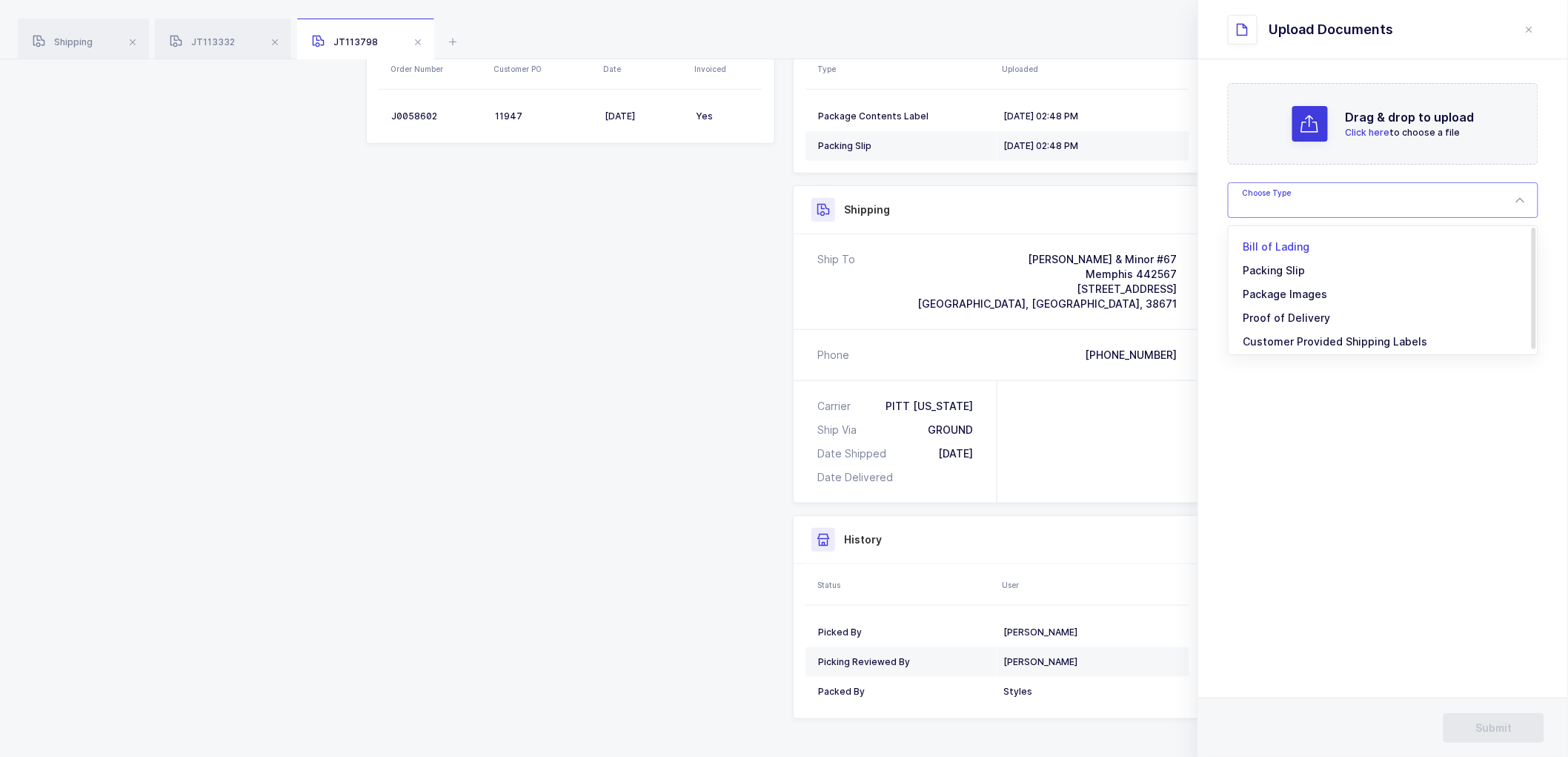
click at [1268, 243] on span "Bill of Lading" at bounding box center [1277, 246] width 66 height 12
type input "Bill of Lading"
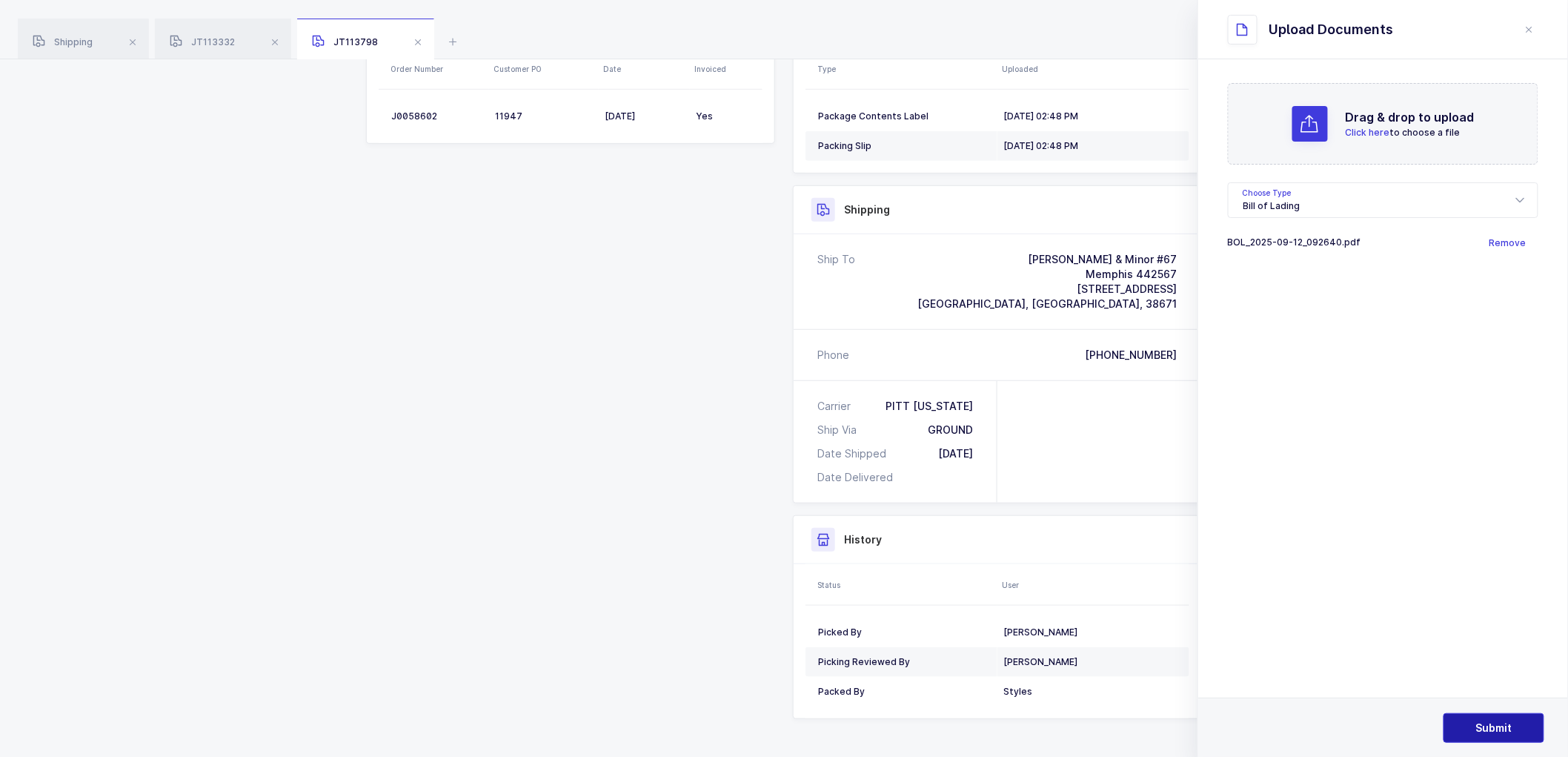
drag, startPoint x: 1478, startPoint y: 725, endPoint x: 1468, endPoint y: 716, distance: 13.5
click at [1476, 723] on span "Submit" at bounding box center [1494, 728] width 36 height 15
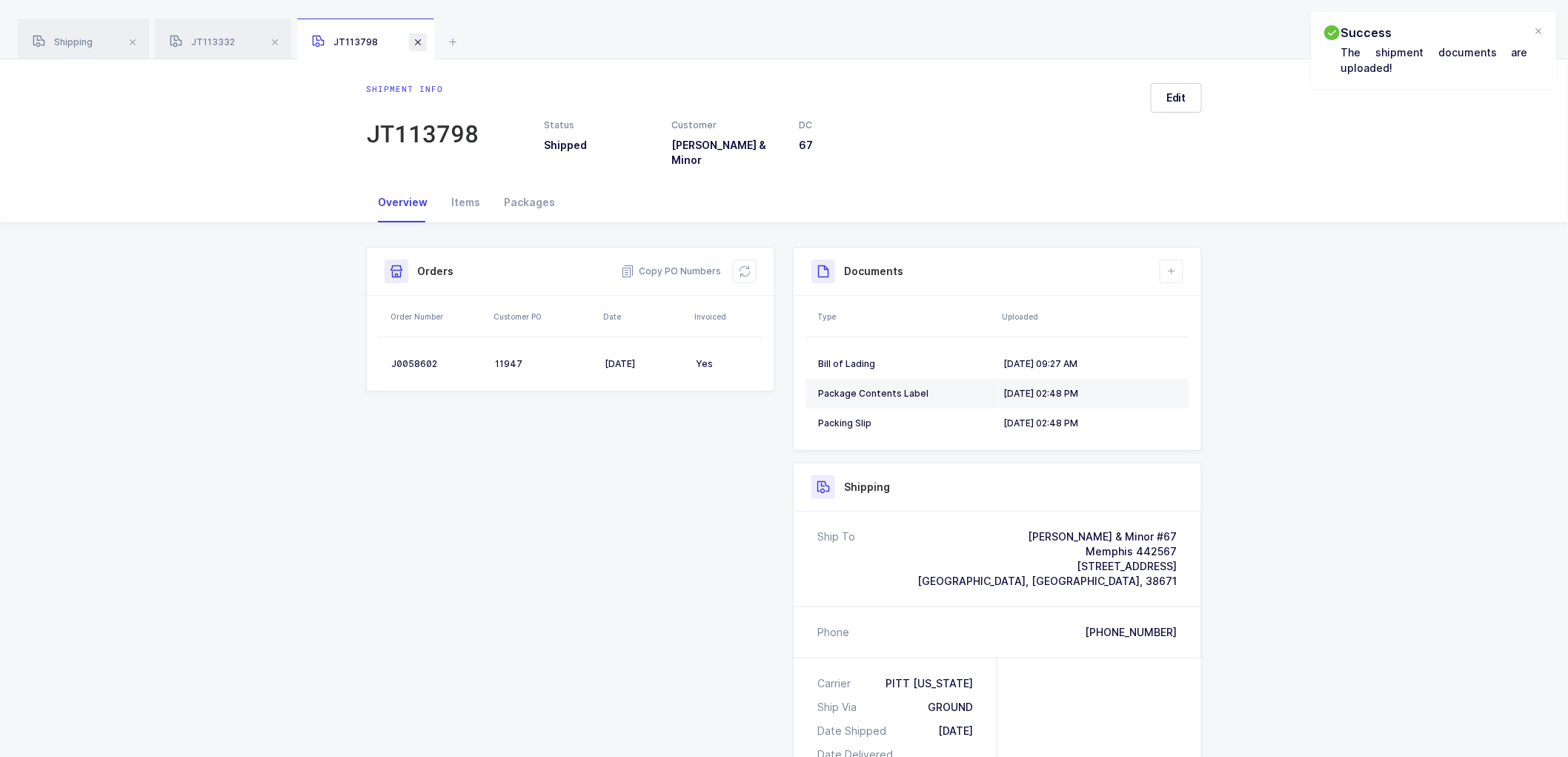
click at [412, 38] on span at bounding box center [417, 42] width 18 height 18
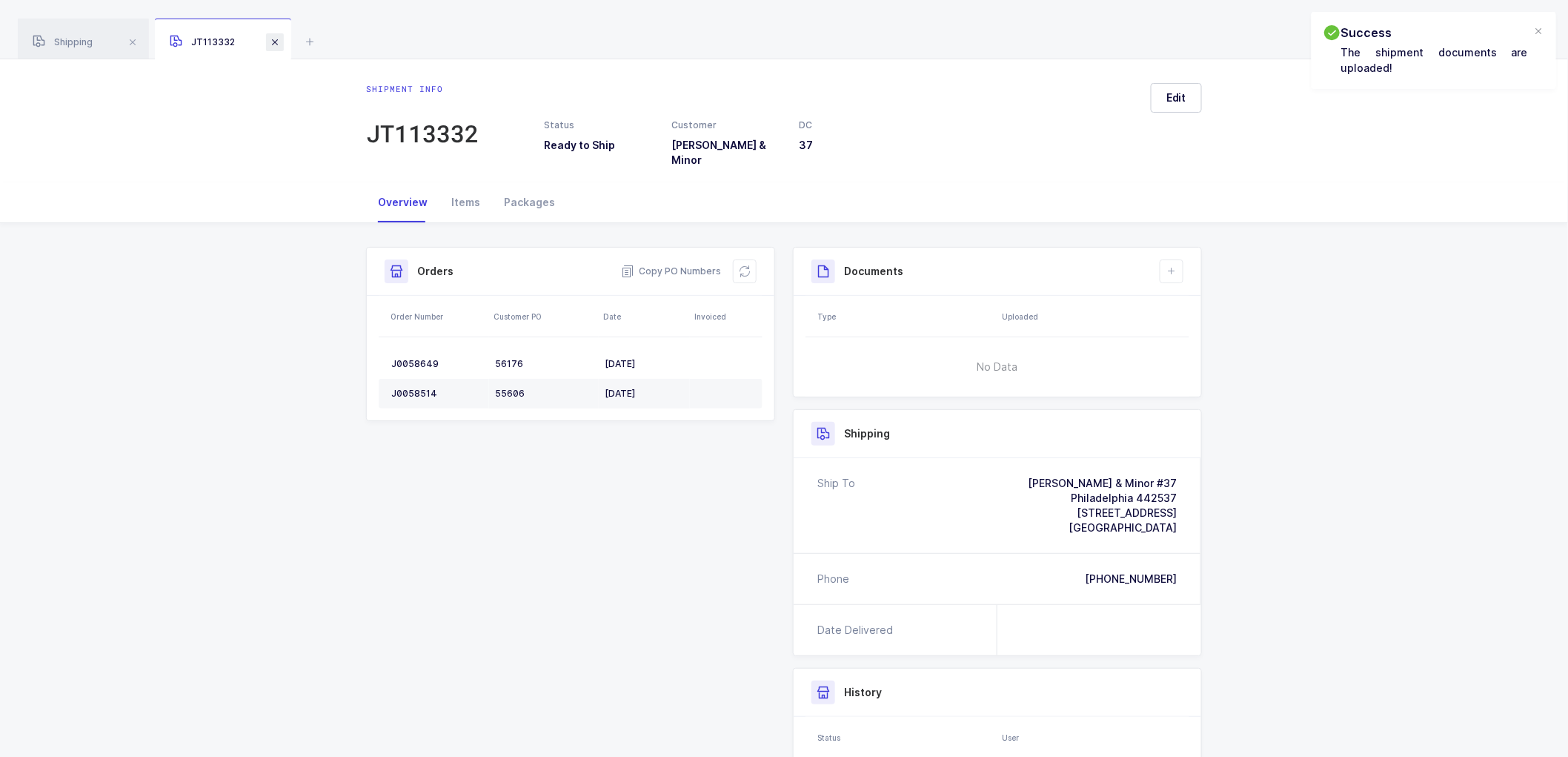
click at [278, 39] on span at bounding box center [275, 42] width 18 height 18
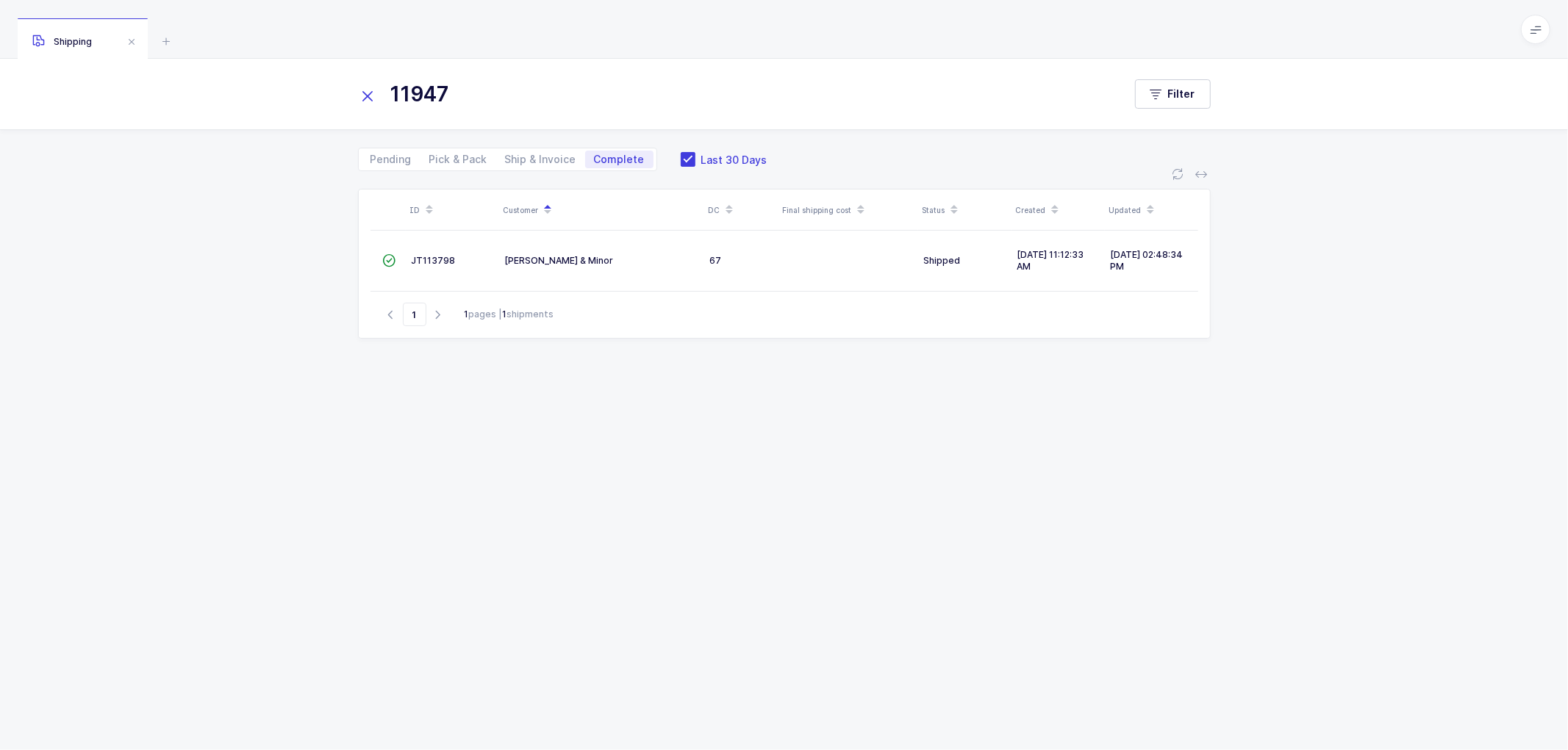
drag, startPoint x: 369, startPoint y: 97, endPoint x: 582, endPoint y: 175, distance: 226.8
click at [369, 96] on icon at bounding box center [368, 96] width 21 height 21
click at [681, 158] on span at bounding box center [688, 159] width 15 height 15
click at [695, 152] on input "Last 30 Days" at bounding box center [695, 152] width 0 height 0
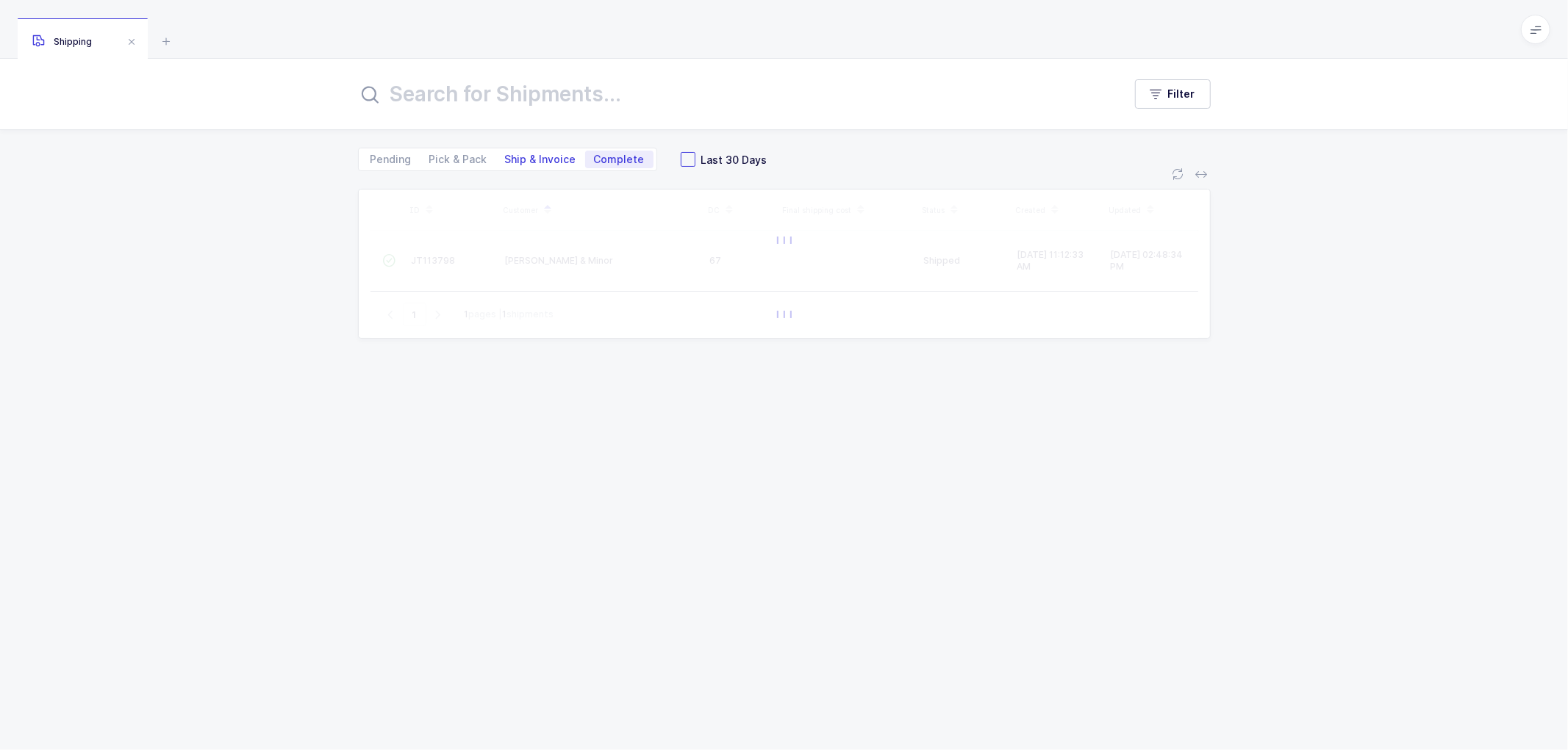
click at [537, 151] on span "Ship & Invoice" at bounding box center [541, 159] width 89 height 18
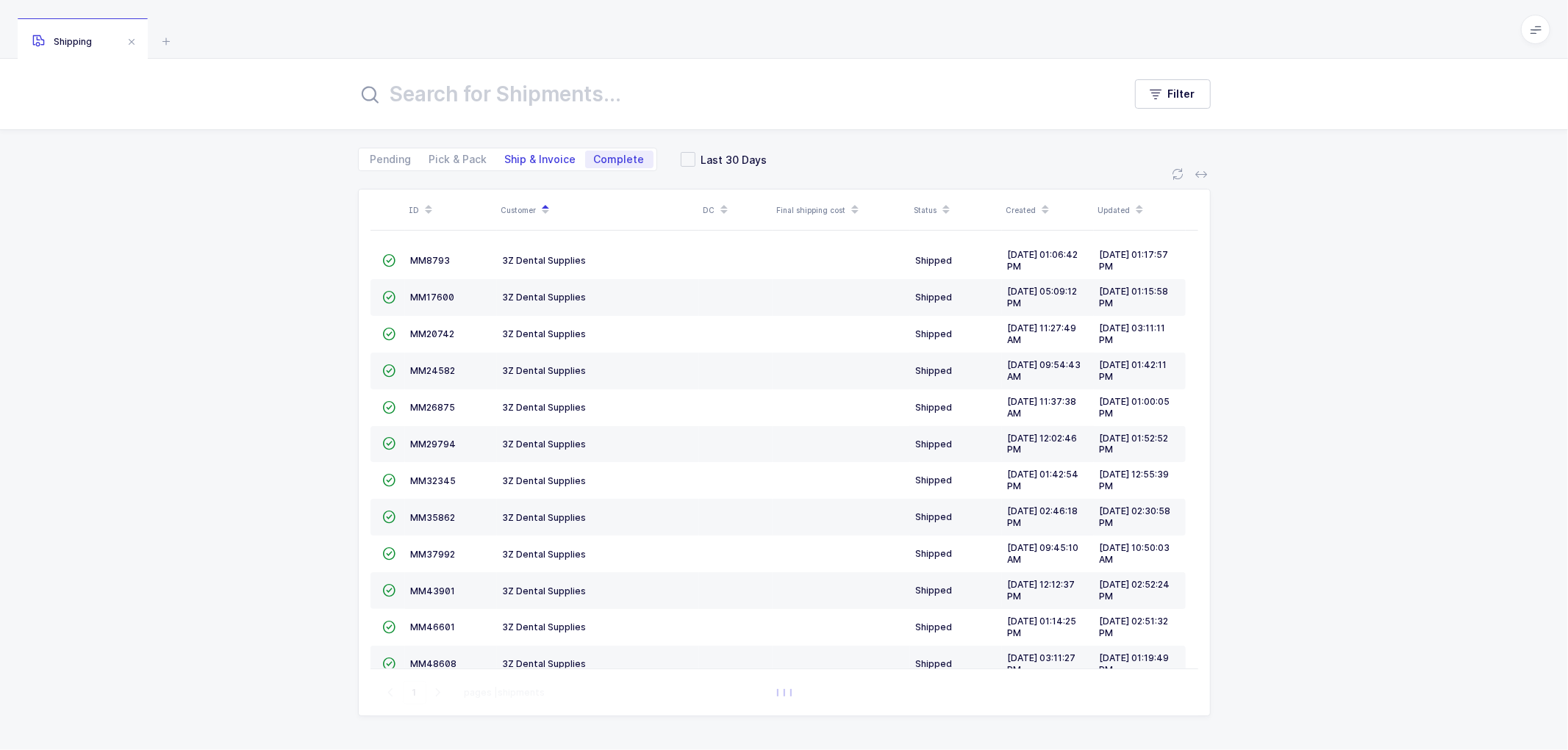
click at [548, 160] on span "Ship & Invoice" at bounding box center [540, 159] width 71 height 10
click at [506, 160] on input "Ship & Invoice" at bounding box center [501, 155] width 9 height 9
radio input "true"
radio input "false"
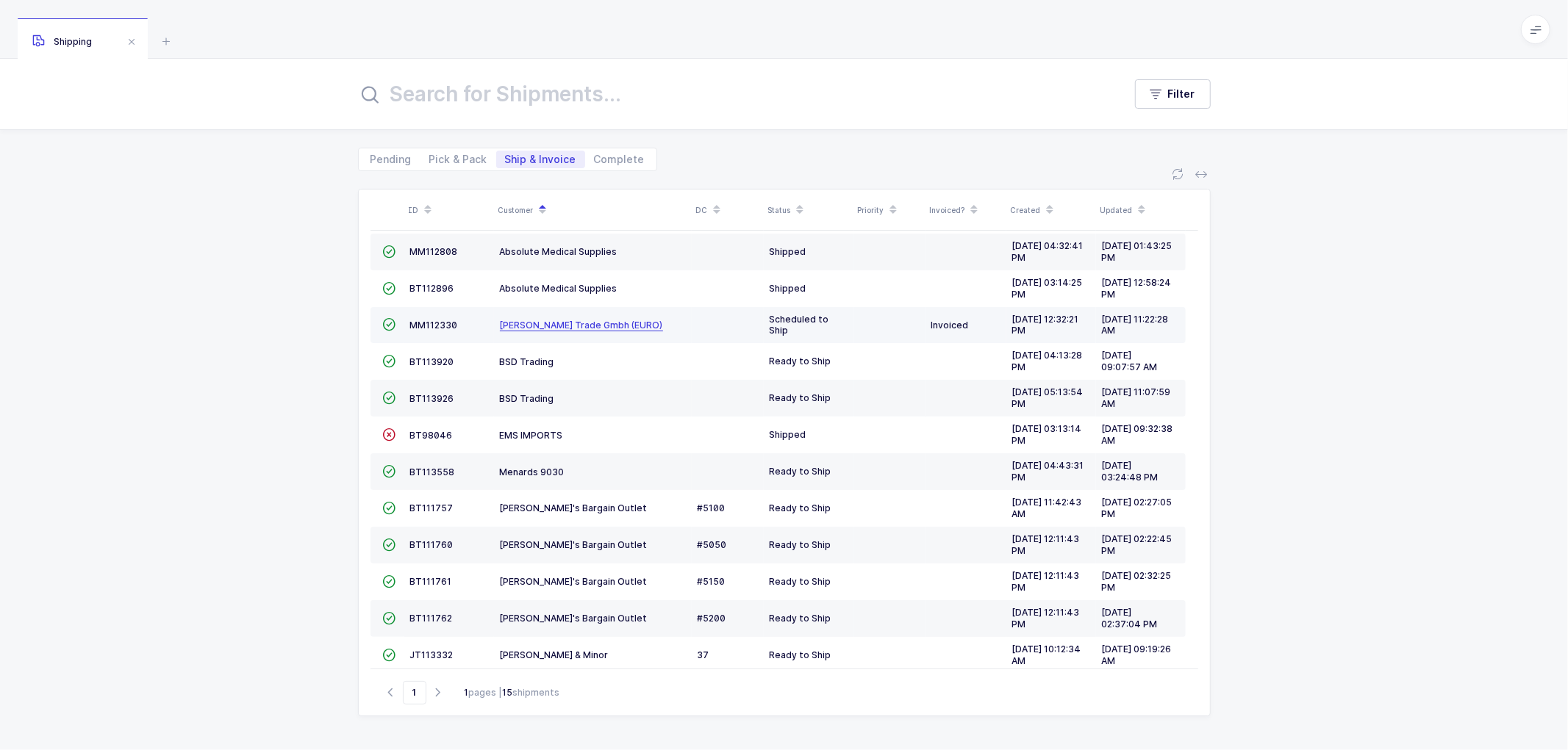
scroll to position [138, 0]
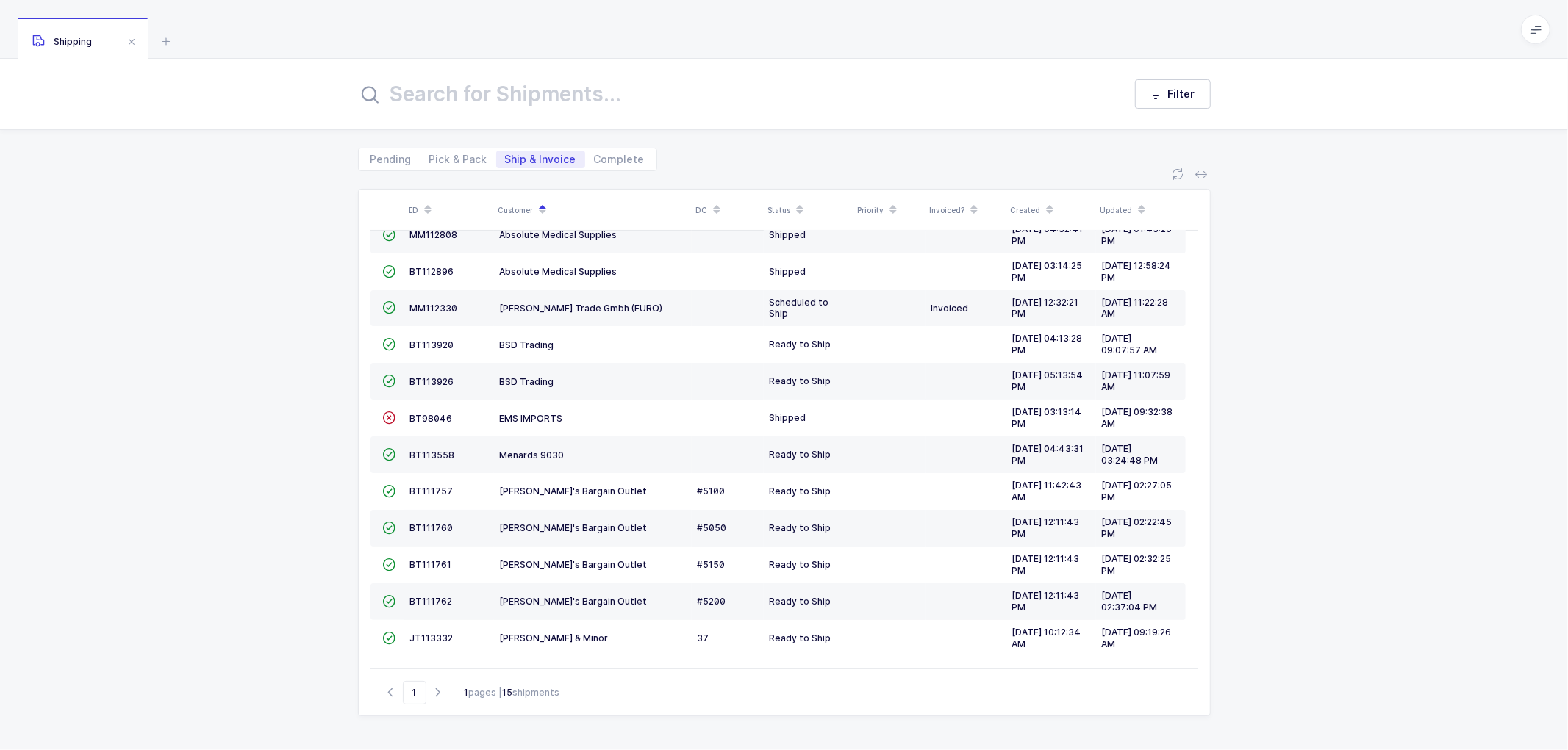
click at [304, 552] on div "ID Customer DC Status Priority Invoiced? Created Updated  BT104009 Absolute Me…" at bounding box center [784, 460] width 1568 height 579
